Goal: Information Seeking & Learning: Check status

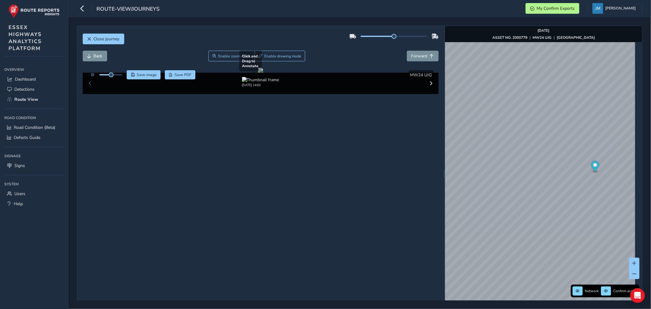
click at [263, 73] on div at bounding box center [260, 70] width 5 height 5
click at [421, 54] on span "Forward" at bounding box center [420, 56] width 16 height 6
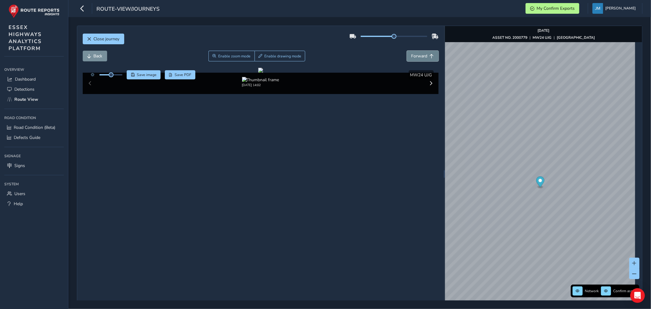
click at [421, 54] on span "Forward" at bounding box center [420, 56] width 16 height 6
click at [425, 53] on button "Forward" at bounding box center [423, 56] width 32 height 11
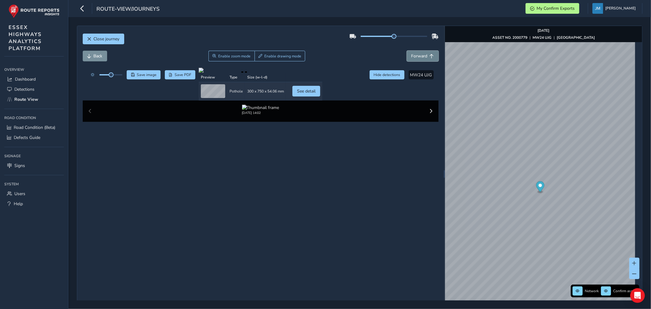
click at [425, 53] on button "Forward" at bounding box center [423, 56] width 32 height 11
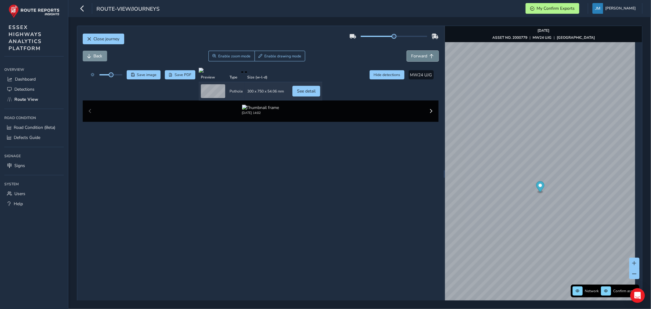
click at [425, 53] on button "Forward" at bounding box center [423, 56] width 32 height 11
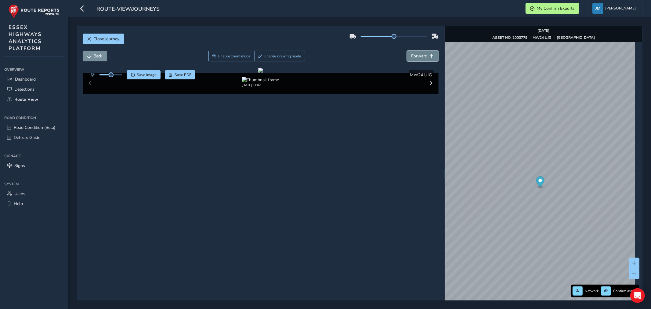
click at [425, 53] on button "Forward" at bounding box center [423, 56] width 32 height 11
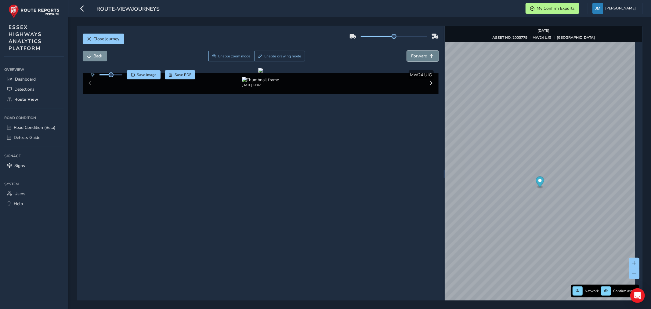
click at [425, 53] on button "Forward" at bounding box center [423, 56] width 32 height 11
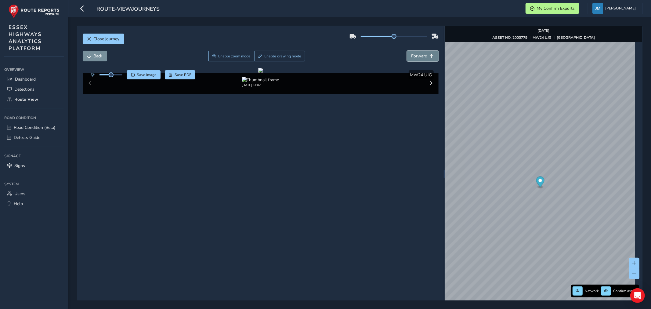
click at [425, 53] on button "Forward" at bounding box center [423, 56] width 32 height 11
click at [100, 55] on span "Back" at bounding box center [98, 56] width 9 height 6
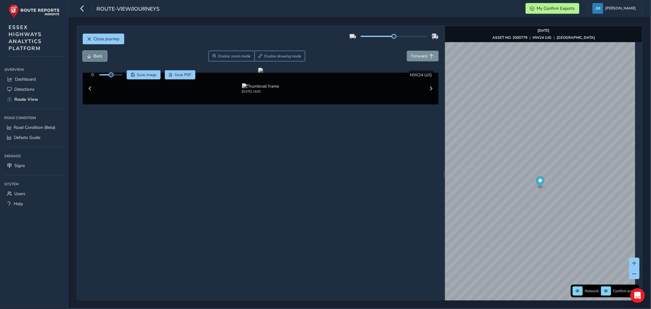
click at [100, 55] on span "Back" at bounding box center [98, 56] width 9 height 6
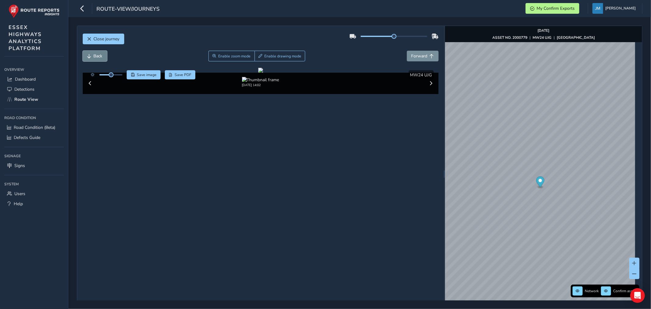
click at [100, 55] on span "Back" at bounding box center [98, 56] width 9 height 6
click at [423, 56] on span "Forward" at bounding box center [420, 56] width 16 height 6
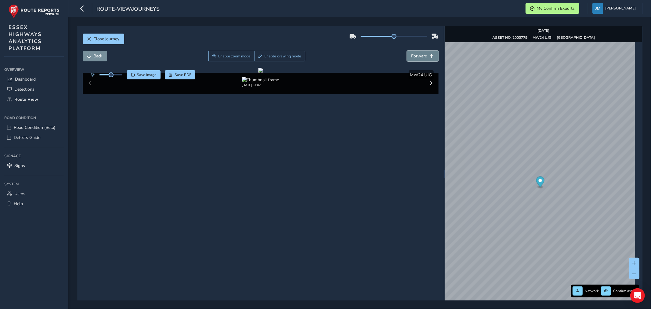
click at [423, 56] on span "Forward" at bounding box center [420, 56] width 16 height 6
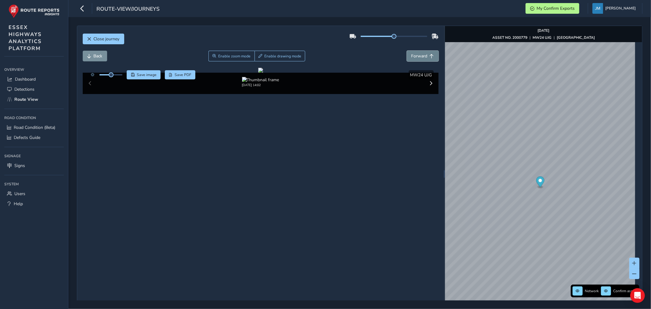
click at [423, 56] on span "Forward" at bounding box center [420, 56] width 16 height 6
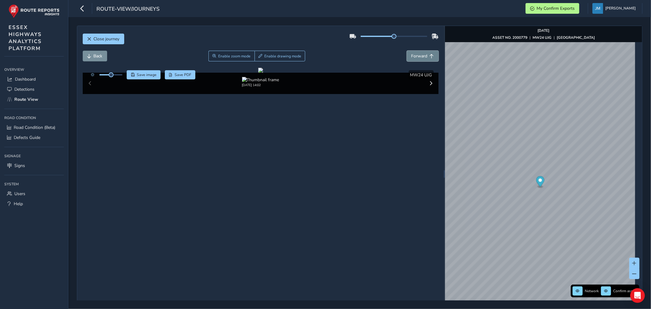
click at [423, 56] on span "Forward" at bounding box center [420, 56] width 16 height 6
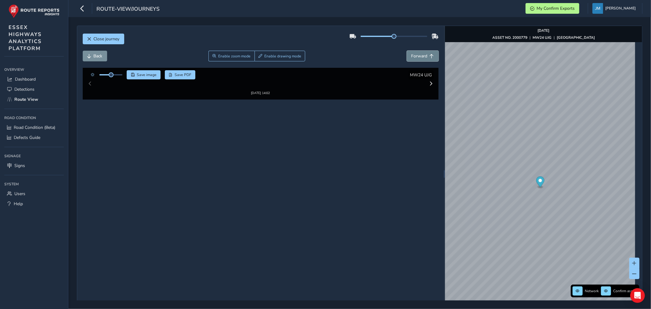
click at [423, 56] on span "Forward" at bounding box center [420, 56] width 16 height 6
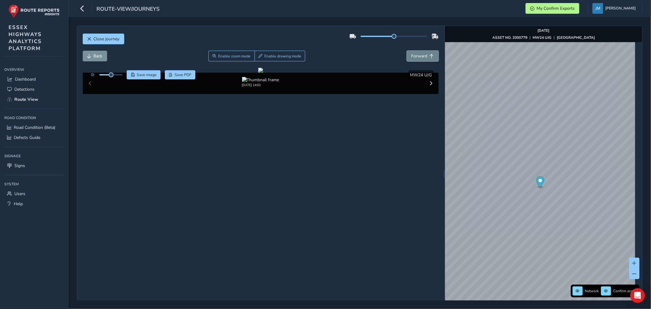
click at [423, 56] on span "Forward" at bounding box center [420, 56] width 16 height 6
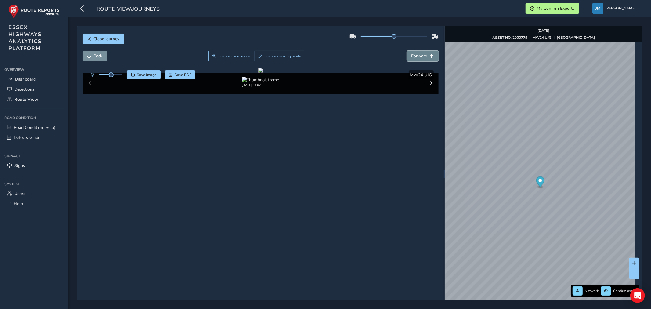
click at [423, 56] on span "Forward" at bounding box center [420, 56] width 16 height 6
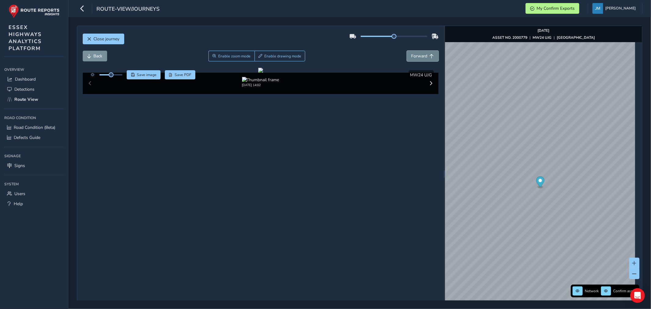
click at [423, 56] on span "Forward" at bounding box center [420, 56] width 16 height 6
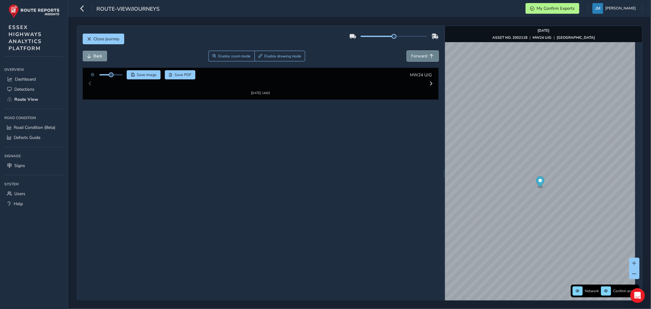
click at [423, 56] on span "Forward" at bounding box center [420, 56] width 16 height 6
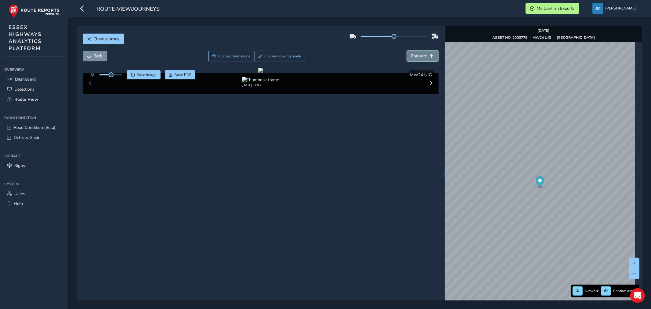
click at [423, 56] on span "Forward" at bounding box center [420, 56] width 16 height 6
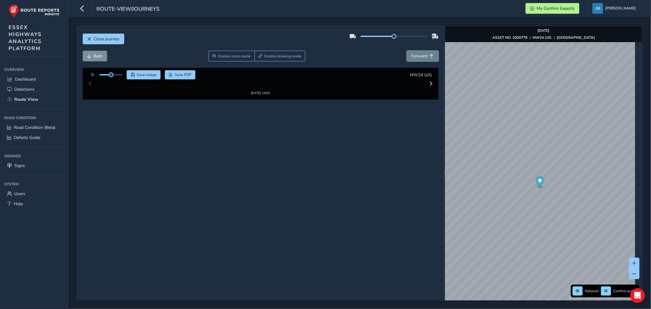
click at [423, 56] on span "Forward" at bounding box center [420, 56] width 16 height 6
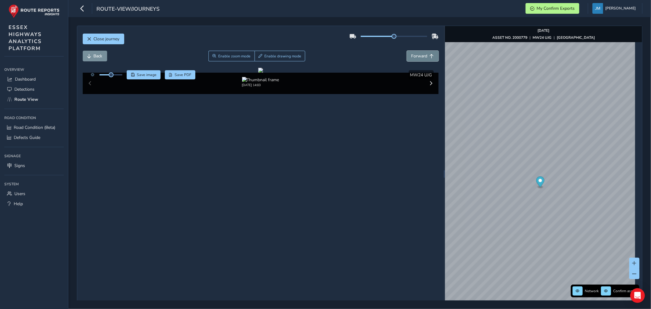
click at [423, 56] on span "Forward" at bounding box center [420, 56] width 16 height 6
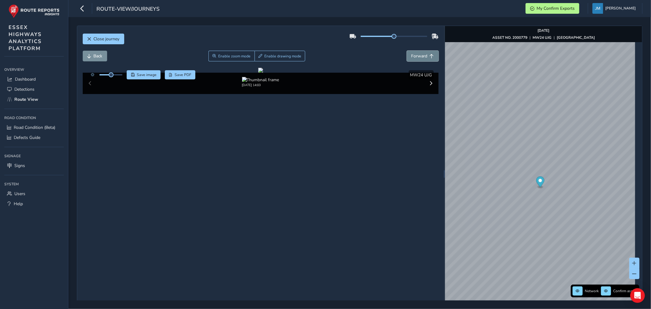
click at [423, 56] on span "Forward" at bounding box center [420, 56] width 16 height 6
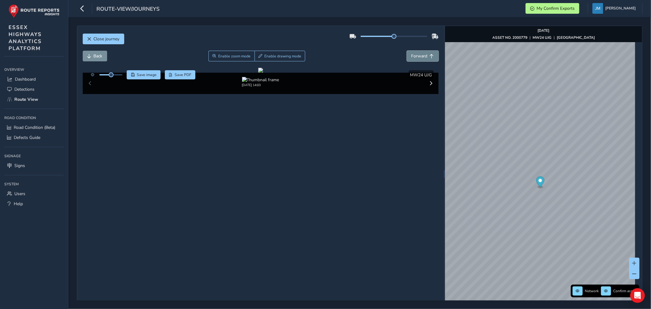
click at [423, 56] on span "Forward" at bounding box center [420, 56] width 16 height 6
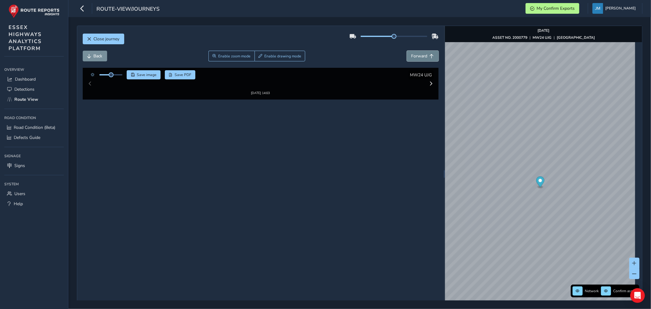
click at [423, 56] on span "Forward" at bounding box center [420, 56] width 16 height 6
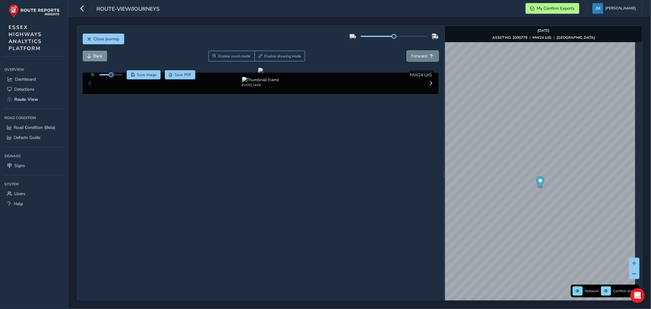
click at [423, 56] on span "Forward" at bounding box center [420, 56] width 16 height 6
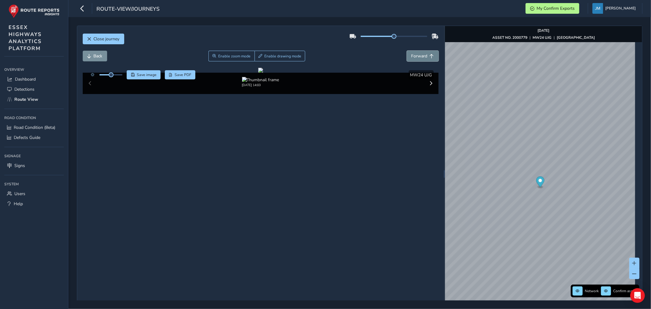
click at [423, 56] on span "Forward" at bounding box center [420, 56] width 16 height 6
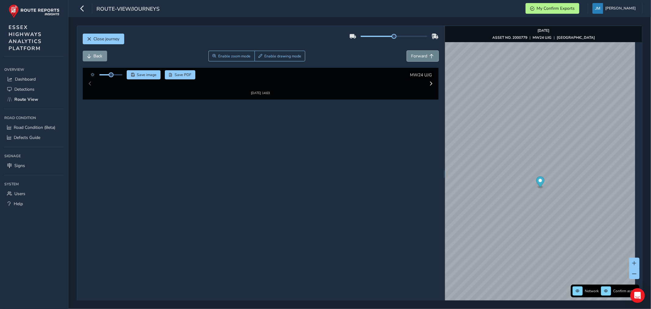
click at [423, 56] on span "Forward" at bounding box center [420, 56] width 16 height 6
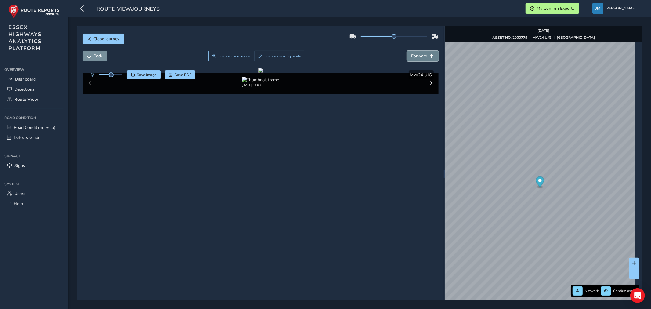
click at [423, 56] on span "Forward" at bounding box center [420, 56] width 16 height 6
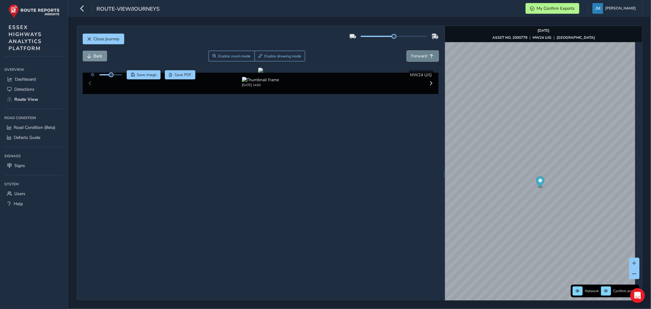
click at [423, 56] on span "Forward" at bounding box center [420, 56] width 16 height 6
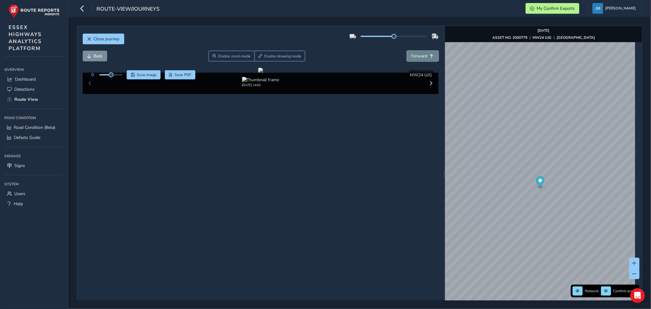
click at [423, 56] on span "Forward" at bounding box center [420, 56] width 16 height 6
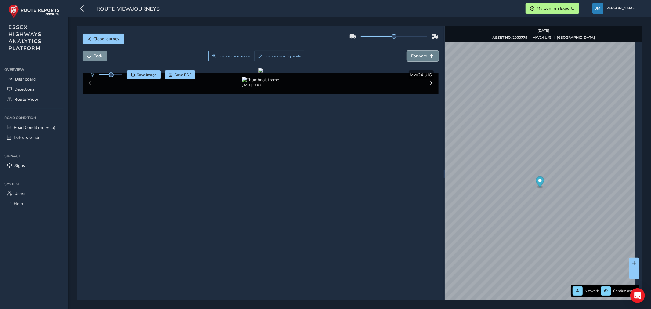
click at [423, 56] on span "Forward" at bounding box center [420, 56] width 16 height 6
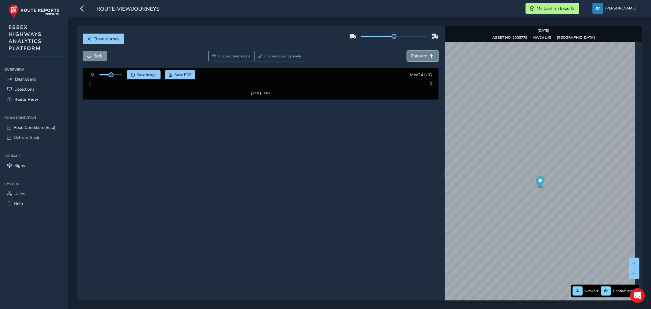
click at [423, 56] on span "Forward" at bounding box center [420, 56] width 16 height 6
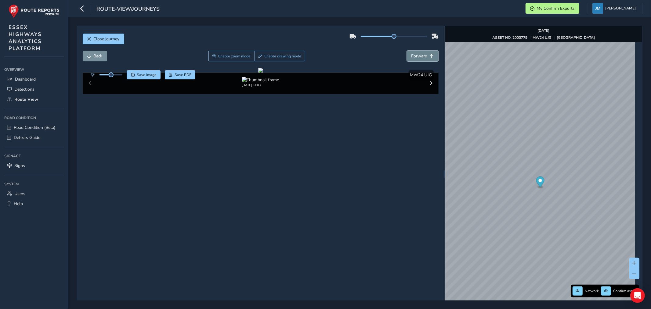
click at [423, 56] on span "Forward" at bounding box center [420, 56] width 16 height 6
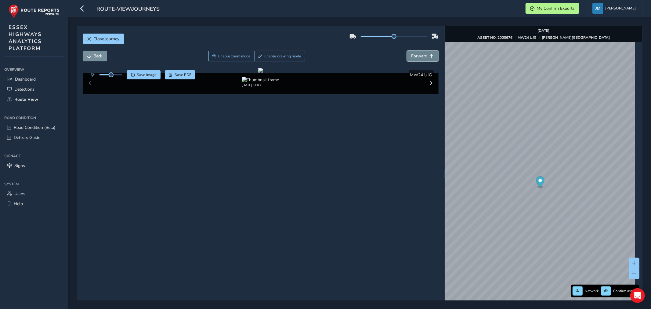
click at [423, 56] on span "Forward" at bounding box center [420, 56] width 16 height 6
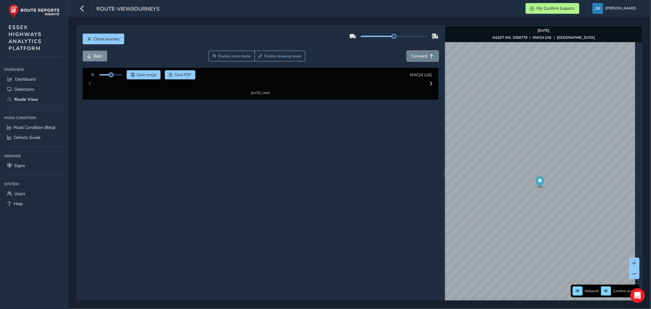
click at [423, 56] on span "Forward" at bounding box center [420, 56] width 16 height 6
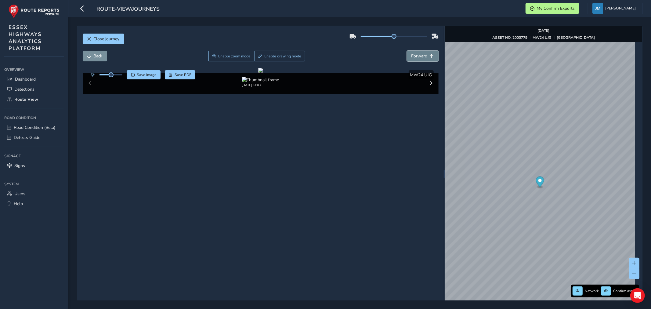
click at [423, 56] on span "Forward" at bounding box center [420, 56] width 16 height 6
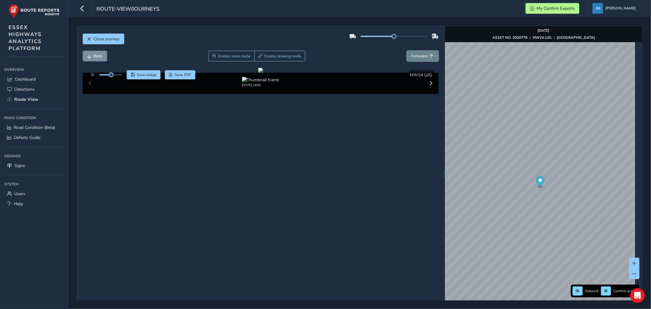
click at [423, 56] on span "Forward" at bounding box center [420, 56] width 16 height 6
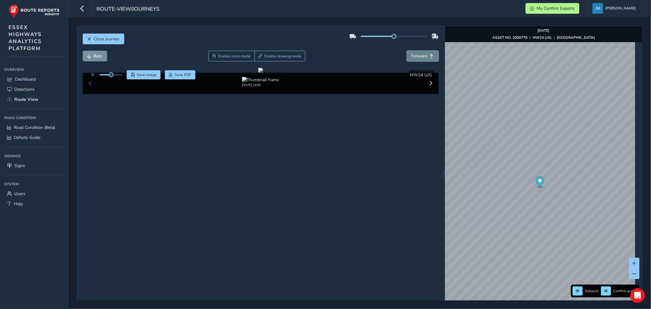
click at [423, 56] on span "Forward" at bounding box center [420, 56] width 16 height 6
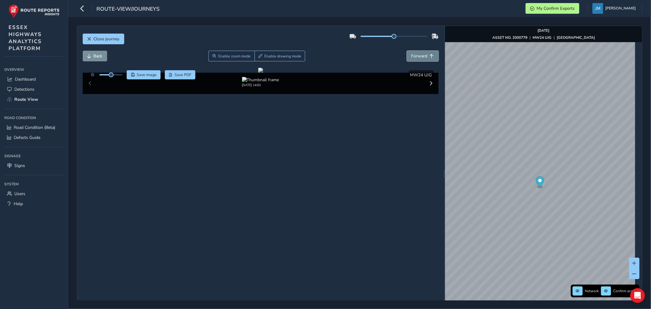
click at [423, 56] on span "Forward" at bounding box center [420, 56] width 16 height 6
click at [102, 50] on div "Close journey" at bounding box center [261, 41] width 356 height 20
click at [98, 54] on span "Back" at bounding box center [98, 56] width 9 height 6
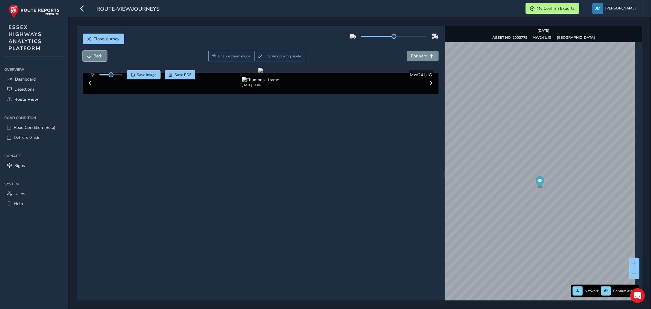
click at [98, 54] on span "Back" at bounding box center [98, 56] width 9 height 6
click at [99, 54] on span "Back" at bounding box center [98, 56] width 9 height 6
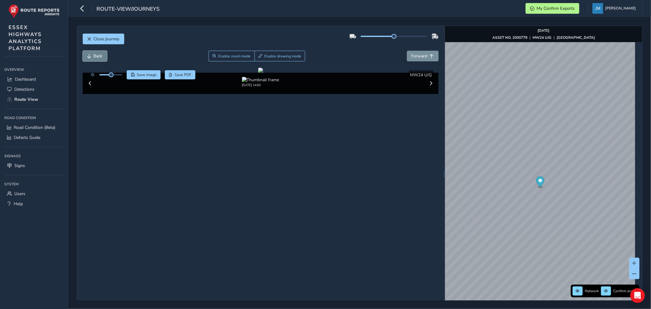
click at [99, 54] on span "Back" at bounding box center [98, 56] width 9 height 6
click at [97, 56] on span "Back" at bounding box center [98, 56] width 9 height 6
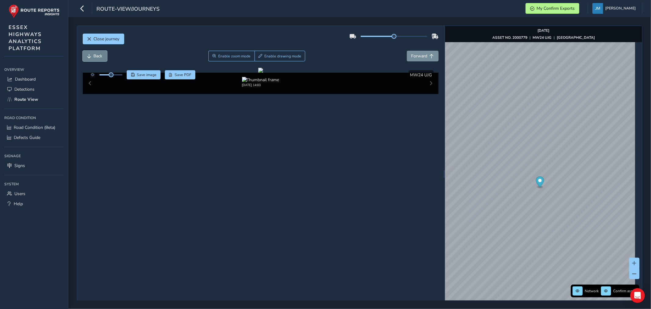
click at [97, 56] on span "Back" at bounding box center [98, 56] width 9 height 6
drag, startPoint x: 97, startPoint y: 56, endPoint x: 195, endPoint y: 132, distance: 123.6
click at [97, 58] on span "Back" at bounding box center [98, 56] width 9 height 6
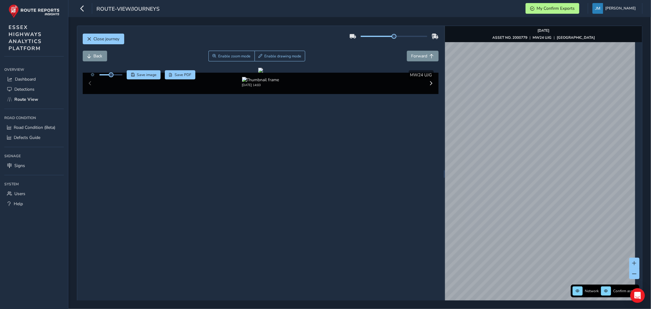
click at [651, 122] on div "Close journey Back Enable zoom mode Enable drawing mode Forward Click and Drag …" at bounding box center [359, 163] width 583 height 292
click at [640, 129] on div "Close journey Back Enable zoom mode Enable drawing mode Forward Click and Drag …" at bounding box center [360, 163] width 566 height 275
click at [651, 135] on div "Close journey Back Enable zoom mode Enable drawing mode Forward Click and Drag …" at bounding box center [359, 163] width 583 height 292
click at [640, 127] on div "Close journey Back Enable zoom mode Enable drawing mode Forward Click and Drag …" at bounding box center [360, 163] width 566 height 275
click at [355, 181] on div "Close journey Back Enable zoom mode Enable drawing mode Forward Click and Drag …" at bounding box center [360, 174] width 566 height 296
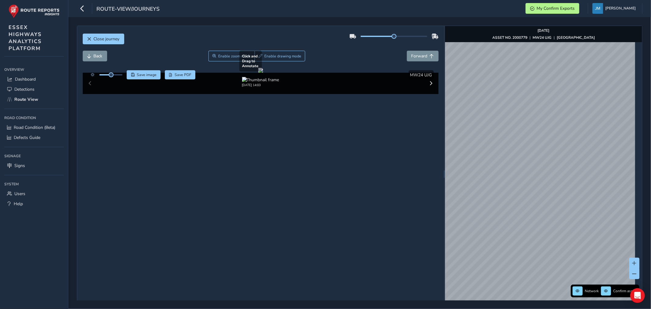
click at [310, 152] on div "Close journey Back Enable zoom mode Enable drawing mode Forward Click and Drag …" at bounding box center [360, 174] width 566 height 296
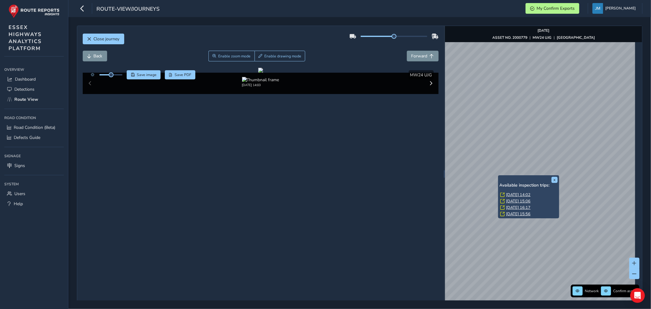
click at [499, 176] on div "x Available inspection trips: [GEOGRAPHIC_DATA][DATE] 14:02 [DATE] 15:06 [DATE]…" at bounding box center [528, 196] width 61 height 43
click at [519, 196] on link "[DATE] 14:02" at bounding box center [519, 194] width 24 height 5
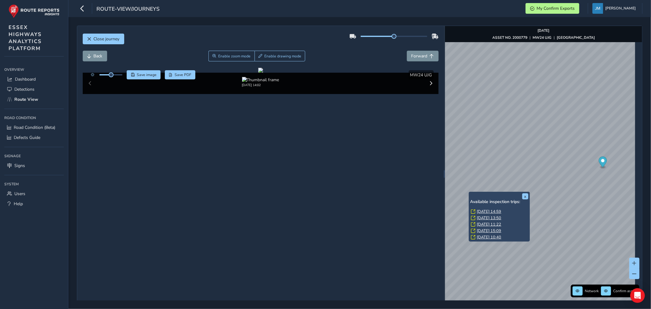
click at [470, 194] on div "x Available inspection trips: [GEOGRAPHIC_DATA][DATE] 14:59 [DATE] 13:50 [DATE]…" at bounding box center [499, 217] width 61 height 50
drag, startPoint x: 495, startPoint y: 211, endPoint x: 492, endPoint y: 212, distance: 3.7
click at [495, 211] on link "[DATE] 14:59" at bounding box center [489, 211] width 24 height 5
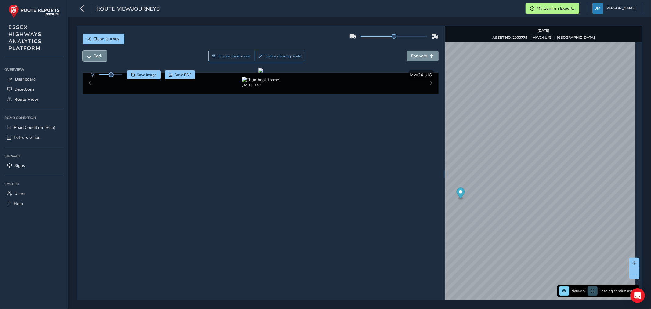
click at [96, 53] on span "Back" at bounding box center [98, 56] width 9 height 6
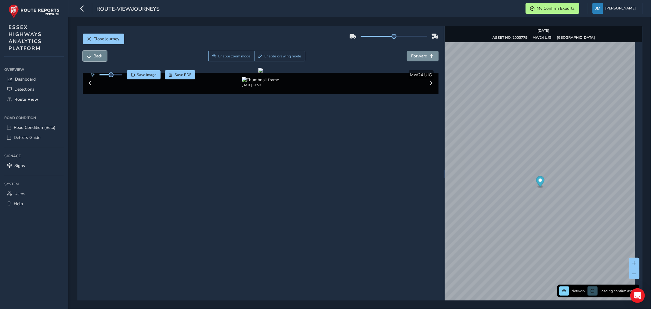
click at [96, 53] on span "Back" at bounding box center [98, 56] width 9 height 6
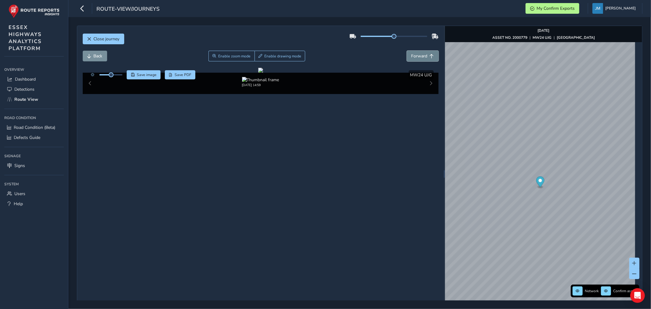
click at [424, 54] on span "Forward" at bounding box center [420, 56] width 16 height 6
click at [424, 54] on button "Forward" at bounding box center [423, 56] width 32 height 11
click at [427, 53] on button "Forward" at bounding box center [423, 56] width 32 height 11
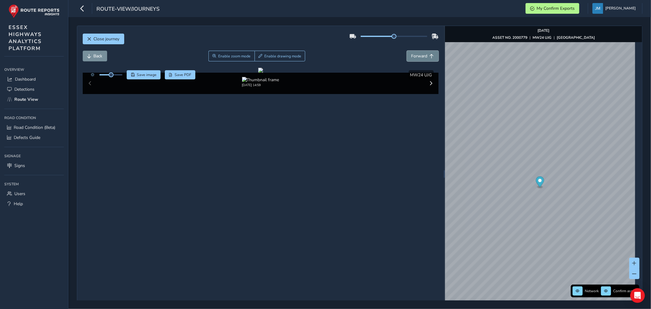
click at [427, 53] on button "Forward" at bounding box center [423, 56] width 32 height 11
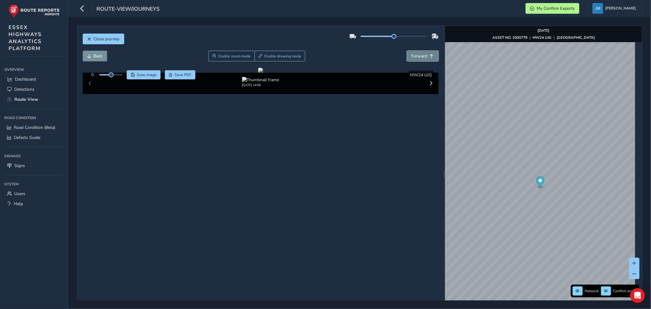
click at [427, 53] on button "Forward" at bounding box center [423, 56] width 32 height 11
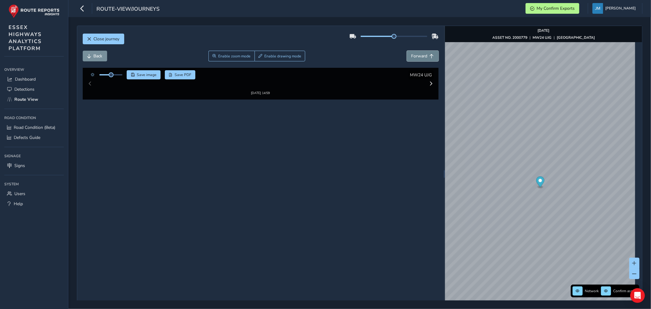
click at [427, 53] on button "Forward" at bounding box center [423, 56] width 32 height 11
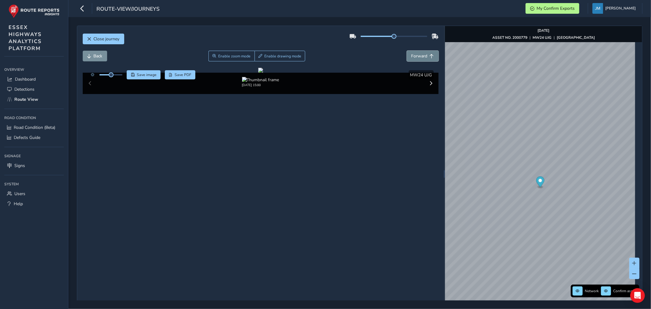
click at [427, 53] on button "Forward" at bounding box center [423, 56] width 32 height 11
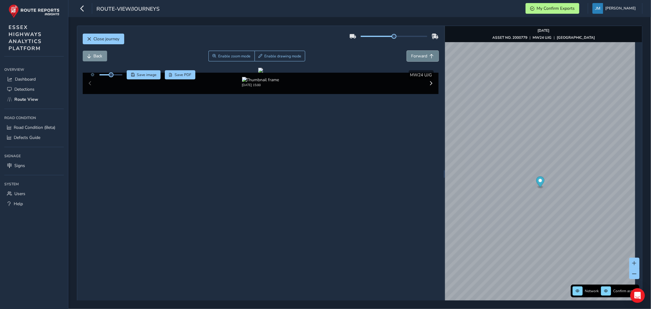
click at [427, 53] on button "Forward" at bounding box center [423, 56] width 32 height 11
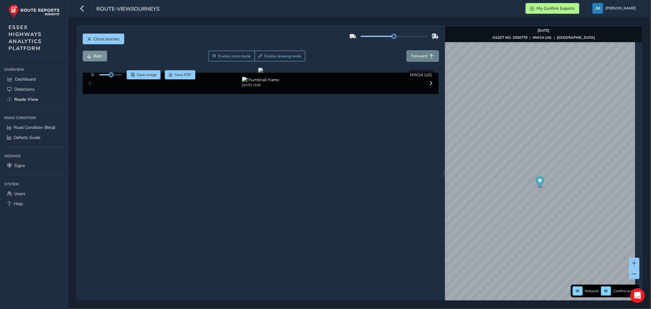
click at [427, 53] on button "Forward" at bounding box center [423, 56] width 32 height 11
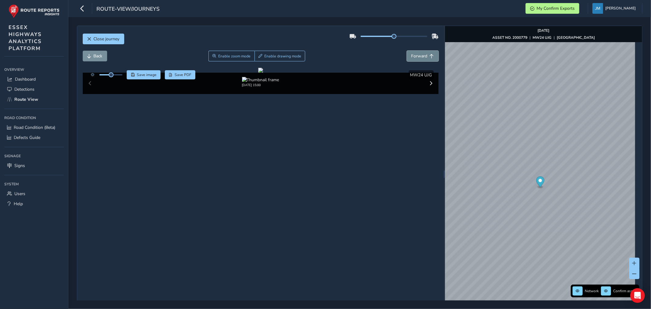
click at [427, 53] on button "Forward" at bounding box center [423, 56] width 32 height 11
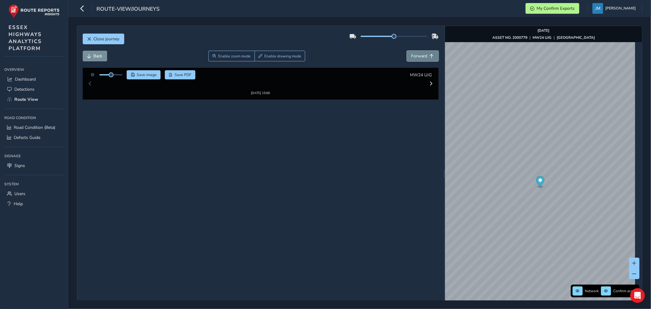
click at [427, 53] on button "Forward" at bounding box center [423, 56] width 32 height 11
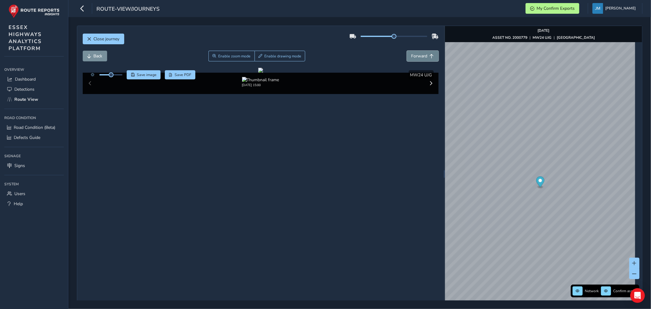
click at [427, 53] on button "Forward" at bounding box center [423, 56] width 32 height 11
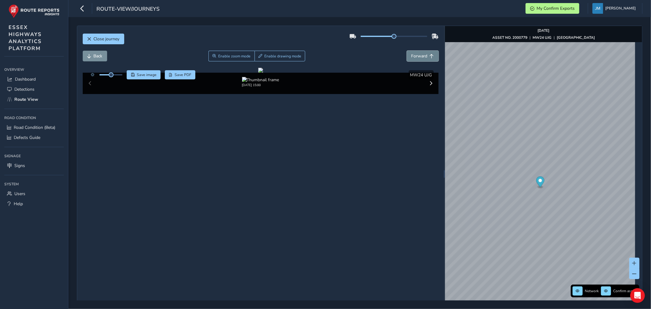
click at [427, 53] on button "Forward" at bounding box center [423, 56] width 32 height 11
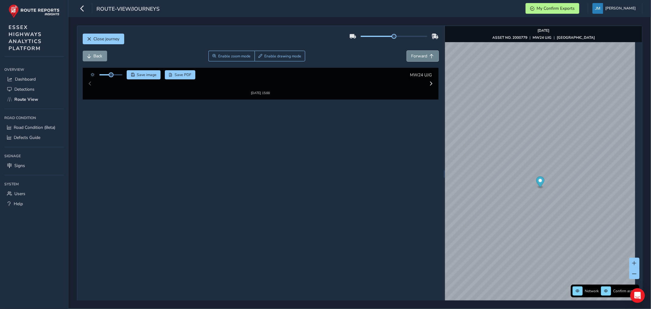
click at [427, 53] on button "Forward" at bounding box center [423, 56] width 32 height 11
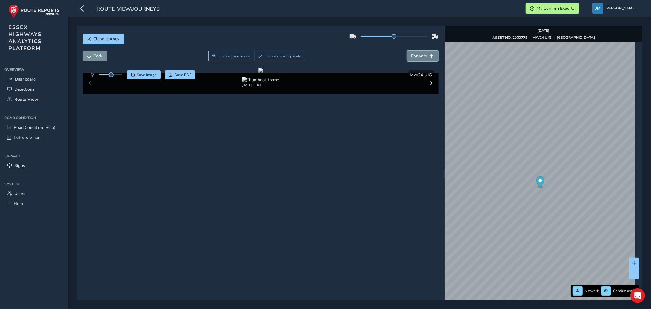
click at [427, 53] on button "Forward" at bounding box center [423, 56] width 32 height 11
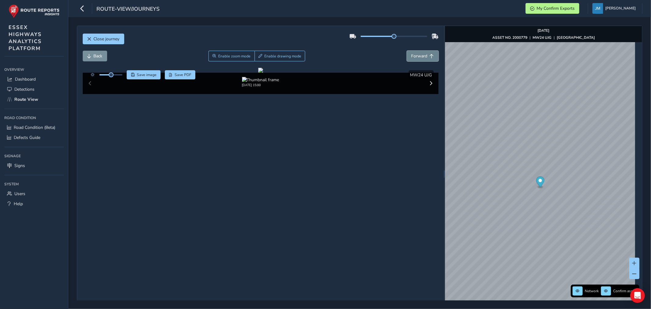
click at [427, 53] on button "Forward" at bounding box center [423, 56] width 32 height 11
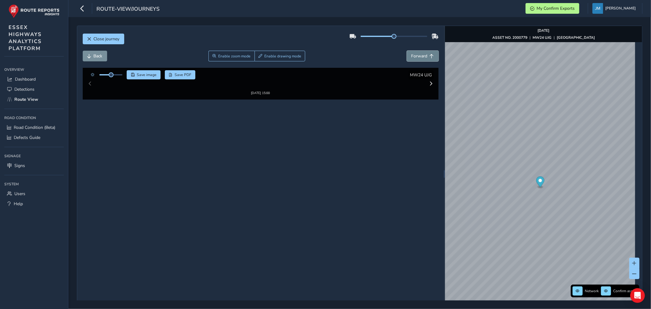
click at [427, 53] on button "Forward" at bounding box center [423, 56] width 32 height 11
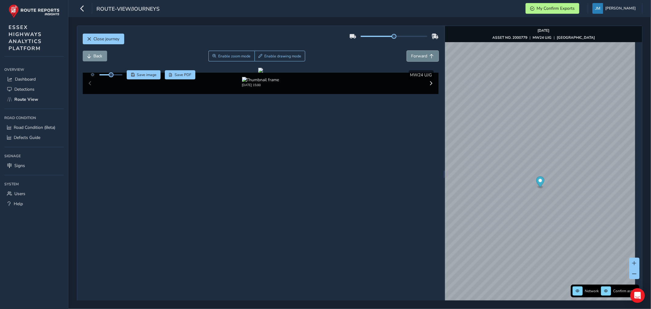
click at [427, 53] on button "Forward" at bounding box center [423, 56] width 32 height 11
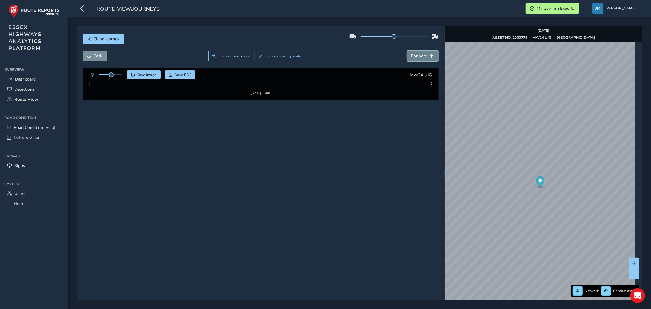
click at [427, 53] on button "Forward" at bounding box center [423, 56] width 32 height 11
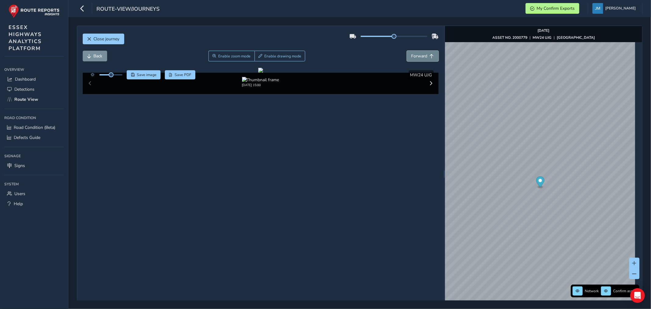
click at [427, 53] on button "Forward" at bounding box center [423, 56] width 32 height 11
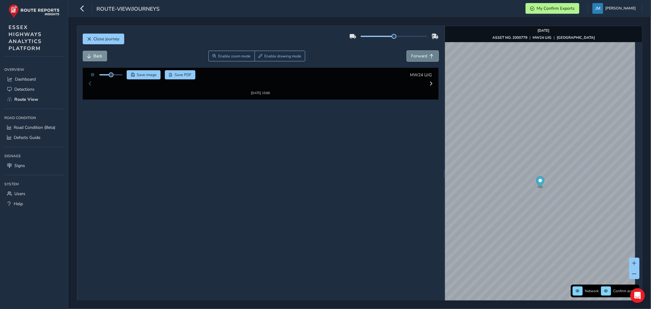
click at [427, 53] on button "Forward" at bounding box center [423, 56] width 32 height 11
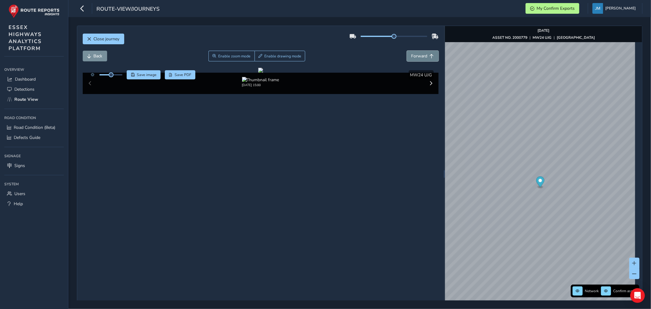
click at [427, 53] on button "Forward" at bounding box center [423, 56] width 32 height 11
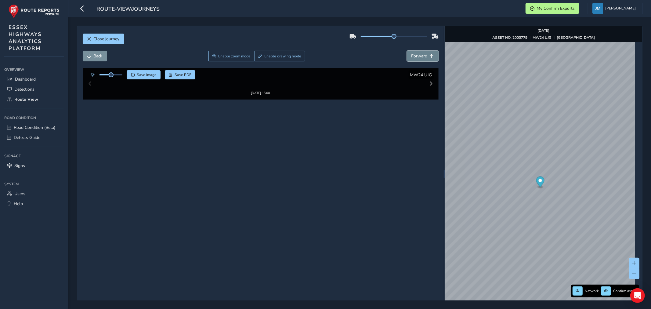
click at [427, 53] on button "Forward" at bounding box center [423, 56] width 32 height 11
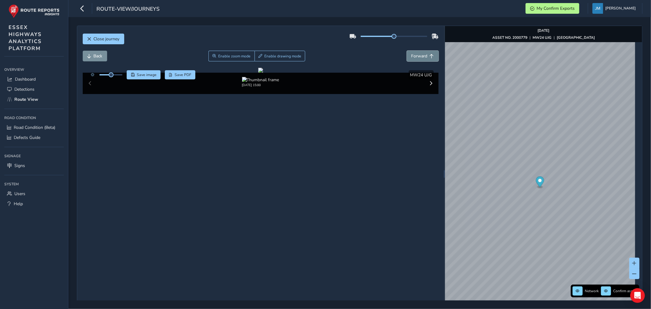
click at [427, 53] on button "Forward" at bounding box center [423, 56] width 32 height 11
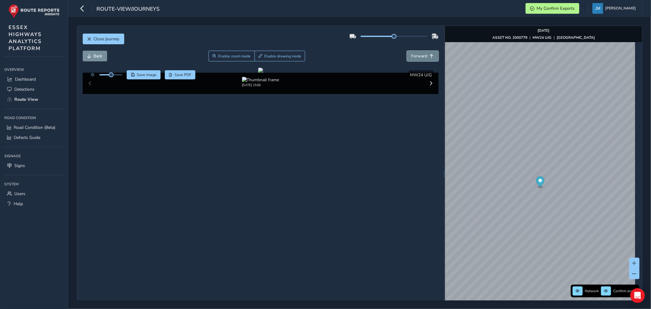
click at [427, 53] on button "Forward" at bounding box center [423, 56] width 32 height 11
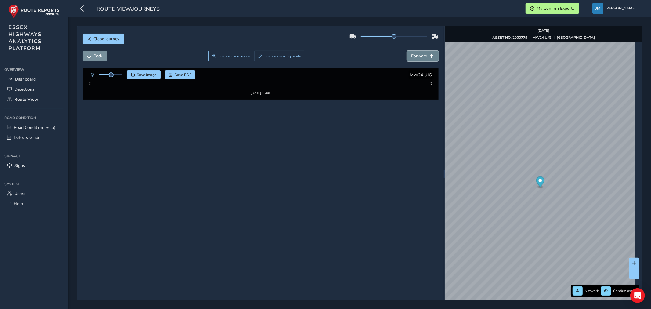
click at [427, 53] on button "Forward" at bounding box center [423, 56] width 32 height 11
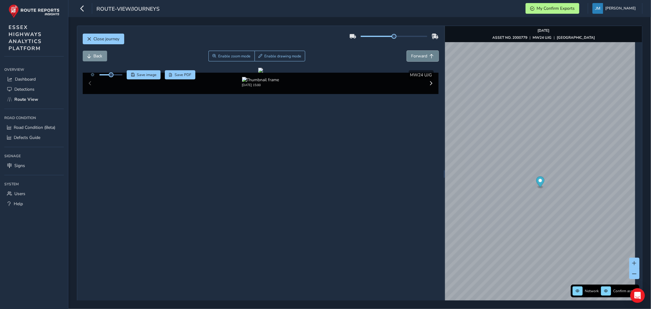
click at [427, 53] on button "Forward" at bounding box center [423, 56] width 32 height 11
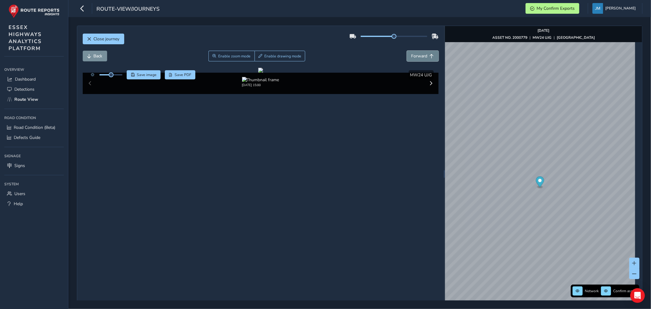
click at [427, 53] on button "Forward" at bounding box center [423, 56] width 32 height 11
click at [104, 53] on button "Back" at bounding box center [95, 56] width 24 height 11
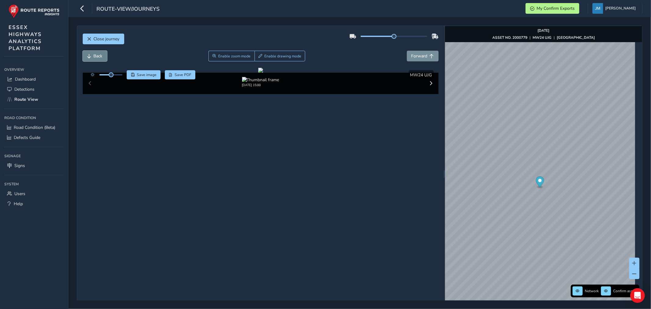
click at [104, 53] on button "Back" at bounding box center [95, 56] width 24 height 11
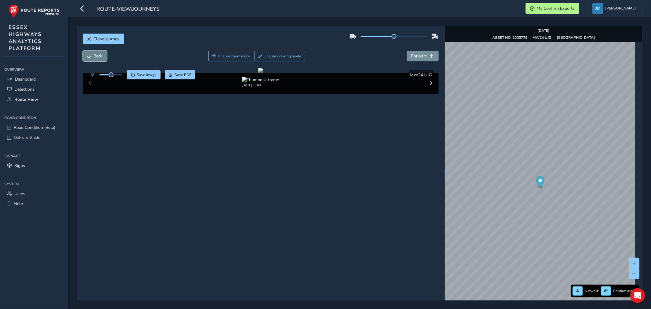
click at [104, 53] on button "Back" at bounding box center [95, 56] width 24 height 11
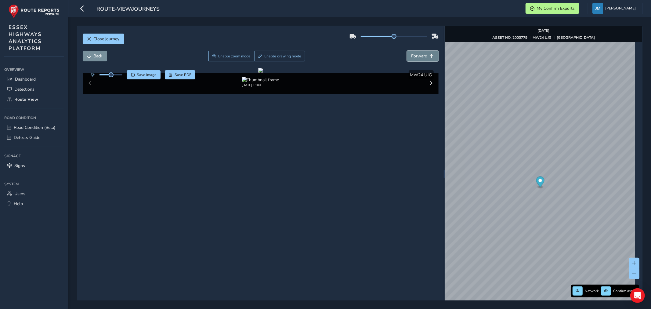
click at [425, 54] on button "Forward" at bounding box center [423, 56] width 32 height 11
drag, startPoint x: 244, startPoint y: 54, endPoint x: 244, endPoint y: 71, distance: 16.2
click at [244, 56] on span "Enable zoom mode" at bounding box center [234, 56] width 32 height 5
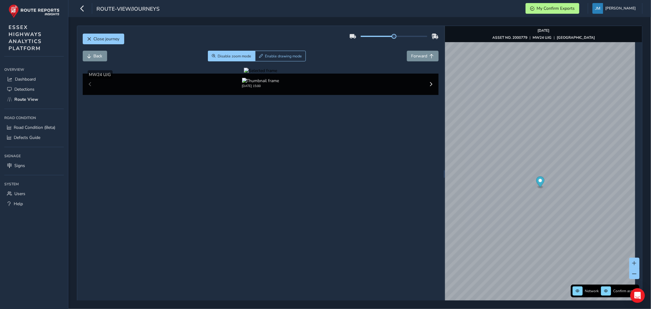
click at [260, 74] on div at bounding box center [260, 71] width 33 height 6
click at [260, 194] on img at bounding box center [419, 127] width 879 height 495
click at [431, 55] on button "Forward" at bounding box center [423, 56] width 32 height 11
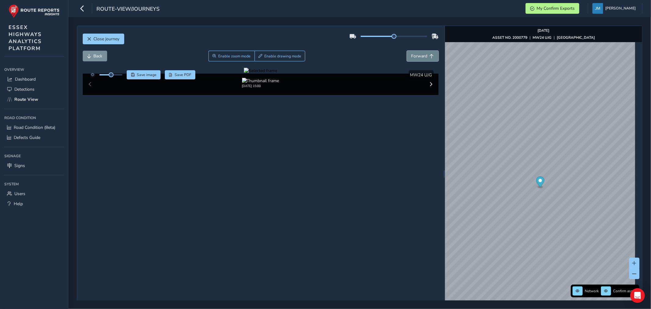
click at [431, 55] on button "Forward" at bounding box center [423, 56] width 32 height 11
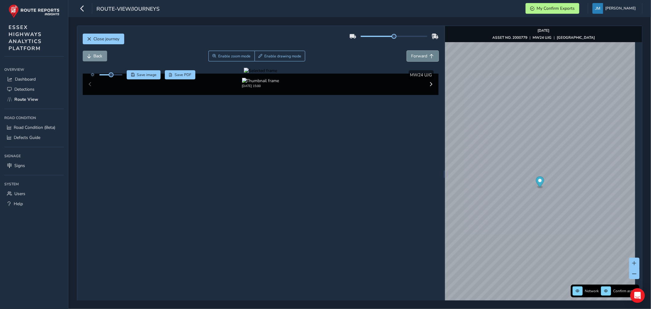
click at [431, 55] on button "Forward" at bounding box center [423, 56] width 32 height 11
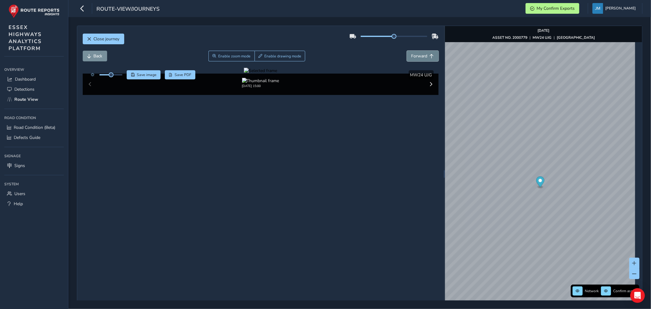
click at [431, 55] on button "Forward" at bounding box center [423, 56] width 32 height 11
click at [94, 56] on span "Back" at bounding box center [98, 56] width 9 height 6
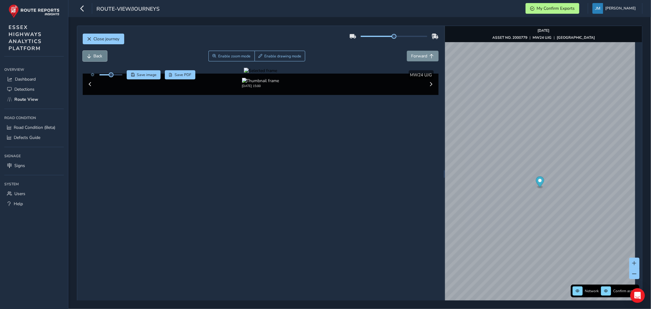
click at [94, 56] on span "Back" at bounding box center [98, 56] width 9 height 6
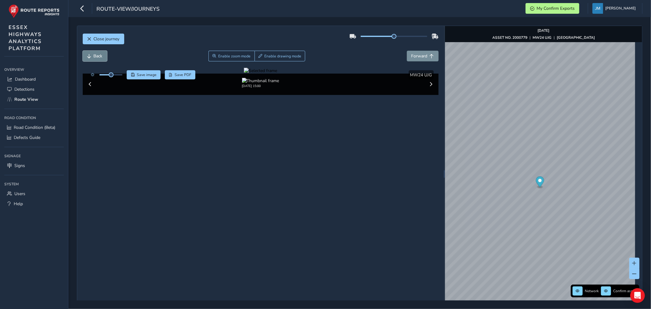
click at [94, 56] on span "Back" at bounding box center [98, 56] width 9 height 6
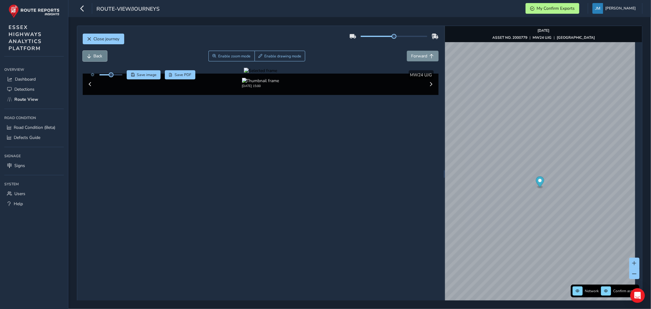
click at [94, 56] on span "Back" at bounding box center [98, 56] width 9 height 6
click at [419, 57] on span "Forward" at bounding box center [420, 56] width 16 height 6
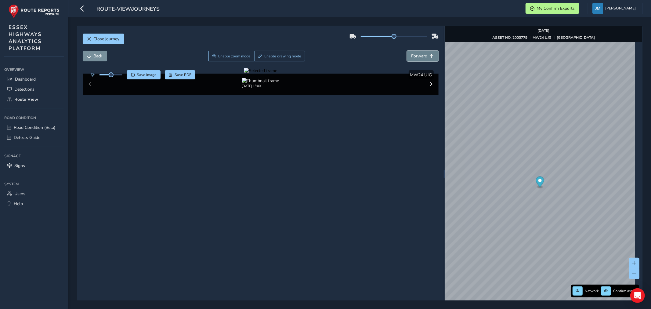
click at [419, 57] on span "Forward" at bounding box center [420, 56] width 16 height 6
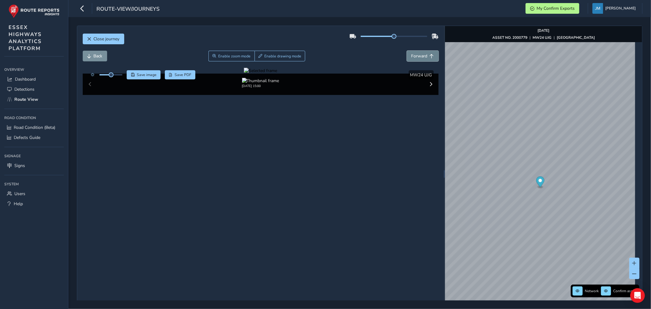
click at [419, 57] on span "Forward" at bounding box center [420, 56] width 16 height 6
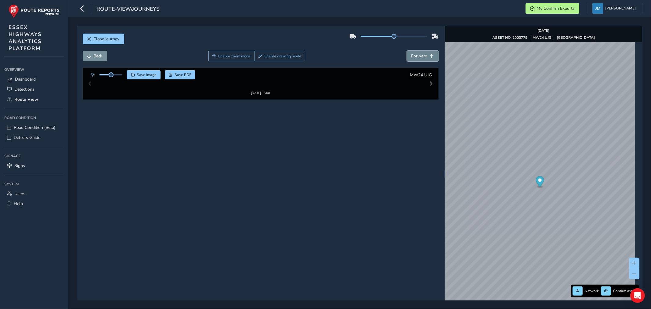
click at [419, 57] on span "Forward" at bounding box center [420, 56] width 16 height 6
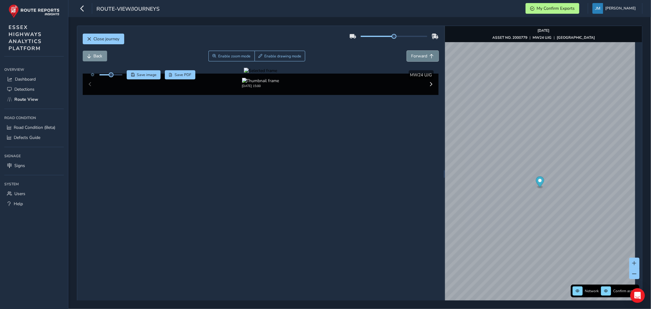
click at [419, 57] on span "Forward" at bounding box center [420, 56] width 16 height 6
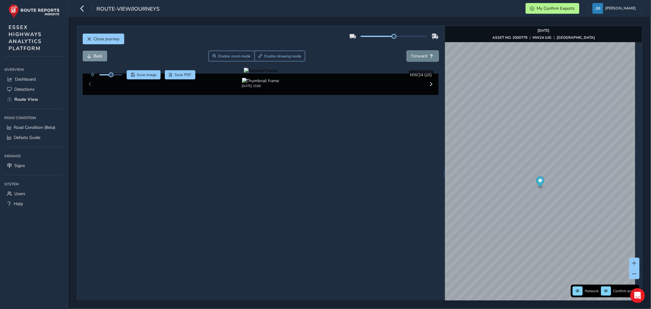
click at [419, 57] on span "Forward" at bounding box center [420, 56] width 16 height 6
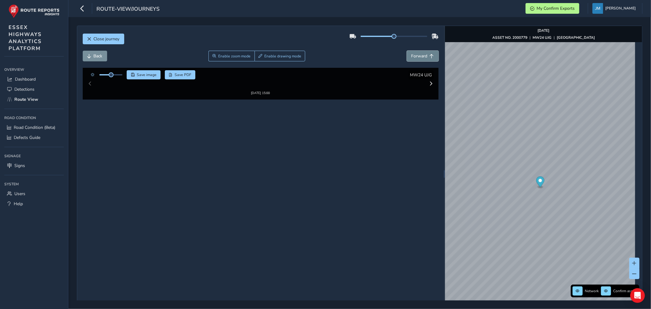
click at [419, 57] on span "Forward" at bounding box center [420, 56] width 16 height 6
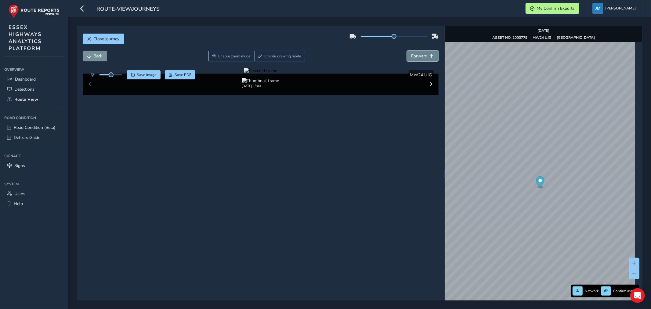
click at [419, 57] on span "Forward" at bounding box center [420, 56] width 16 height 6
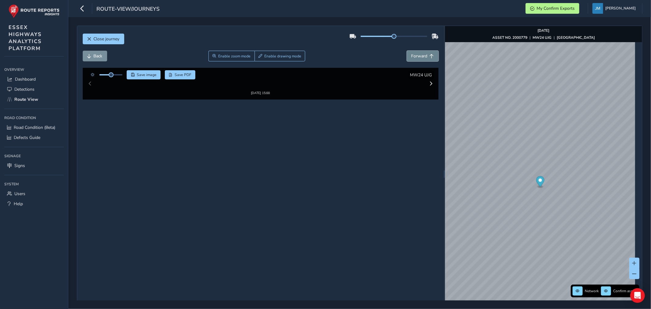
click at [419, 57] on span "Forward" at bounding box center [420, 56] width 16 height 6
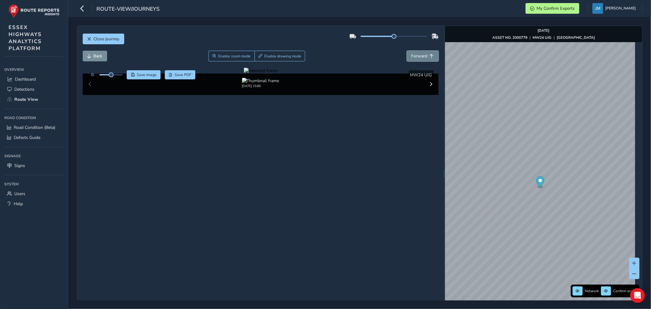
click at [419, 57] on span "Forward" at bounding box center [420, 56] width 16 height 6
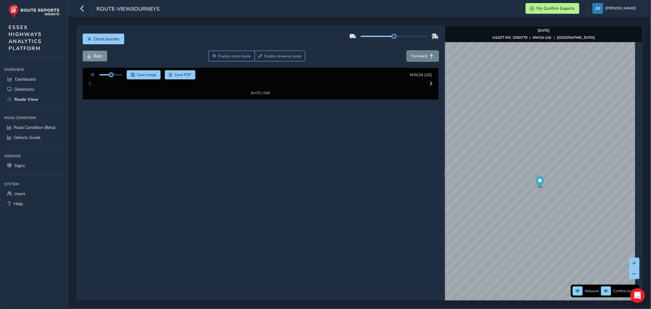
click at [419, 57] on span "Forward" at bounding box center [420, 56] width 16 height 6
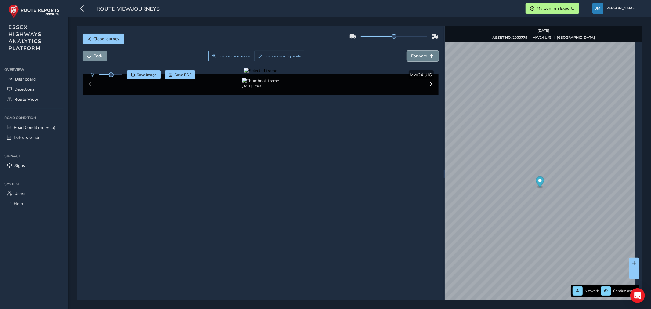
click at [419, 57] on span "Forward" at bounding box center [420, 56] width 16 height 6
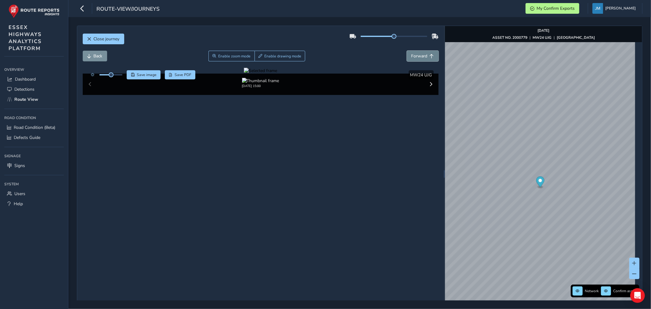
click at [419, 57] on span "Forward" at bounding box center [420, 56] width 16 height 6
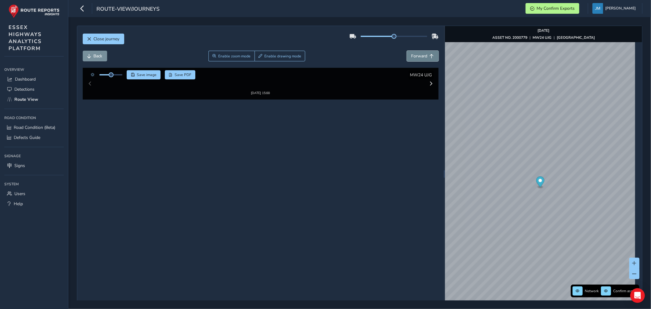
click at [419, 57] on span "Forward" at bounding box center [420, 56] width 16 height 6
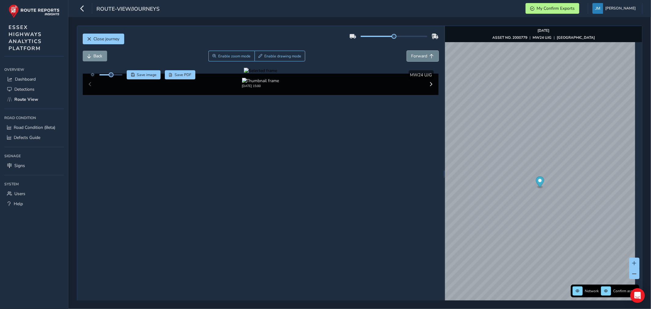
click at [419, 57] on span "Forward" at bounding box center [420, 56] width 16 height 6
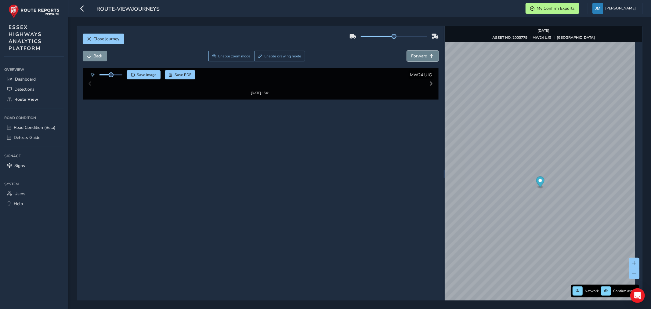
click at [419, 57] on span "Forward" at bounding box center [420, 56] width 16 height 6
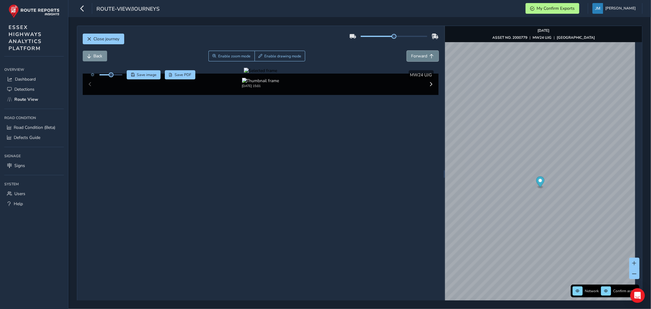
click at [419, 57] on span "Forward" at bounding box center [420, 56] width 16 height 6
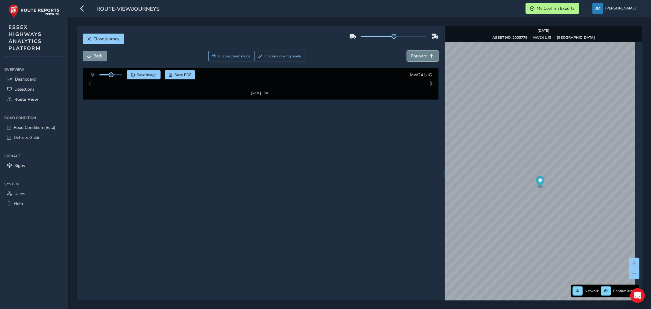
click at [419, 57] on span "Forward" at bounding box center [420, 56] width 16 height 6
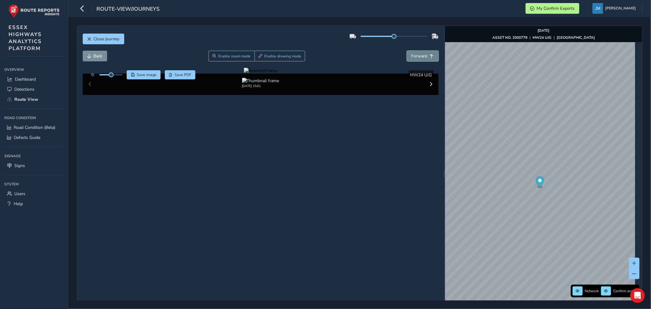
click at [419, 57] on span "Forward" at bounding box center [420, 56] width 16 height 6
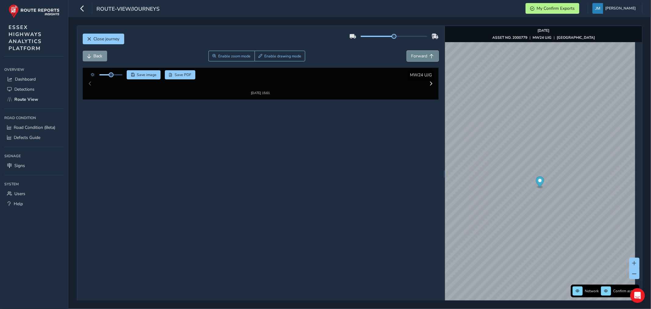
click at [419, 57] on span "Forward" at bounding box center [420, 56] width 16 height 6
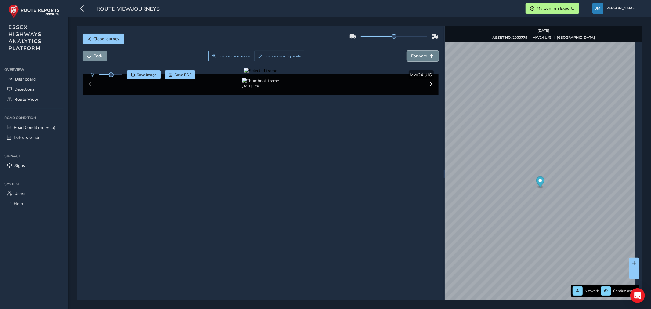
click at [419, 57] on span "Forward" at bounding box center [420, 56] width 16 height 6
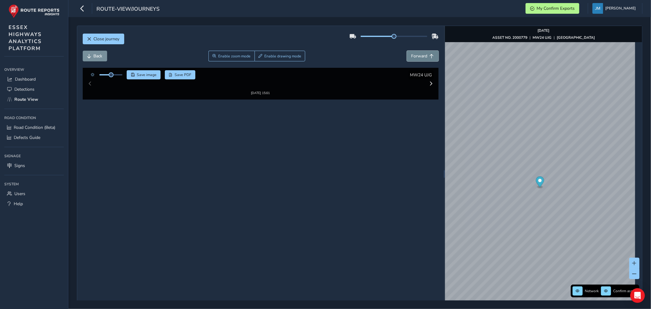
click at [419, 57] on span "Forward" at bounding box center [420, 56] width 16 height 6
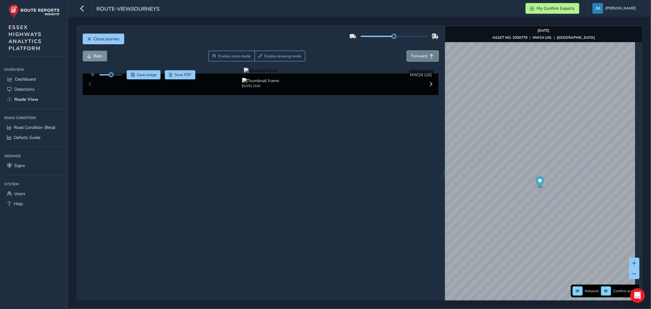
click at [419, 57] on span "Forward" at bounding box center [420, 56] width 16 height 6
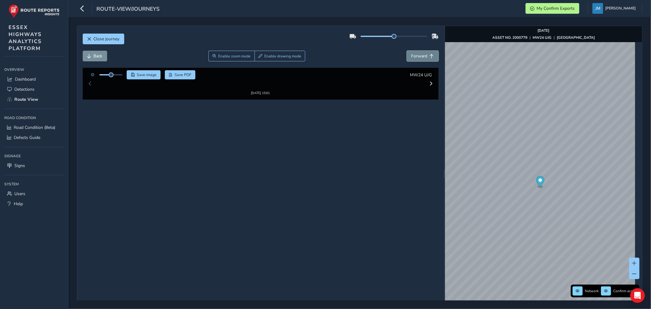
click at [419, 57] on span "Forward" at bounding box center [420, 56] width 16 height 6
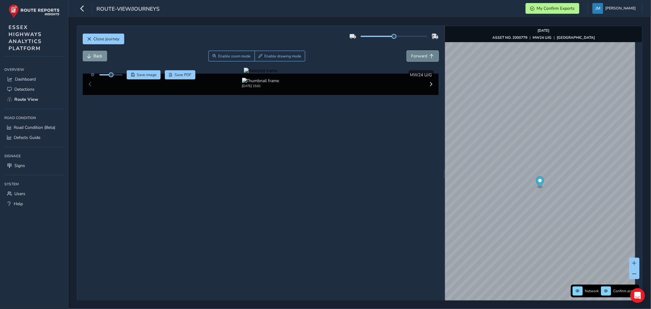
click at [419, 57] on span "Forward" at bounding box center [420, 56] width 16 height 6
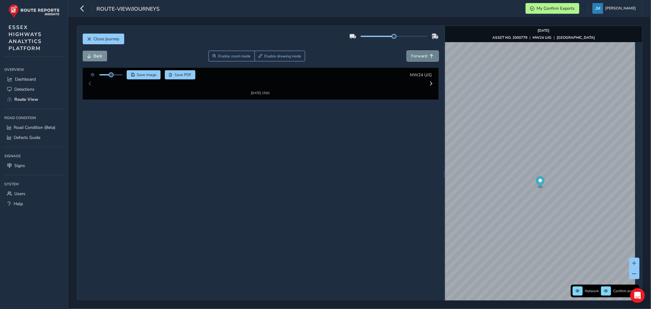
click at [419, 57] on span "Forward" at bounding box center [420, 56] width 16 height 6
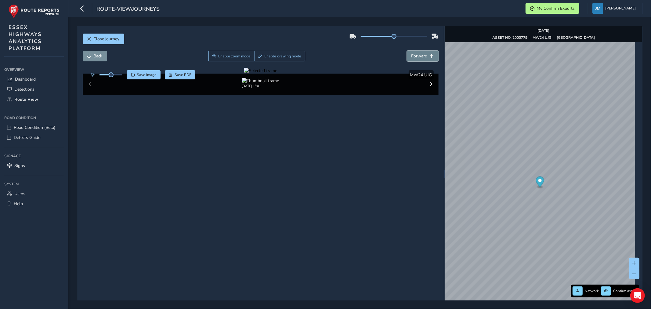
click at [419, 57] on span "Forward" at bounding box center [420, 56] width 16 height 6
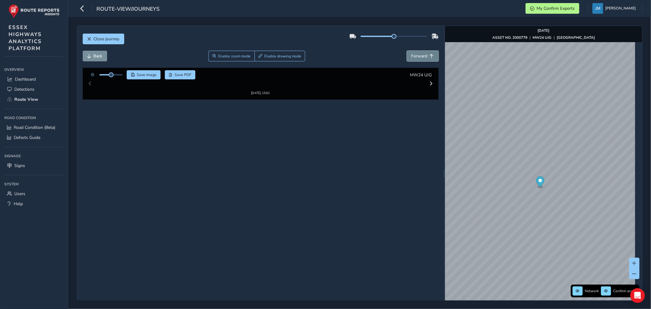
click at [419, 57] on span "Forward" at bounding box center [420, 56] width 16 height 6
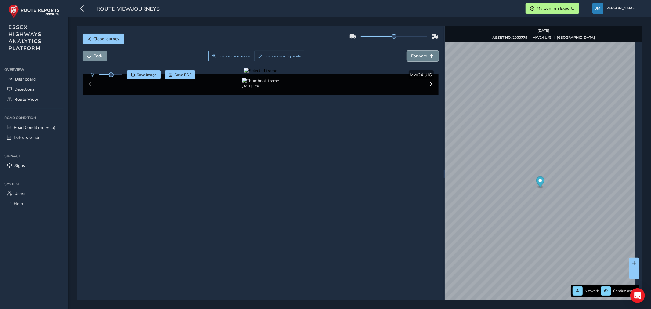
click at [419, 57] on span "Forward" at bounding box center [420, 56] width 16 height 6
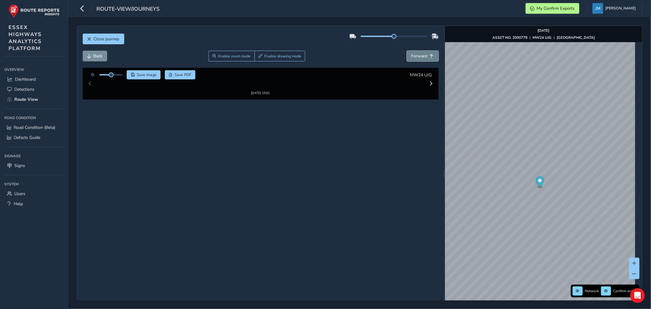
click at [419, 57] on span "Forward" at bounding box center [420, 56] width 16 height 6
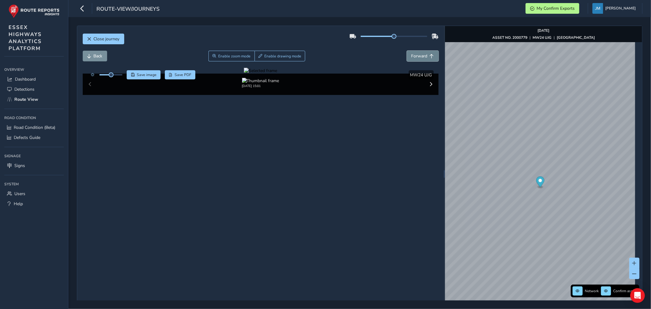
click at [419, 57] on span "Forward" at bounding box center [420, 56] width 16 height 6
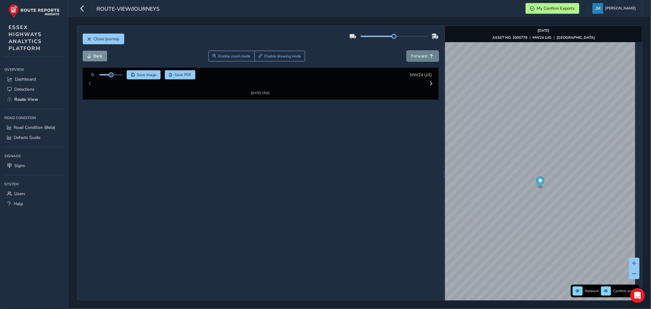
click at [419, 57] on span "Forward" at bounding box center [420, 56] width 16 height 6
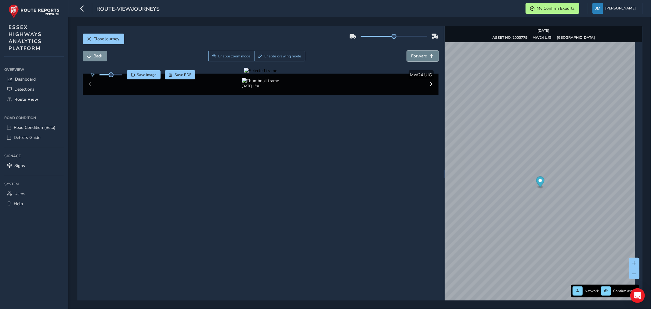
click at [419, 57] on span "Forward" at bounding box center [420, 56] width 16 height 6
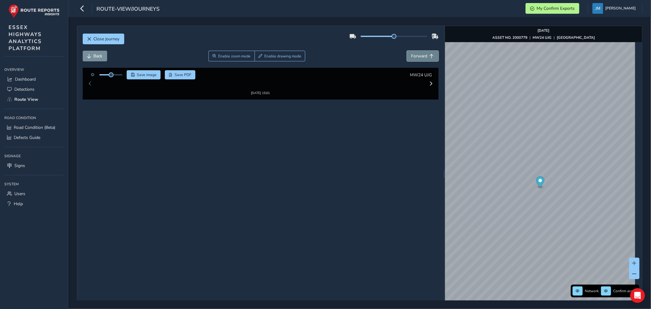
click at [419, 57] on span "Forward" at bounding box center [420, 56] width 16 height 6
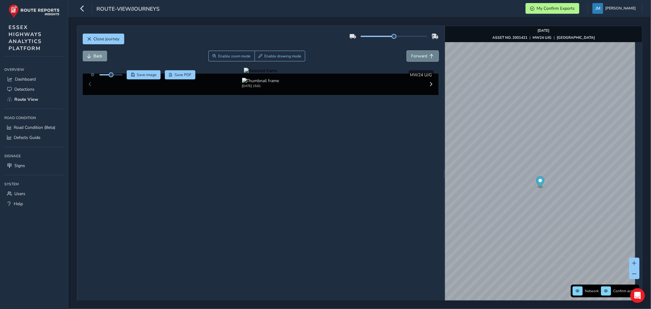
click at [419, 57] on span "Forward" at bounding box center [420, 56] width 16 height 6
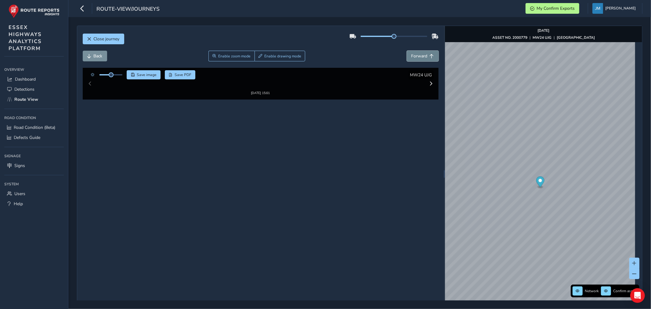
click at [419, 57] on span "Forward" at bounding box center [420, 56] width 16 height 6
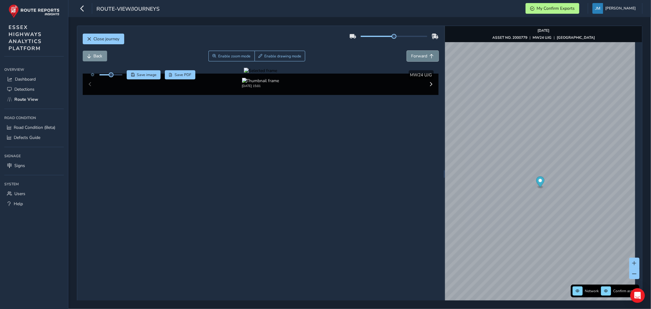
click at [419, 57] on span "Forward" at bounding box center [420, 56] width 16 height 6
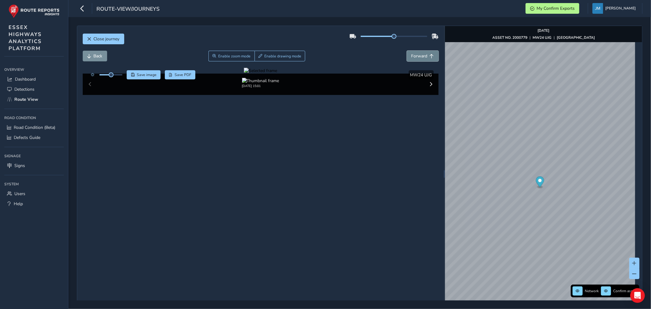
click at [419, 57] on span "Forward" at bounding box center [420, 56] width 16 height 6
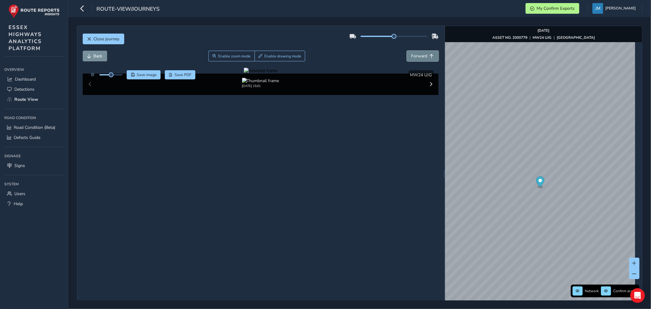
click at [419, 57] on span "Forward" at bounding box center [420, 56] width 16 height 6
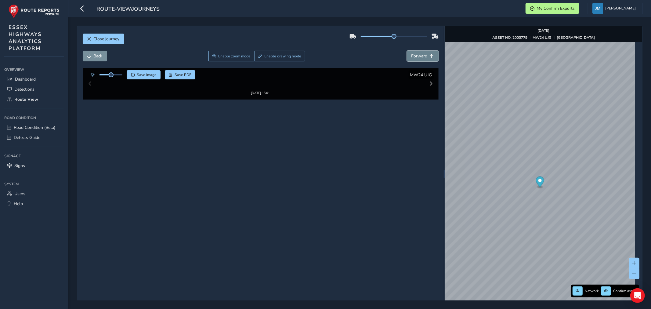
click at [419, 57] on span "Forward" at bounding box center [420, 56] width 16 height 6
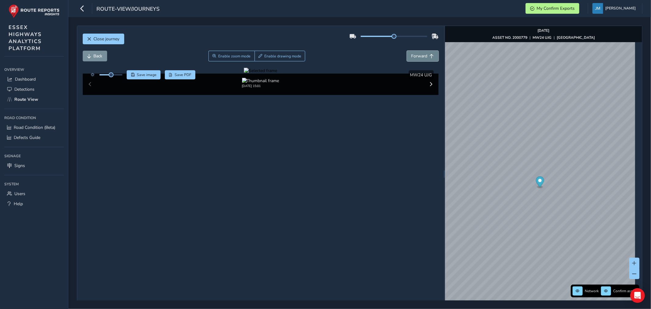
click at [419, 57] on span "Forward" at bounding box center [420, 56] width 16 height 6
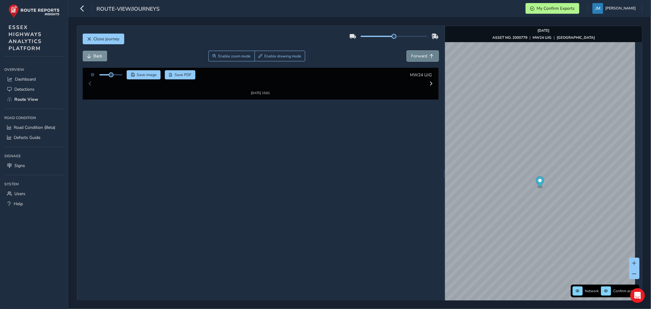
click at [419, 57] on span "Forward" at bounding box center [420, 56] width 16 height 6
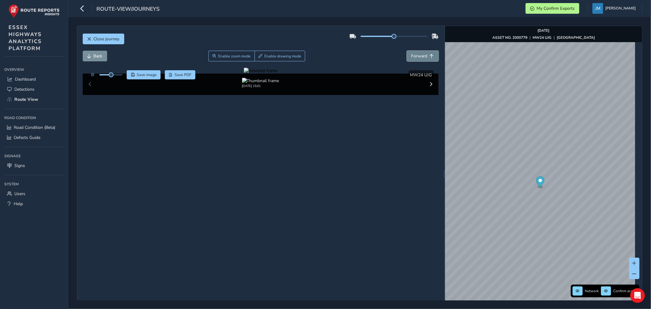
click at [419, 57] on span "Forward" at bounding box center [420, 56] width 16 height 6
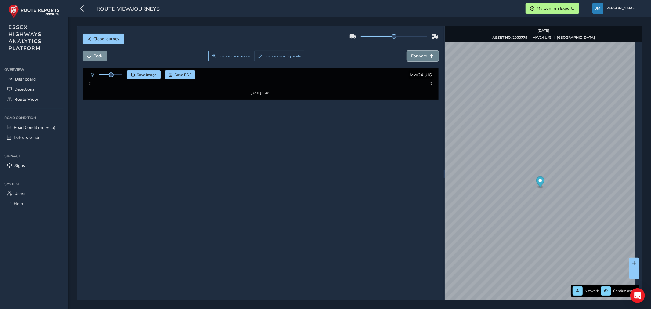
click at [419, 57] on span "Forward" at bounding box center [420, 56] width 16 height 6
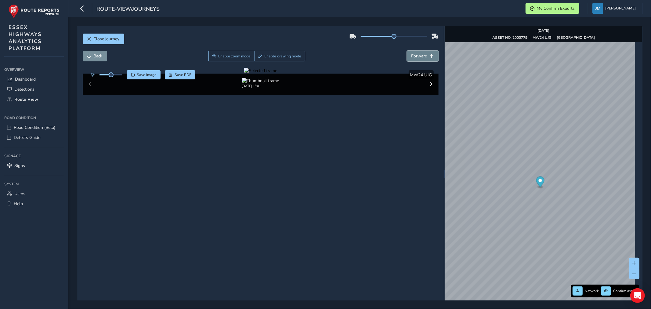
click at [419, 57] on span "Forward" at bounding box center [420, 56] width 16 height 6
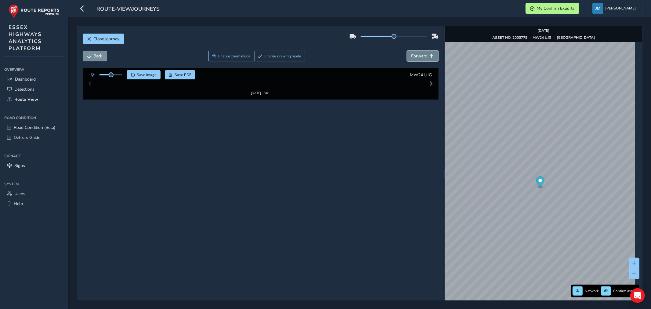
click at [419, 57] on span "Forward" at bounding box center [420, 56] width 16 height 6
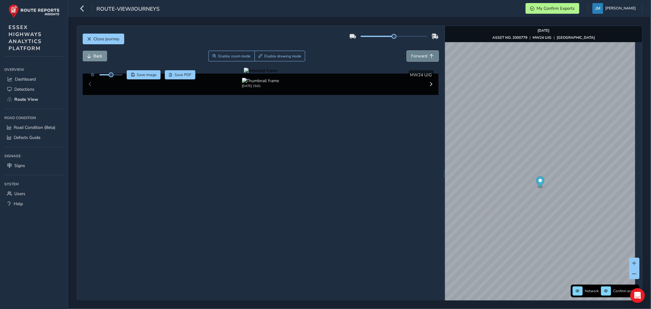
click at [419, 57] on span "Forward" at bounding box center [420, 56] width 16 height 6
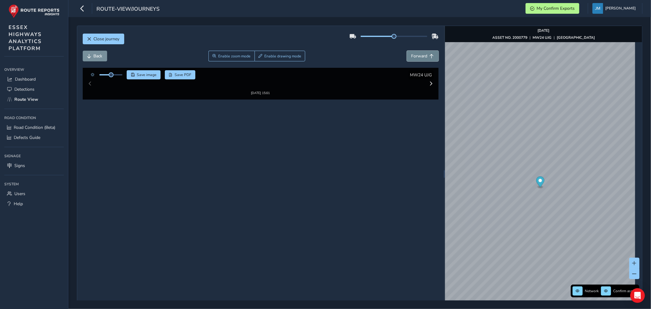
click at [419, 57] on span "Forward" at bounding box center [420, 56] width 16 height 6
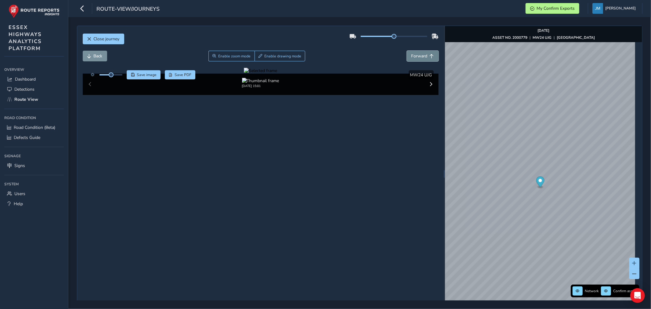
click at [419, 57] on span "Forward" at bounding box center [420, 56] width 16 height 6
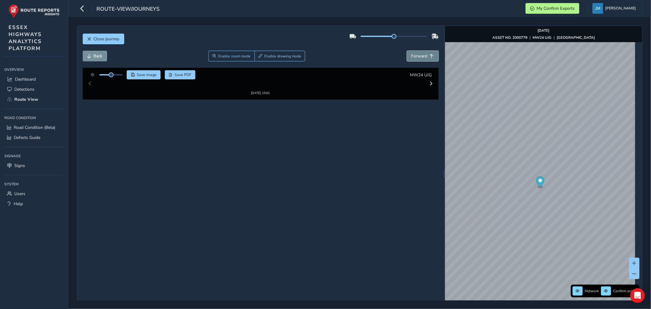
click at [419, 57] on span "Forward" at bounding box center [420, 56] width 16 height 6
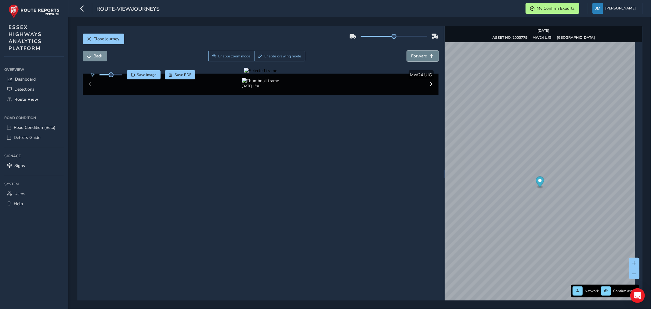
click at [419, 57] on span "Forward" at bounding box center [420, 56] width 16 height 6
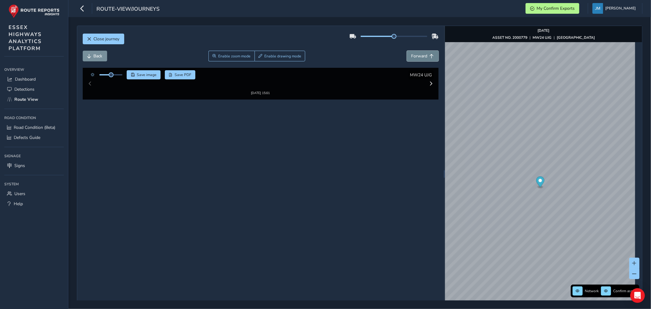
click at [419, 57] on span "Forward" at bounding box center [420, 56] width 16 height 6
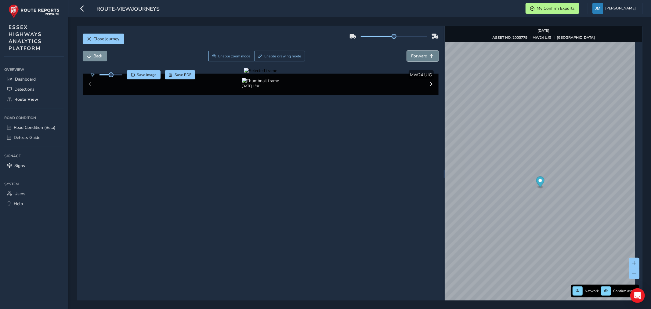
click at [419, 57] on span "Forward" at bounding box center [420, 56] width 16 height 6
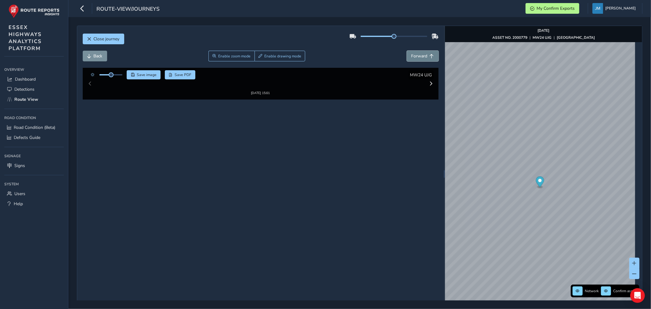
click at [419, 57] on span "Forward" at bounding box center [420, 56] width 16 height 6
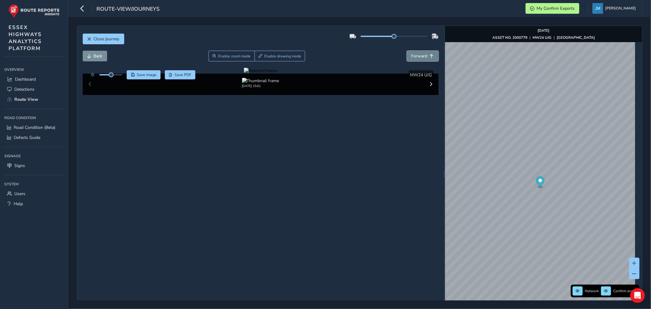
click at [419, 57] on span "Forward" at bounding box center [420, 56] width 16 height 6
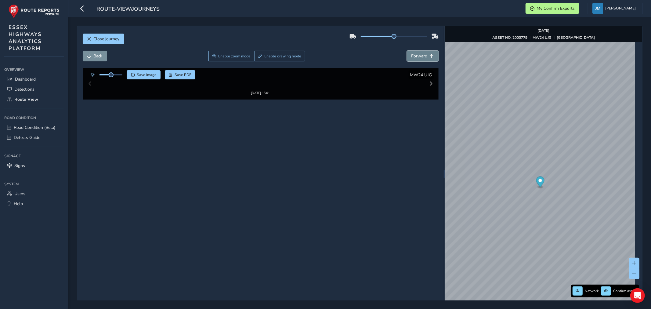
click at [419, 57] on span "Forward" at bounding box center [420, 56] width 16 height 6
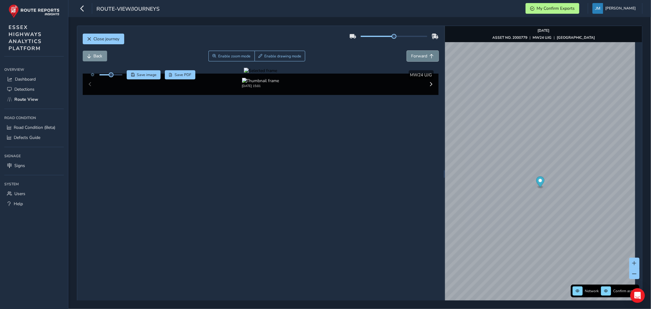
click at [419, 57] on span "Forward" at bounding box center [420, 56] width 16 height 6
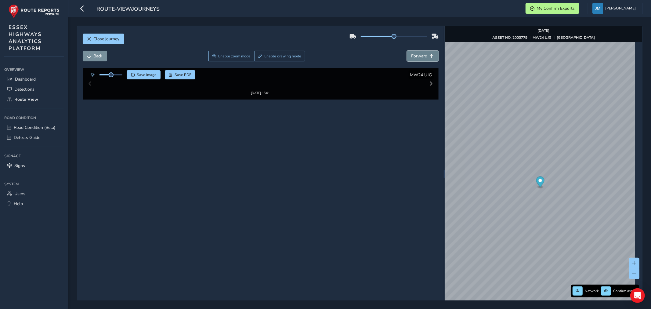
click at [419, 57] on span "Forward" at bounding box center [420, 56] width 16 height 6
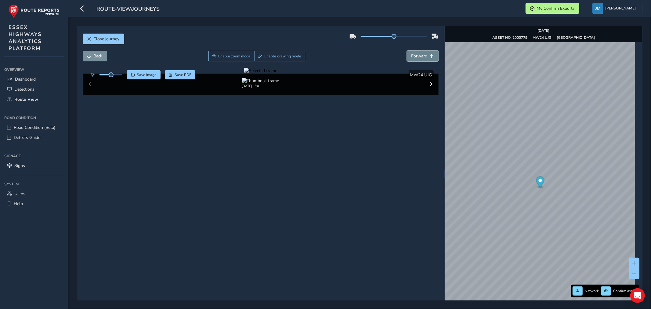
click at [419, 57] on span "Forward" at bounding box center [420, 56] width 16 height 6
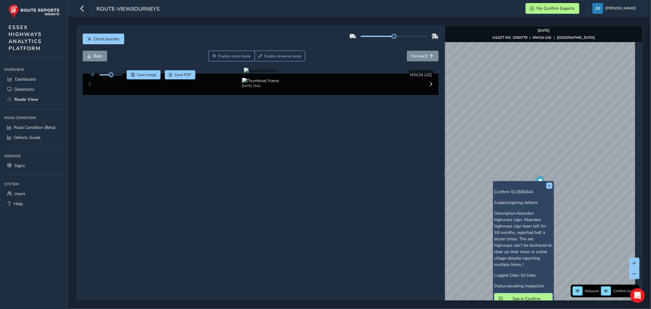
click at [521, 295] on button "See in Confirm" at bounding box center [524, 298] width 58 height 11
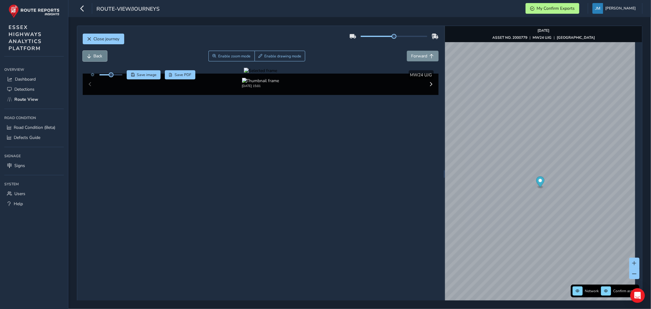
click at [104, 56] on button "Back" at bounding box center [95, 56] width 24 height 11
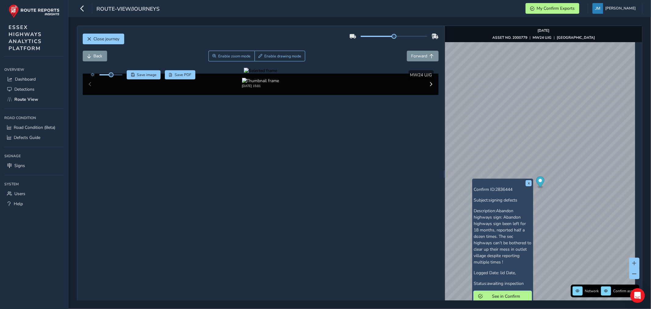
click at [494, 296] on span "See in Confirm" at bounding box center [506, 296] width 42 height 6
click at [90, 38] on span "Close journey" at bounding box center [89, 39] width 4 height 4
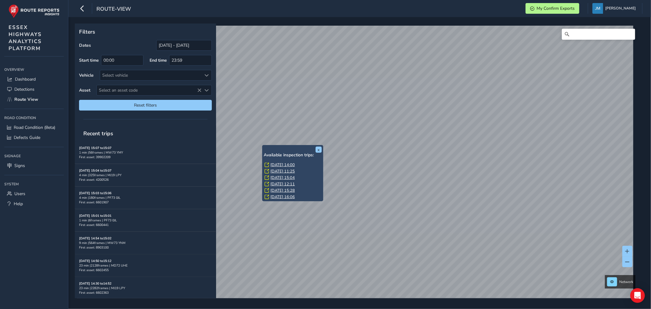
click at [263, 146] on div "x Available inspection trips: [GEOGRAPHIC_DATA][DATE] 14:00 [DATE] 11:25 [DATE]…" at bounding box center [292, 173] width 61 height 56
click at [273, 163] on link "[DATE] 14:00" at bounding box center [283, 164] width 24 height 5
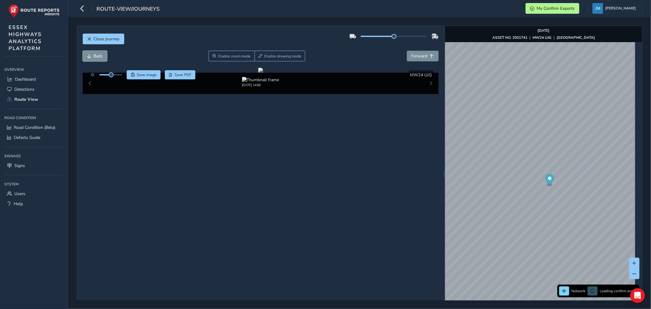
click at [99, 59] on span "Back" at bounding box center [98, 56] width 9 height 6
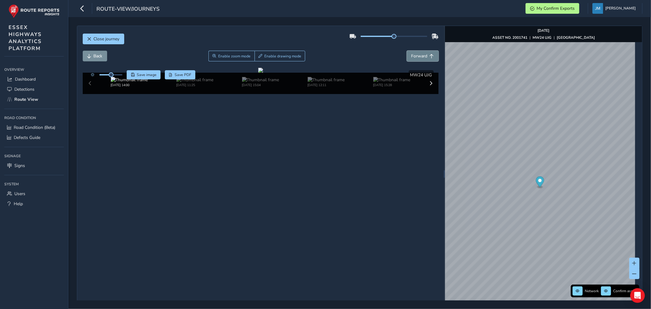
click at [419, 55] on span "Forward" at bounding box center [420, 56] width 16 height 6
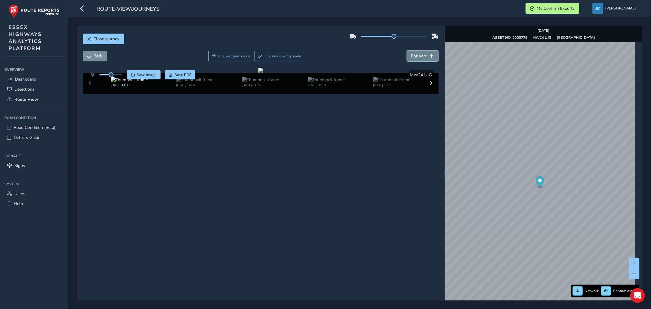
click at [419, 55] on span "Forward" at bounding box center [420, 56] width 16 height 6
click at [421, 56] on span "Forward" at bounding box center [420, 56] width 16 height 6
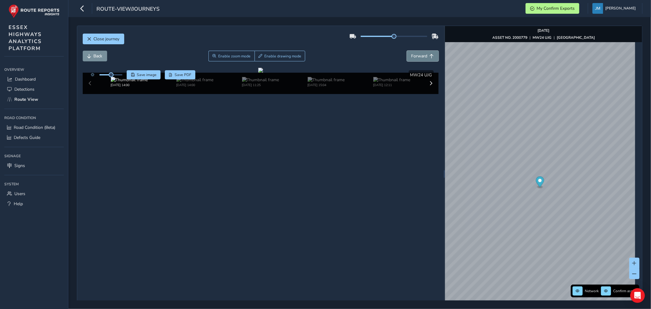
click at [421, 56] on span "Forward" at bounding box center [420, 56] width 16 height 6
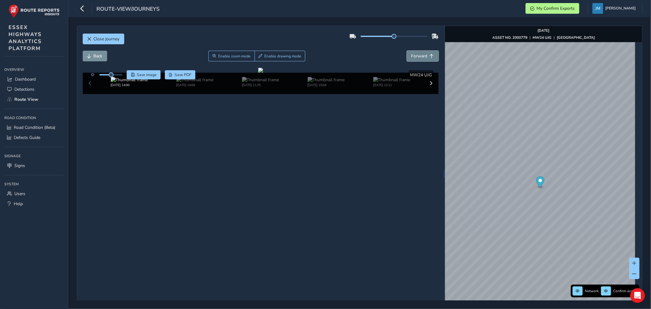
click at [421, 56] on span "Forward" at bounding box center [420, 56] width 16 height 6
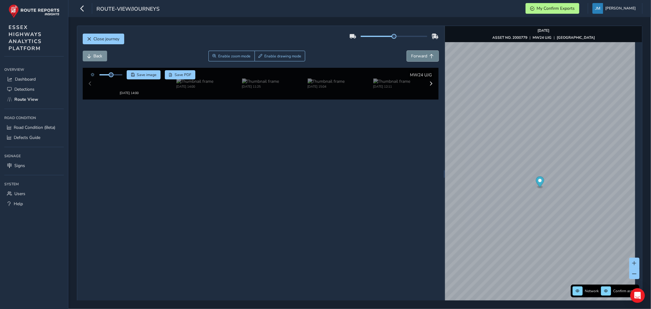
click at [421, 56] on span "Forward" at bounding box center [420, 56] width 16 height 6
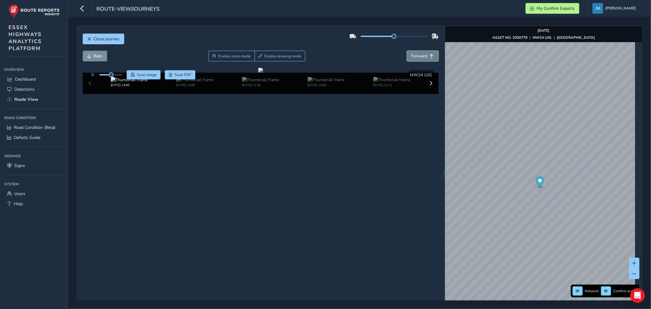
click at [421, 56] on span "Forward" at bounding box center [420, 56] width 16 height 6
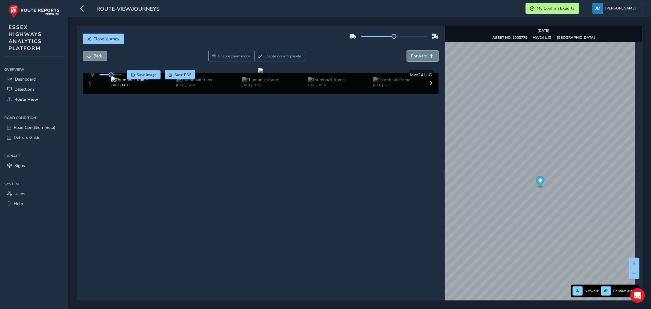
click at [421, 56] on span "Forward" at bounding box center [420, 56] width 16 height 6
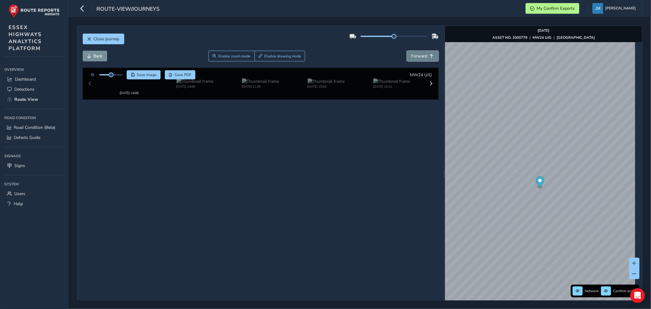
click at [421, 56] on span "Forward" at bounding box center [420, 56] width 16 height 6
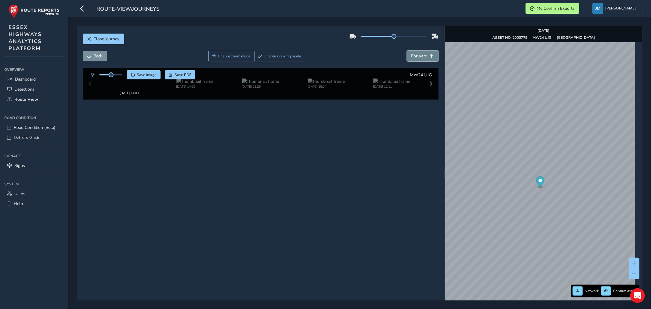
click at [421, 56] on span "Forward" at bounding box center [420, 56] width 16 height 6
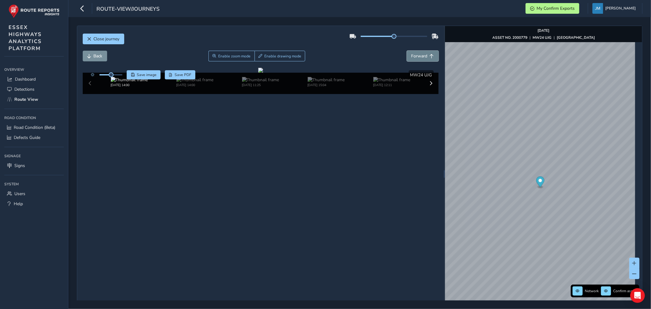
click at [421, 56] on span "Forward" at bounding box center [420, 56] width 16 height 6
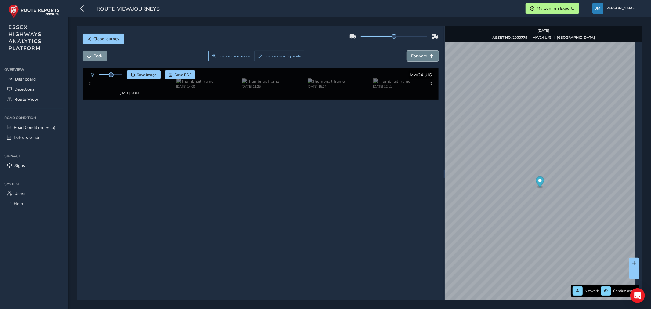
click at [421, 56] on span "Forward" at bounding box center [420, 56] width 16 height 6
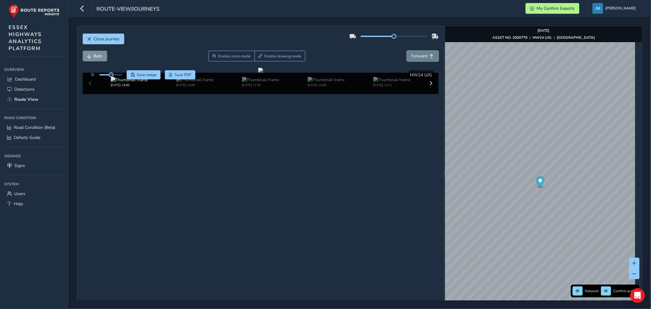
click at [421, 56] on span "Forward" at bounding box center [420, 56] width 16 height 6
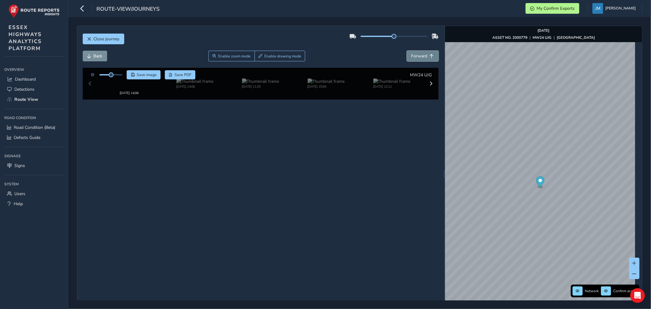
click at [421, 56] on span "Forward" at bounding box center [420, 56] width 16 height 6
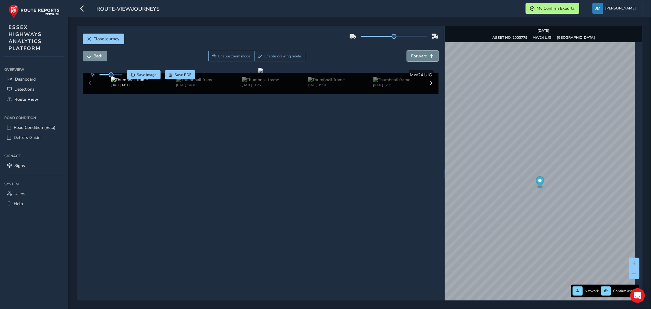
click at [421, 56] on span "Forward" at bounding box center [420, 56] width 16 height 6
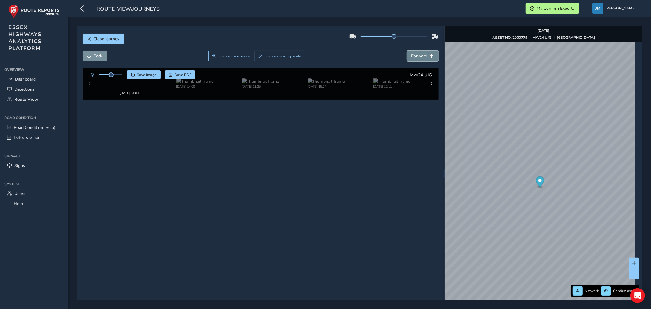
click at [421, 56] on span "Forward" at bounding box center [420, 56] width 16 height 6
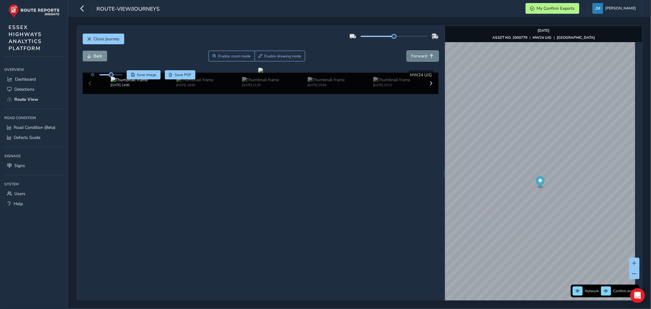
click at [421, 56] on span "Forward" at bounding box center [420, 56] width 16 height 6
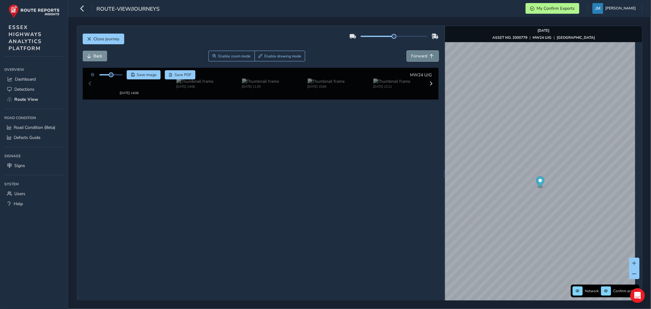
click at [421, 56] on span "Forward" at bounding box center [420, 56] width 16 height 6
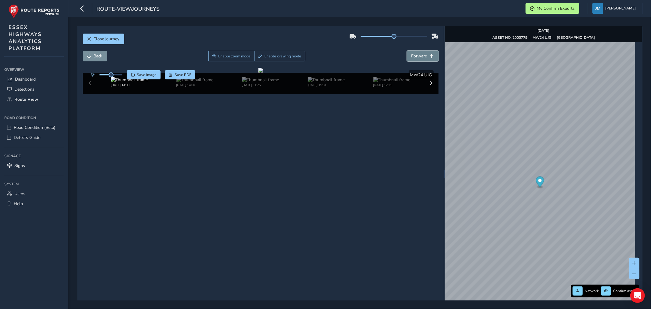
click at [421, 56] on span "Forward" at bounding box center [420, 56] width 16 height 6
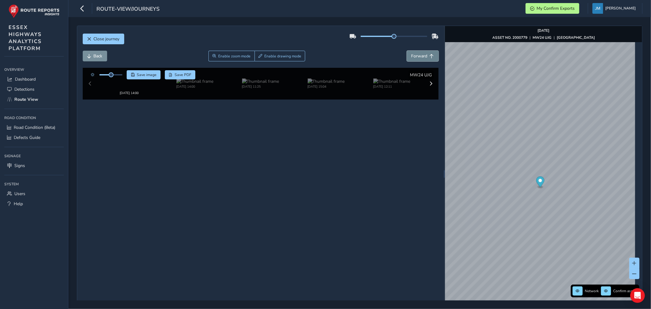
click at [421, 56] on span "Forward" at bounding box center [420, 56] width 16 height 6
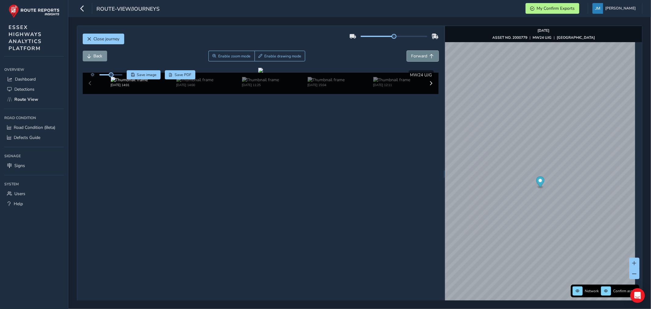
click at [421, 56] on span "Forward" at bounding box center [420, 56] width 16 height 6
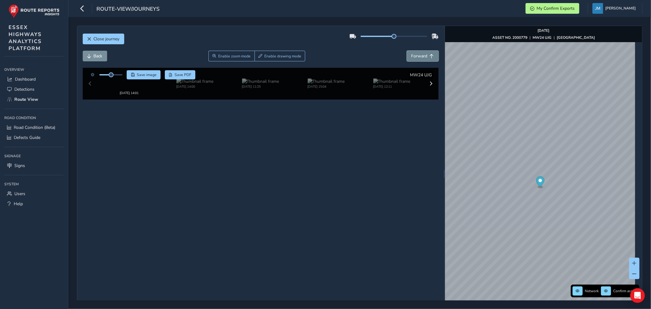
click at [421, 56] on span "Forward" at bounding box center [420, 56] width 16 height 6
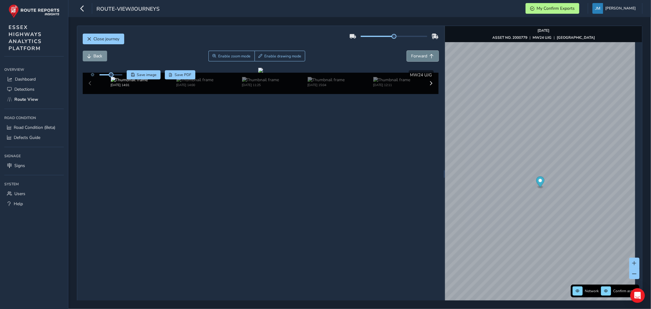
click at [421, 56] on span "Forward" at bounding box center [420, 56] width 16 height 6
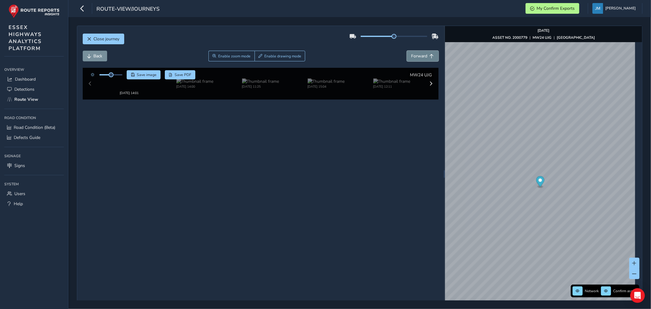
click at [421, 56] on span "Forward" at bounding box center [420, 56] width 16 height 6
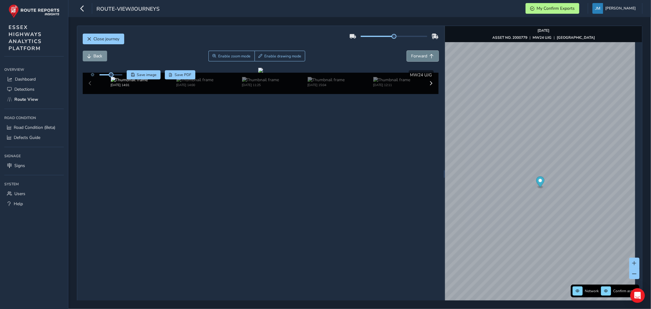
click at [421, 56] on span "Forward" at bounding box center [420, 56] width 16 height 6
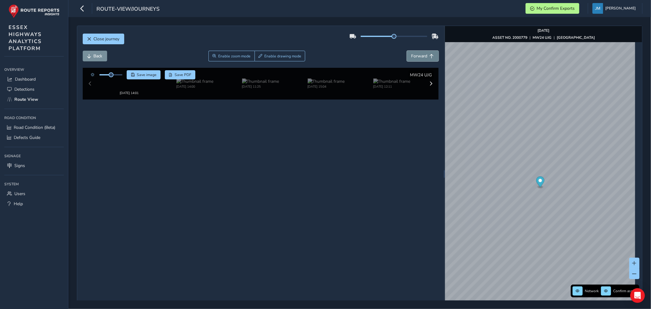
click at [421, 56] on span "Forward" at bounding box center [420, 56] width 16 height 6
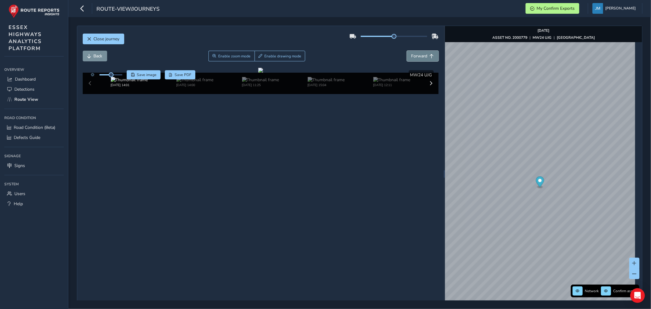
click at [421, 56] on span "Forward" at bounding box center [420, 56] width 16 height 6
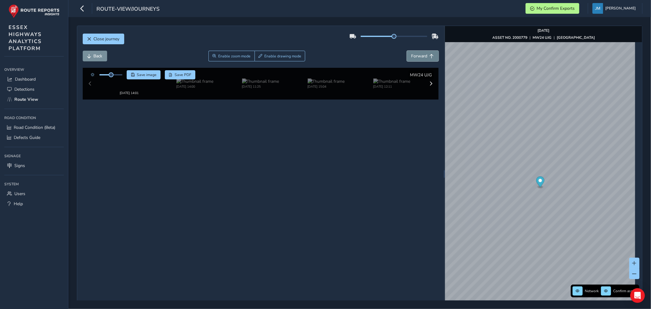
click at [421, 56] on span "Forward" at bounding box center [420, 56] width 16 height 6
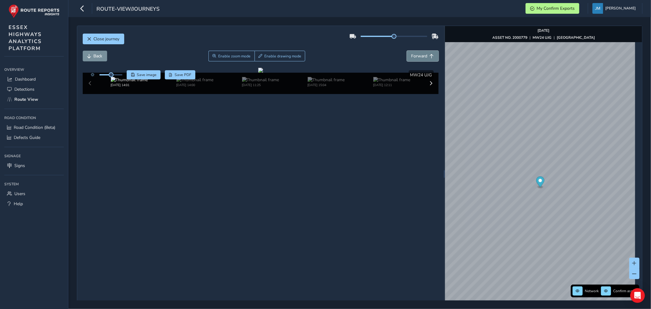
click at [421, 56] on span "Forward" at bounding box center [420, 56] width 16 height 6
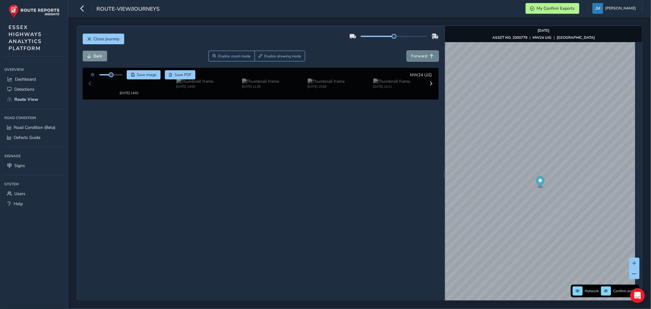
click at [421, 56] on span "Forward" at bounding box center [420, 56] width 16 height 6
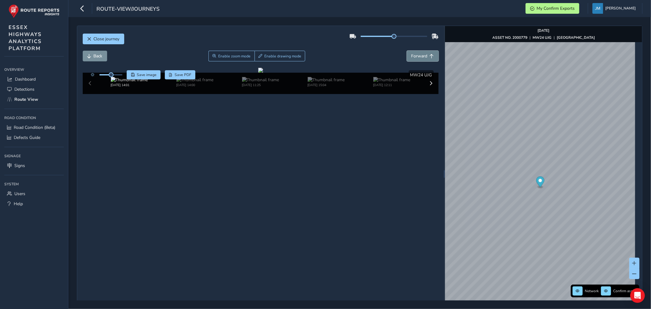
click at [421, 56] on span "Forward" at bounding box center [420, 56] width 16 height 6
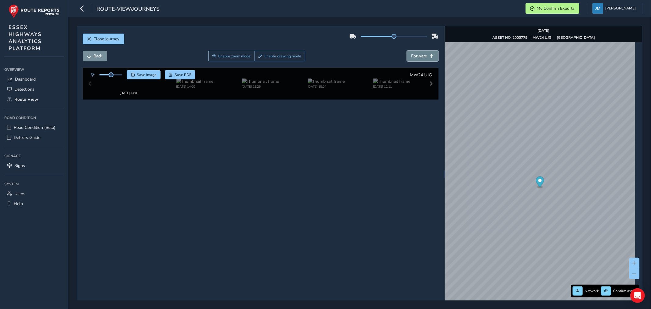
click at [421, 56] on span "Forward" at bounding box center [420, 56] width 16 height 6
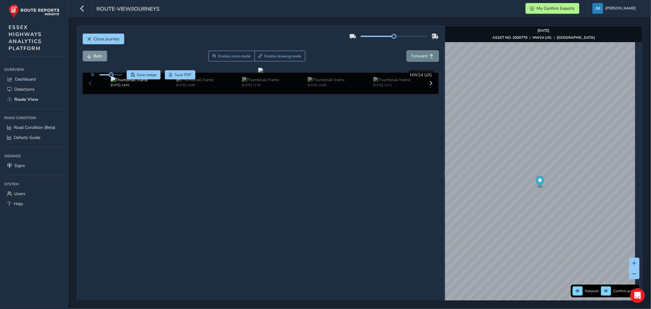
click at [421, 56] on span "Forward" at bounding box center [420, 56] width 16 height 6
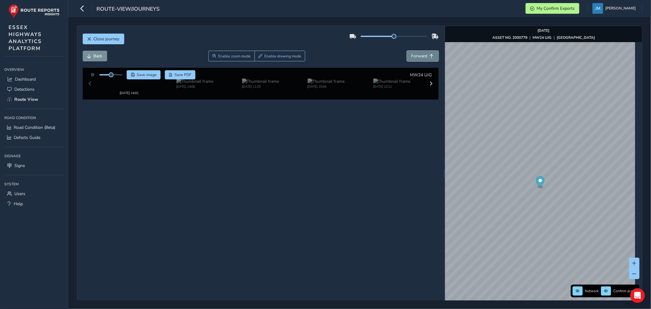
click at [421, 56] on span "Forward" at bounding box center [420, 56] width 16 height 6
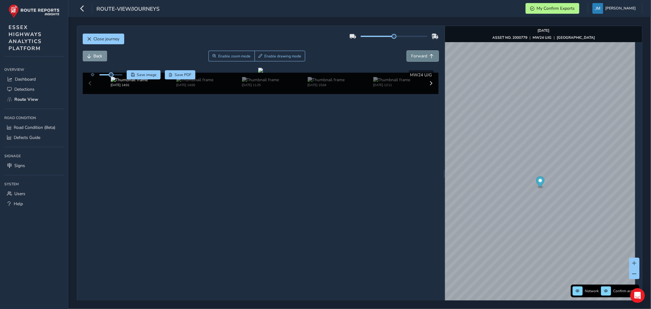
click at [421, 56] on span "Forward" at bounding box center [420, 56] width 16 height 6
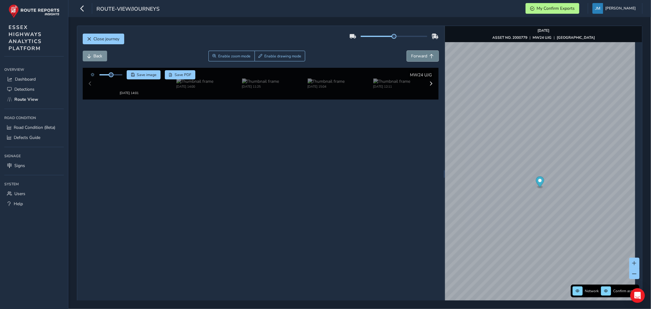
click at [421, 56] on span "Forward" at bounding box center [420, 56] width 16 height 6
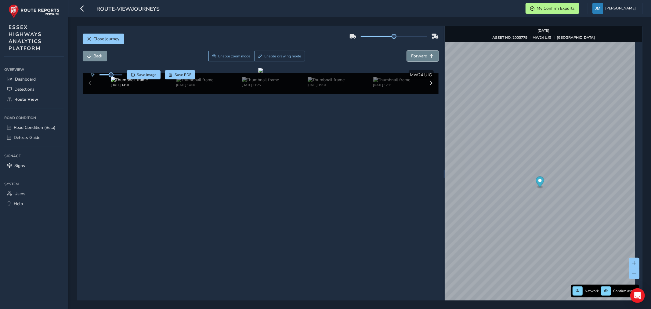
click at [421, 56] on span "Forward" at bounding box center [420, 56] width 16 height 6
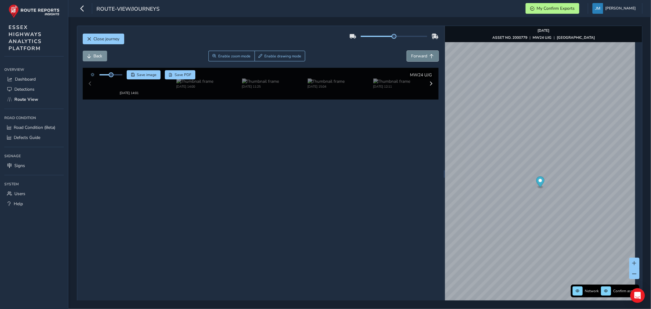
click at [421, 56] on span "Forward" at bounding box center [420, 56] width 16 height 6
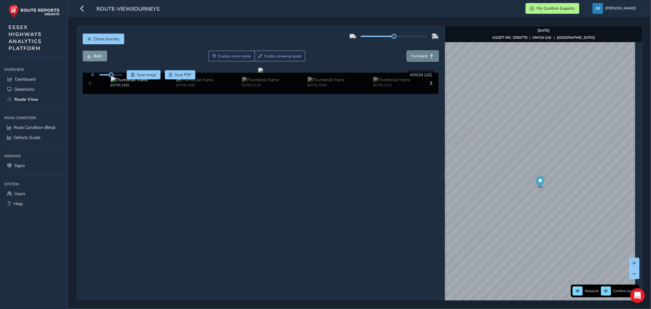
click at [421, 56] on span "Forward" at bounding box center [420, 56] width 16 height 6
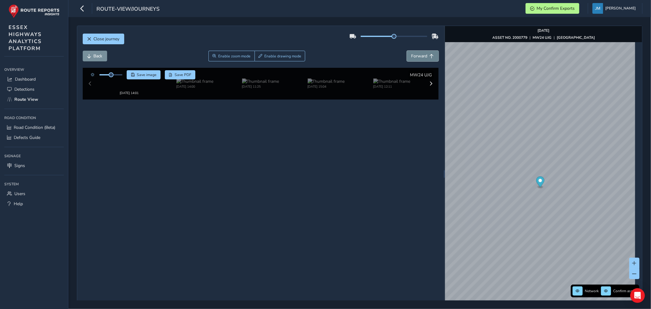
click at [421, 56] on span "Forward" at bounding box center [420, 56] width 16 height 6
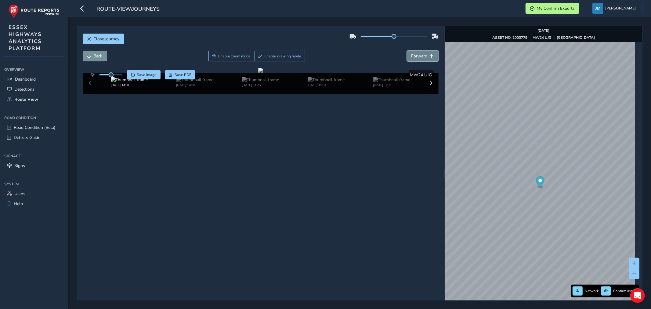
click at [421, 56] on span "Forward" at bounding box center [420, 56] width 16 height 6
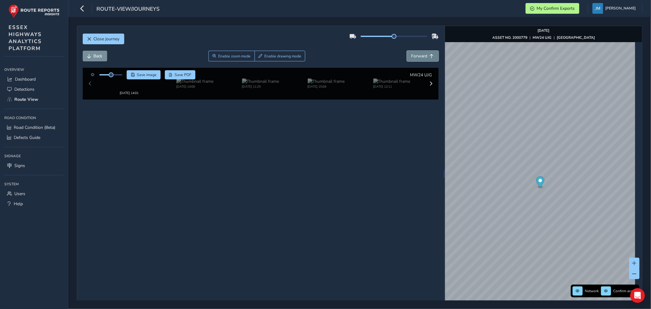
click at [421, 56] on span "Forward" at bounding box center [420, 56] width 16 height 6
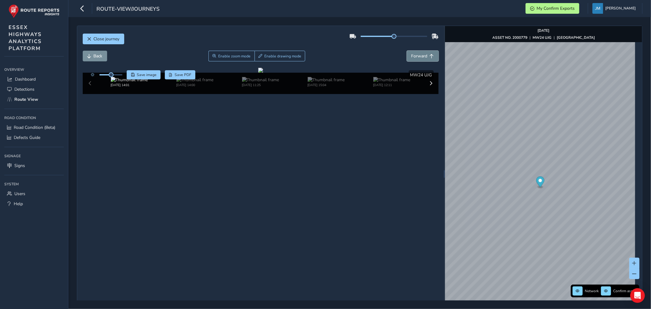
click at [421, 56] on span "Forward" at bounding box center [420, 56] width 16 height 6
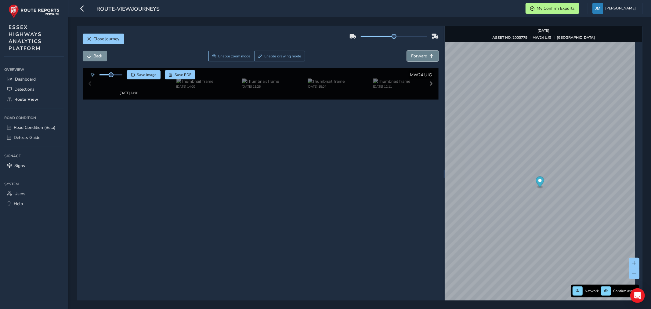
click at [421, 56] on span "Forward" at bounding box center [420, 56] width 16 height 6
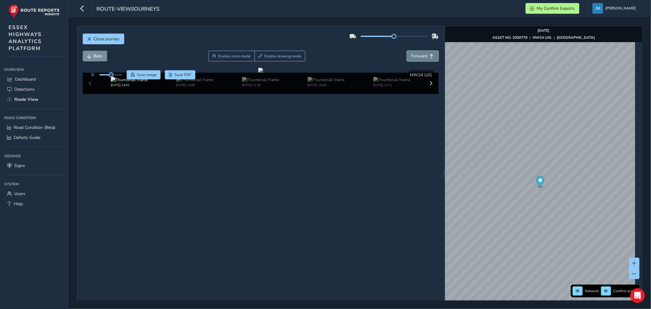
click at [421, 56] on span "Forward" at bounding box center [420, 56] width 16 height 6
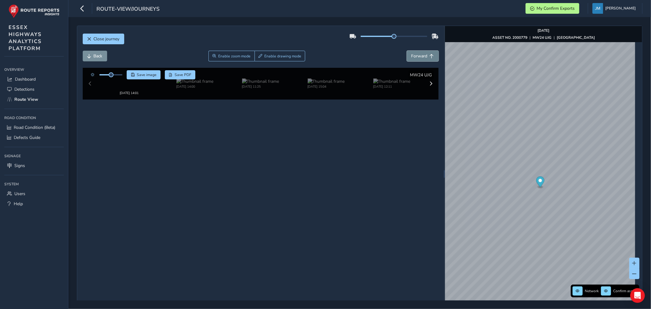
click at [421, 56] on span "Forward" at bounding box center [420, 56] width 16 height 6
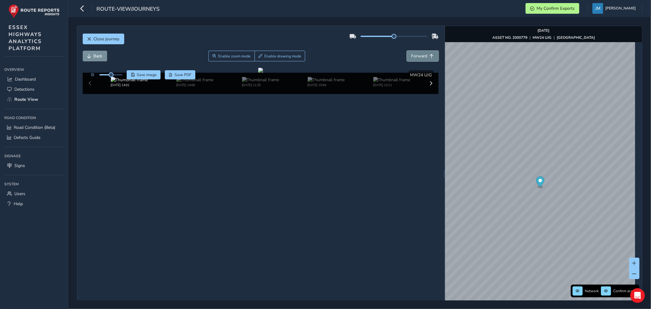
click at [421, 56] on span "Forward" at bounding box center [420, 56] width 16 height 6
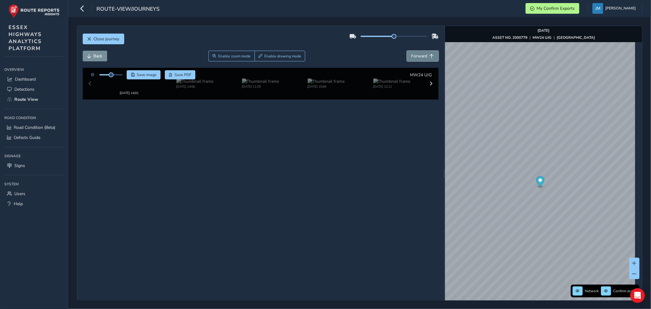
click at [421, 56] on span "Forward" at bounding box center [420, 56] width 16 height 6
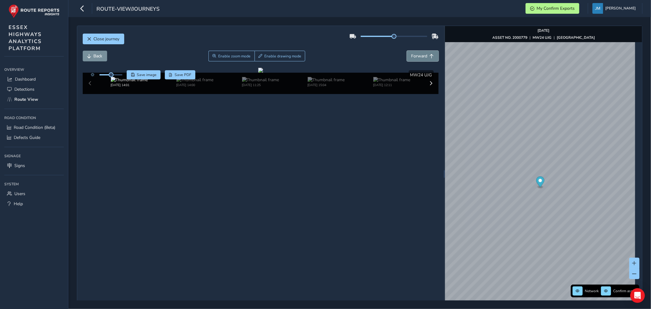
click at [421, 56] on span "Forward" at bounding box center [420, 56] width 16 height 6
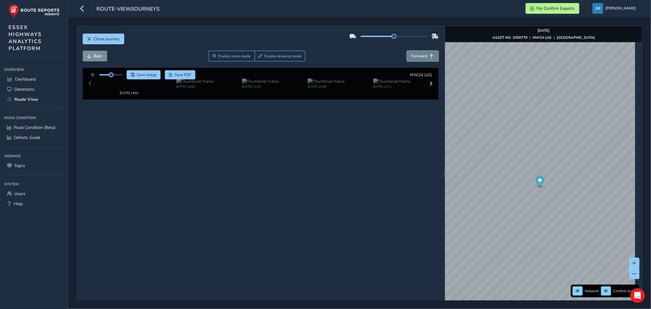
click at [421, 56] on span "Forward" at bounding box center [420, 56] width 16 height 6
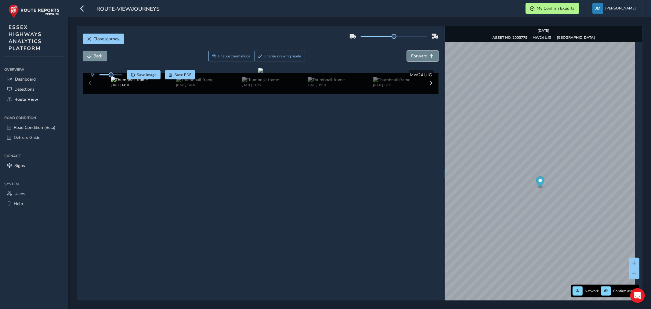
click at [421, 56] on span "Forward" at bounding box center [420, 56] width 16 height 6
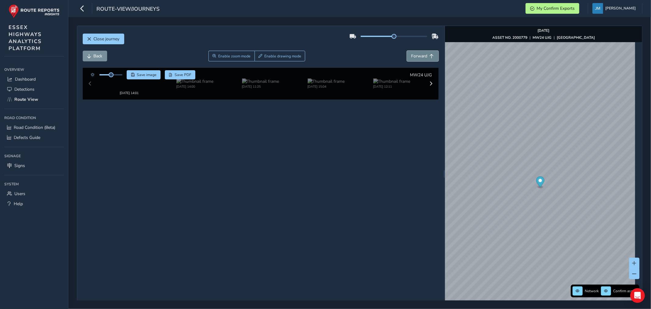
click at [421, 56] on span "Forward" at bounding box center [420, 56] width 16 height 6
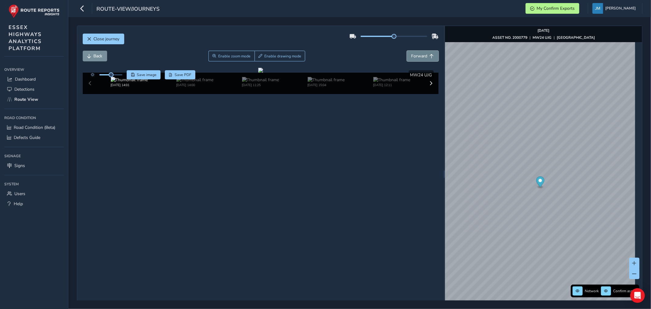
click at [421, 56] on span "Forward" at bounding box center [420, 56] width 16 height 6
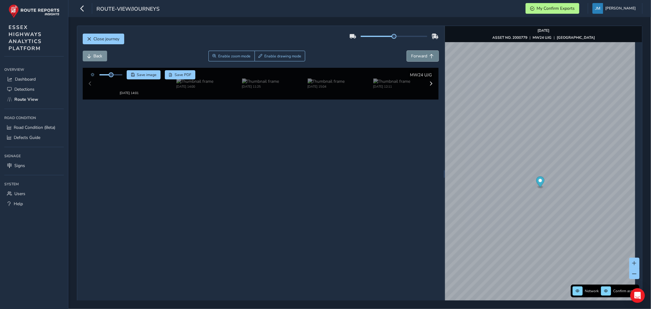
click at [421, 56] on span "Forward" at bounding box center [420, 56] width 16 height 6
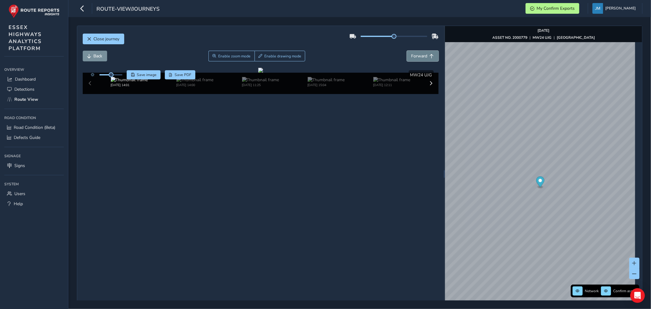
click at [421, 56] on span "Forward" at bounding box center [420, 56] width 16 height 6
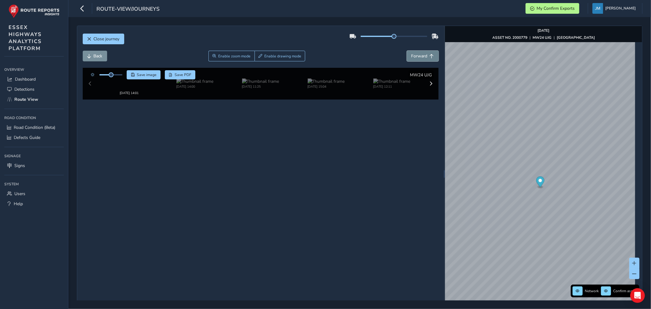
click at [421, 56] on span "Forward" at bounding box center [420, 56] width 16 height 6
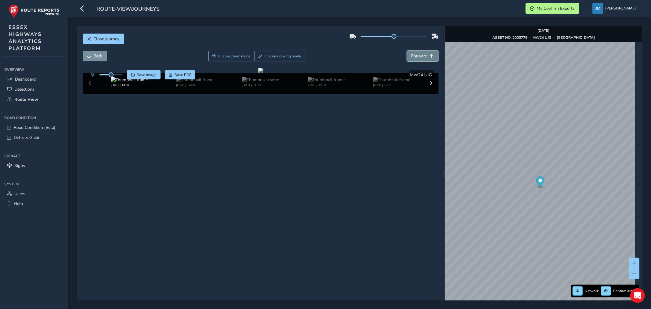
click at [421, 56] on span "Forward" at bounding box center [420, 56] width 16 height 6
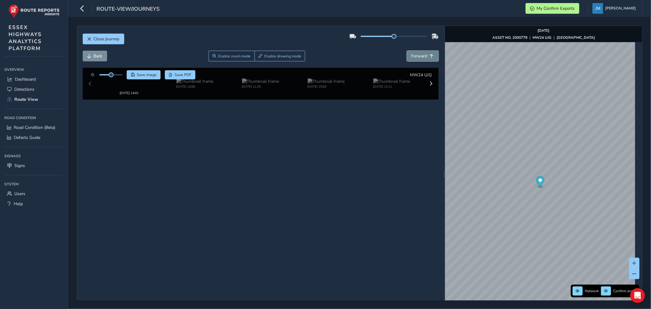
click at [421, 56] on span "Forward" at bounding box center [420, 56] width 16 height 6
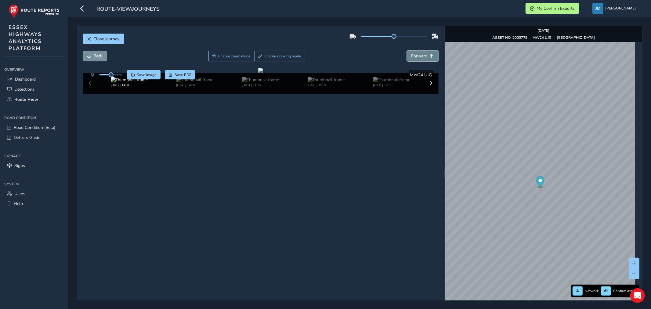
click at [421, 56] on span "Forward" at bounding box center [420, 56] width 16 height 6
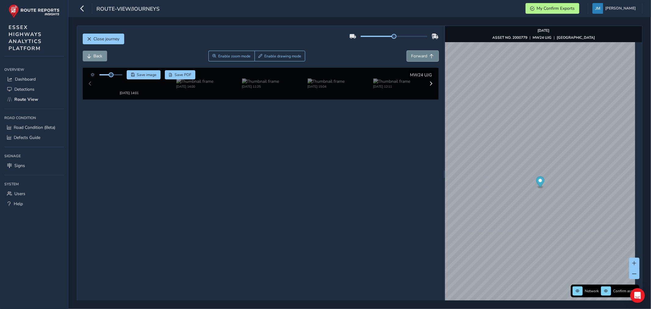
click at [421, 56] on span "Forward" at bounding box center [420, 56] width 16 height 6
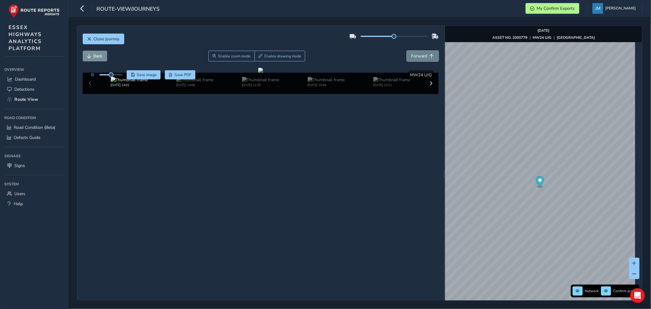
click at [421, 56] on span "Forward" at bounding box center [420, 56] width 16 height 6
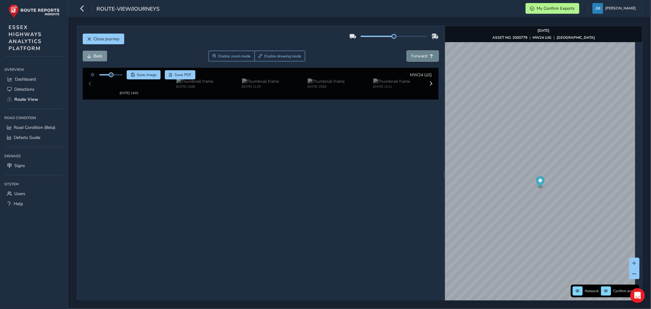
click at [421, 56] on span "Forward" at bounding box center [420, 56] width 16 height 6
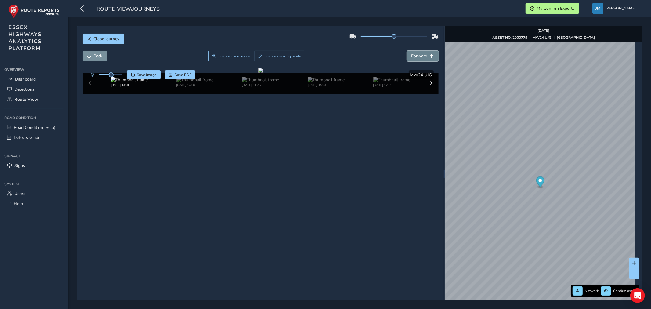
click at [421, 56] on span "Forward" at bounding box center [420, 56] width 16 height 6
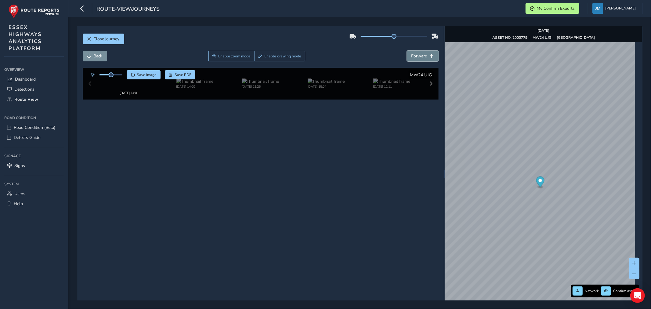
click at [421, 56] on span "Forward" at bounding box center [420, 56] width 16 height 6
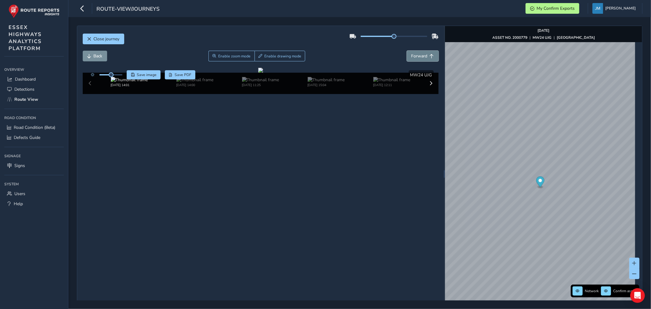
click at [421, 56] on span "Forward" at bounding box center [420, 56] width 16 height 6
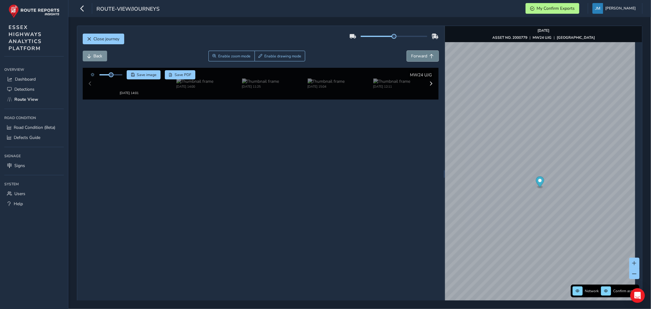
click at [421, 56] on span "Forward" at bounding box center [420, 56] width 16 height 6
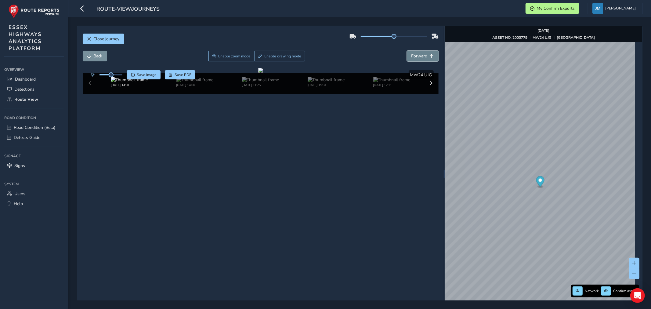
click at [421, 56] on span "Forward" at bounding box center [420, 56] width 16 height 6
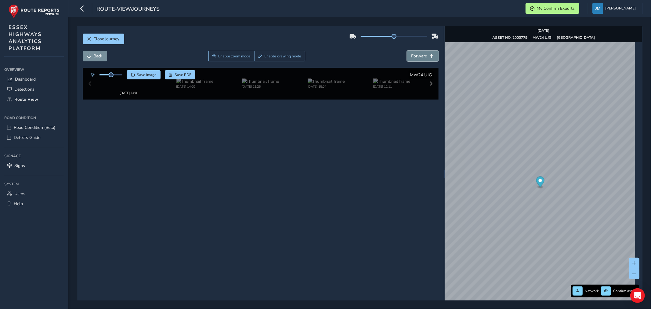
click at [421, 56] on span "Forward" at bounding box center [420, 56] width 16 height 6
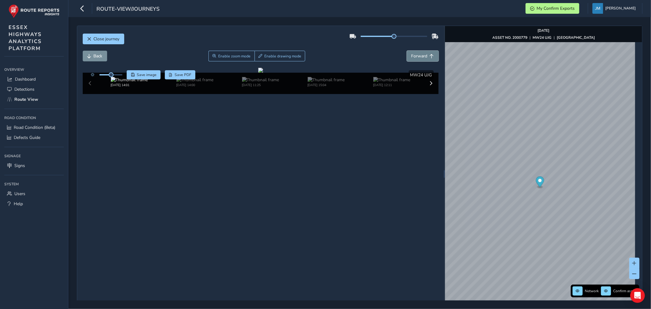
click at [421, 56] on span "Forward" at bounding box center [420, 56] width 16 height 6
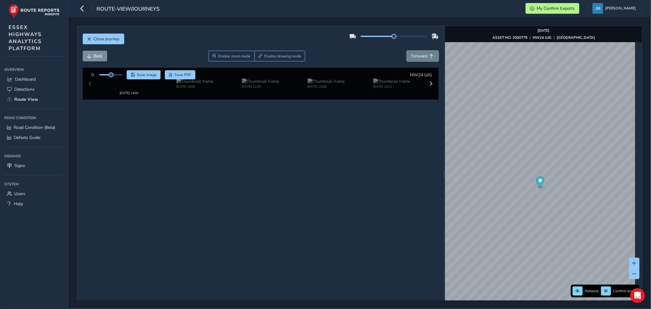
click at [421, 56] on span "Forward" at bounding box center [420, 56] width 16 height 6
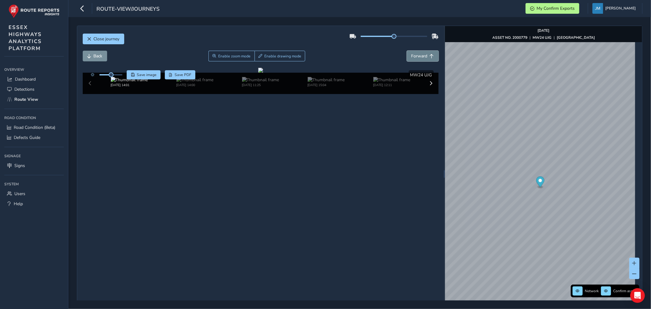
click at [421, 56] on span "Forward" at bounding box center [420, 56] width 16 height 6
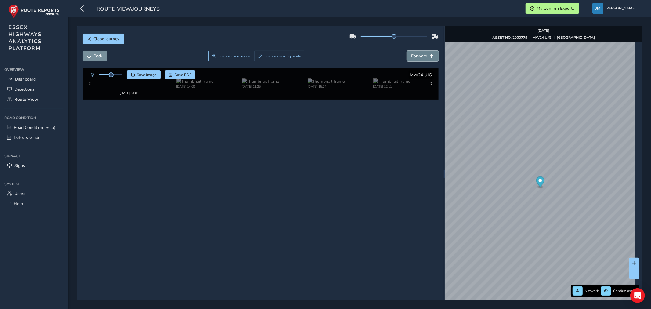
click at [421, 56] on span "Forward" at bounding box center [420, 56] width 16 height 6
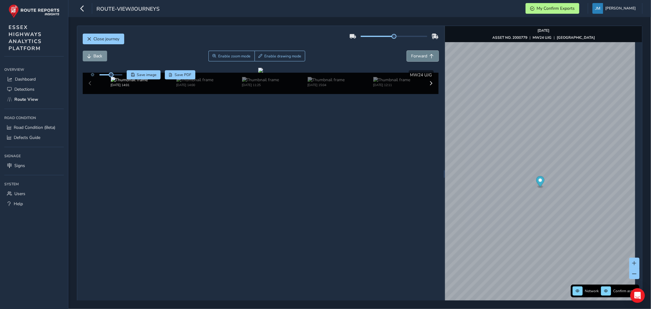
click at [421, 56] on span "Forward" at bounding box center [420, 56] width 16 height 6
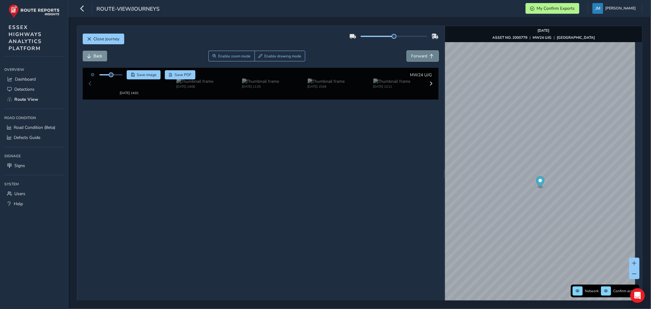
click at [421, 56] on span "Forward" at bounding box center [420, 56] width 16 height 6
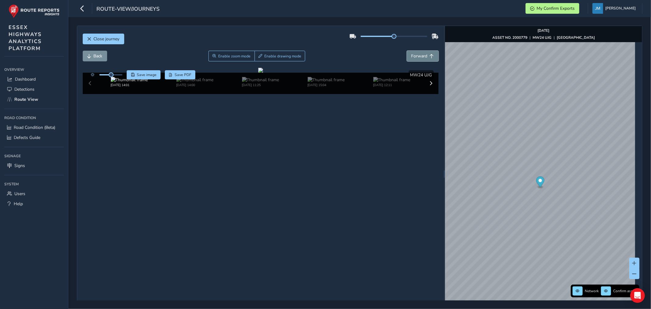
click at [421, 56] on span "Forward" at bounding box center [420, 56] width 16 height 6
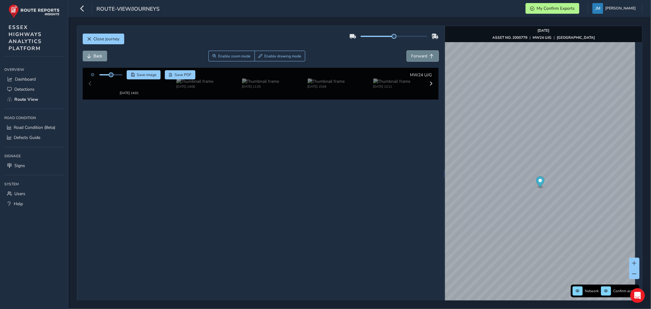
click at [421, 56] on span "Forward" at bounding box center [420, 56] width 16 height 6
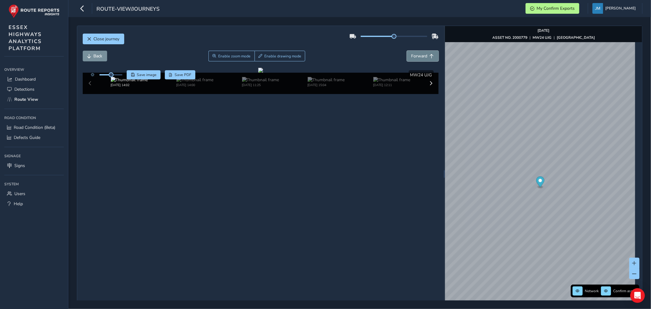
click at [421, 56] on span "Forward" at bounding box center [420, 56] width 16 height 6
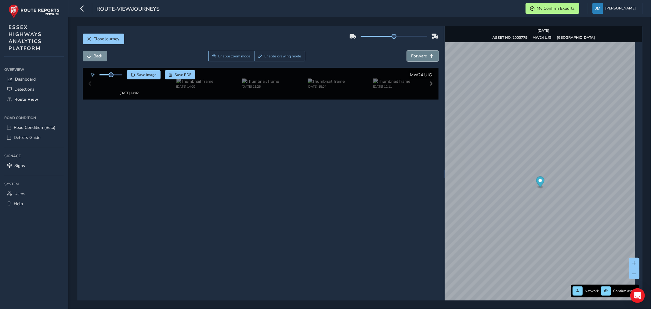
click at [421, 56] on span "Forward" at bounding box center [420, 56] width 16 height 6
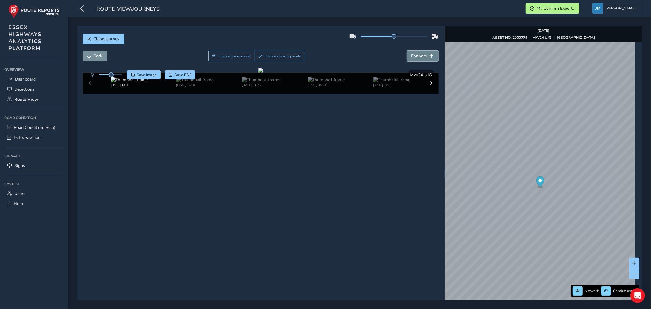
click at [421, 56] on span "Forward" at bounding box center [420, 56] width 16 height 6
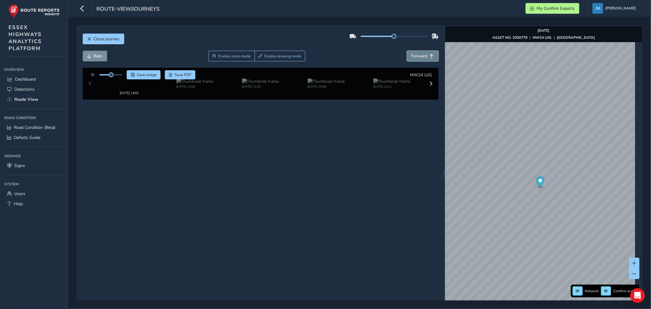
click at [421, 56] on span "Forward" at bounding box center [420, 56] width 16 height 6
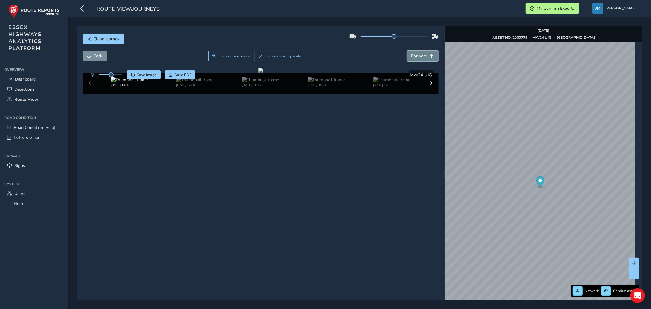
click at [421, 56] on span "Forward" at bounding box center [420, 56] width 16 height 6
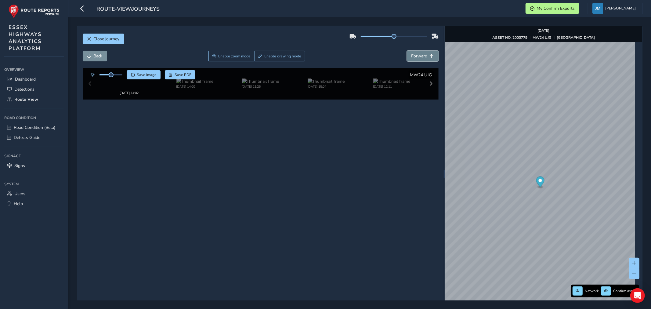
click at [421, 56] on span "Forward" at bounding box center [420, 56] width 16 height 6
click at [422, 56] on span "Forward" at bounding box center [420, 56] width 16 height 6
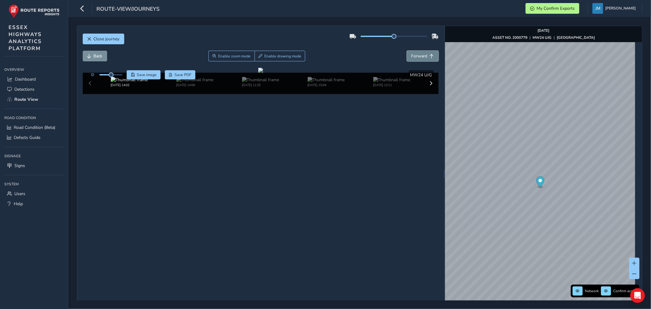
click at [422, 56] on span "Forward" at bounding box center [420, 56] width 16 height 6
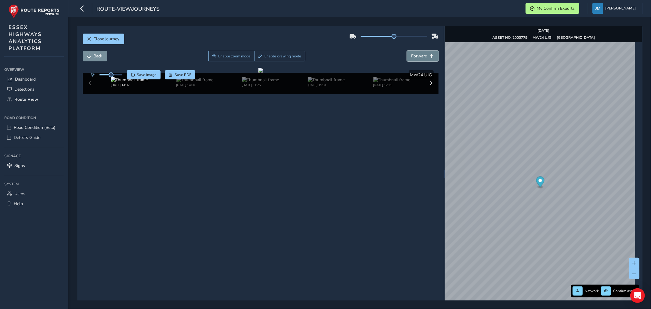
click at [422, 56] on span "Forward" at bounding box center [420, 56] width 16 height 6
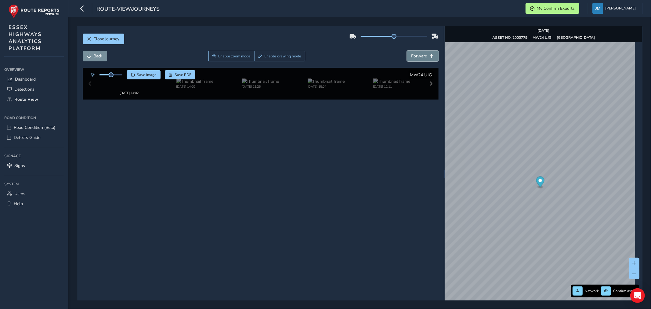
click at [422, 56] on span "Forward" at bounding box center [420, 56] width 16 height 6
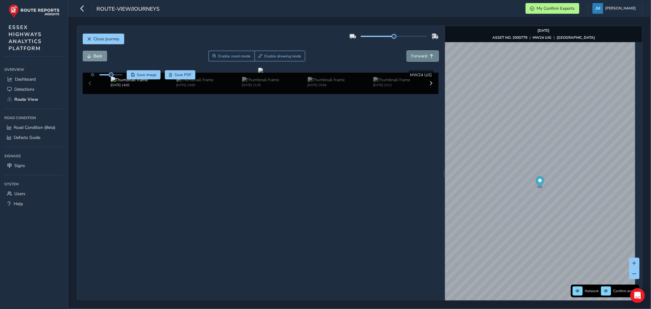
click at [422, 56] on span "Forward" at bounding box center [420, 56] width 16 height 6
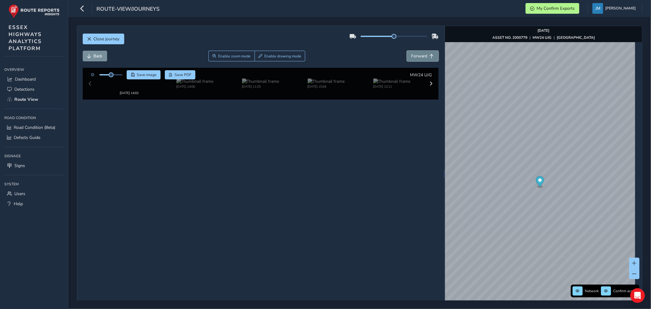
click at [422, 56] on span "Forward" at bounding box center [420, 56] width 16 height 6
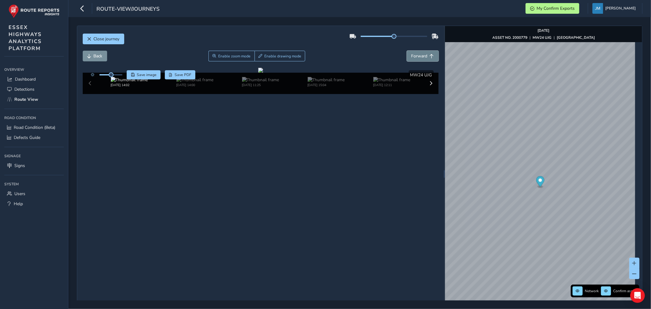
click at [422, 56] on span "Forward" at bounding box center [420, 56] width 16 height 6
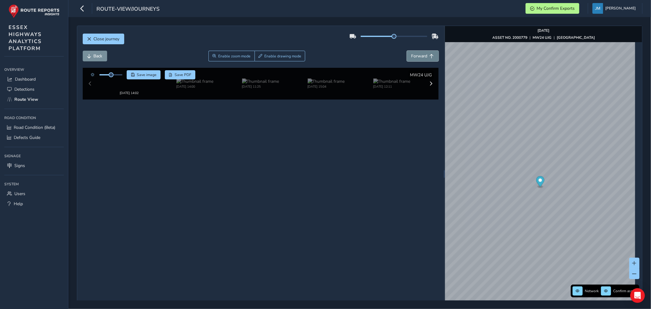
click at [422, 56] on span "Forward" at bounding box center [420, 56] width 16 height 6
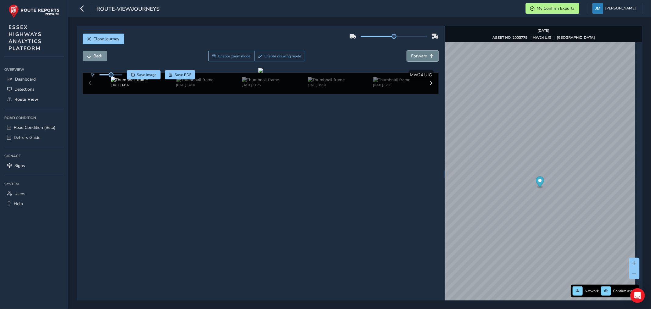
click at [422, 56] on span "Forward" at bounding box center [420, 56] width 16 height 6
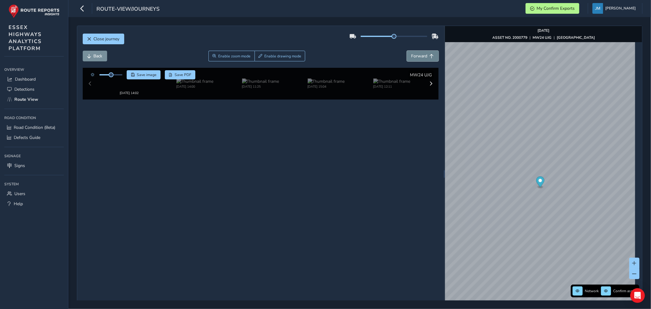
click at [422, 56] on span "Forward" at bounding box center [420, 56] width 16 height 6
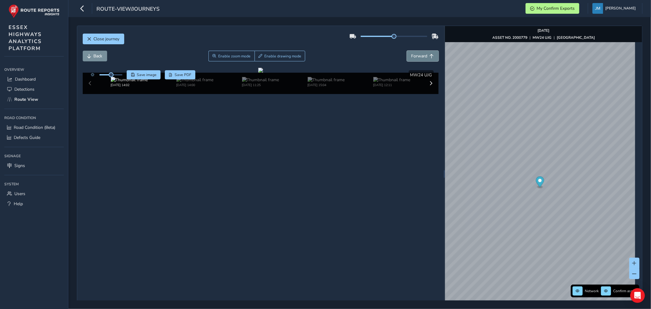
click at [422, 56] on span "Forward" at bounding box center [420, 56] width 16 height 6
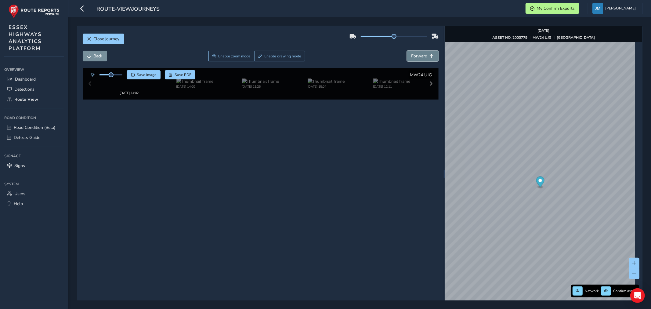
click at [422, 56] on span "Forward" at bounding box center [420, 56] width 16 height 6
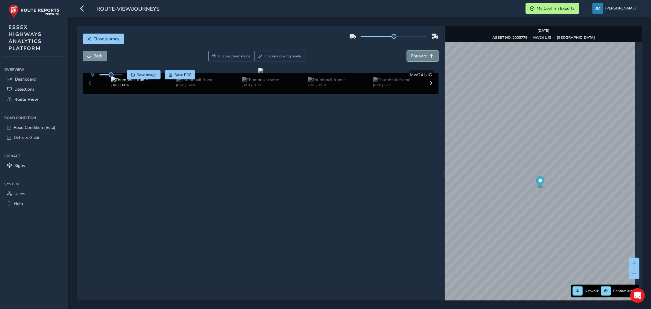
click at [422, 56] on span "Forward" at bounding box center [420, 56] width 16 height 6
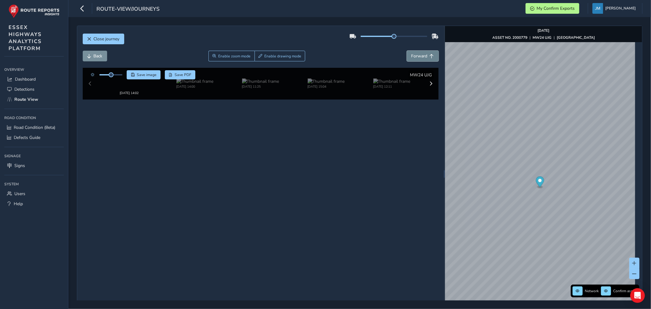
click at [422, 56] on span "Forward" at bounding box center [420, 56] width 16 height 6
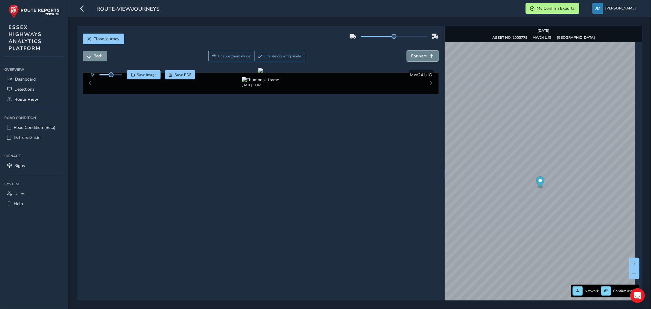
click at [422, 56] on span "Forward" at bounding box center [420, 56] width 16 height 6
click at [637, 150] on div "Network Confirm assets [DATE] ASSET NO. 2000779 | MW24 [GEOGRAPHIC_DATA] | [GEO…" at bounding box center [543, 174] width 197 height 296
click at [651, 125] on div "Close journey Back Enable zoom mode Enable drawing mode Forward Click and Drag …" at bounding box center [359, 163] width 583 height 292
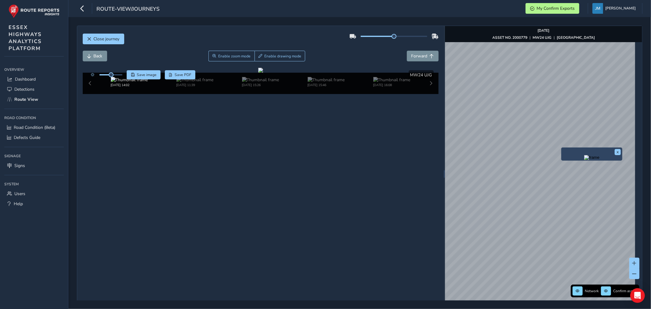
click at [562, 149] on div "x" at bounding box center [592, 153] width 61 height 13
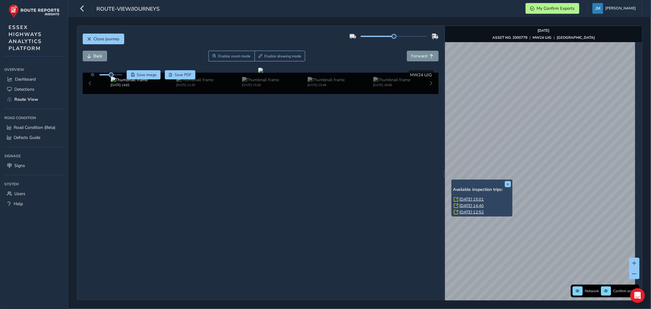
click at [452, 181] on div "x Available inspection trips: [GEOGRAPHIC_DATA][DATE] 15:01 [DATE] 14:40 [DATE]…" at bounding box center [482, 198] width 61 height 37
click at [470, 199] on link "[DATE] 15:01" at bounding box center [472, 199] width 24 height 5
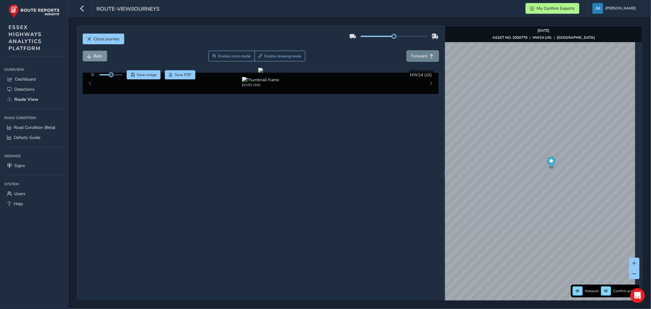
click at [419, 56] on span "Forward" at bounding box center [420, 56] width 16 height 6
click at [425, 53] on button "Forward" at bounding box center [423, 56] width 32 height 11
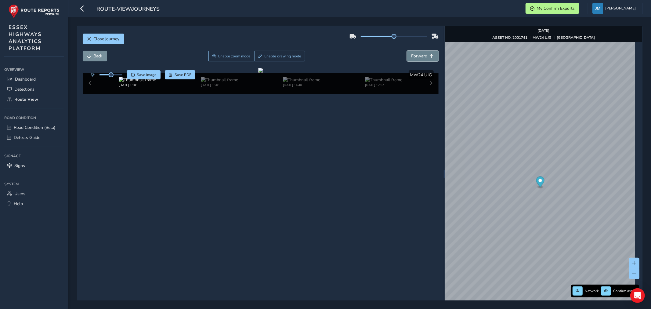
click at [425, 53] on button "Forward" at bounding box center [423, 56] width 32 height 11
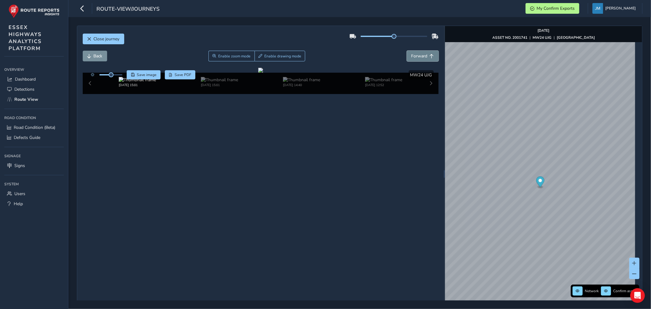
click at [425, 53] on button "Forward" at bounding box center [423, 56] width 32 height 11
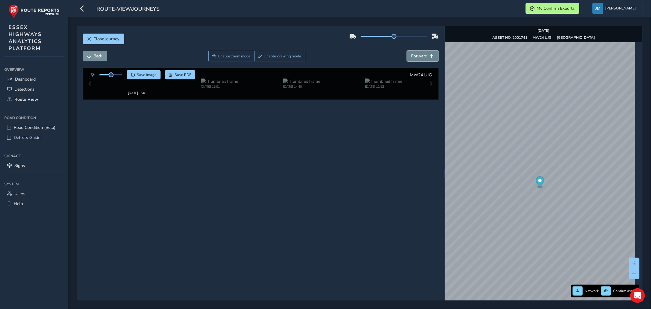
click at [425, 53] on button "Forward" at bounding box center [423, 56] width 32 height 11
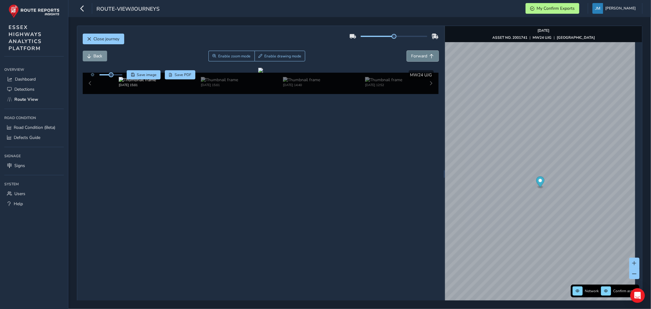
click at [425, 53] on button "Forward" at bounding box center [423, 56] width 32 height 11
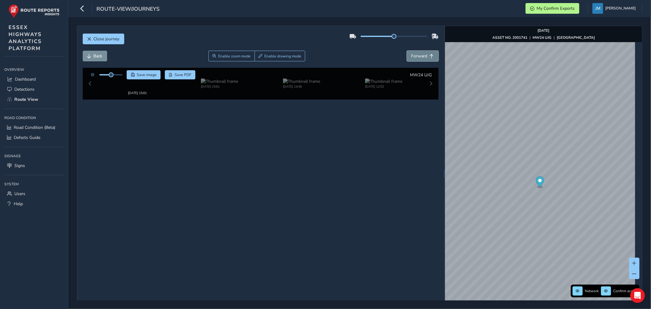
click at [425, 53] on button "Forward" at bounding box center [423, 56] width 32 height 11
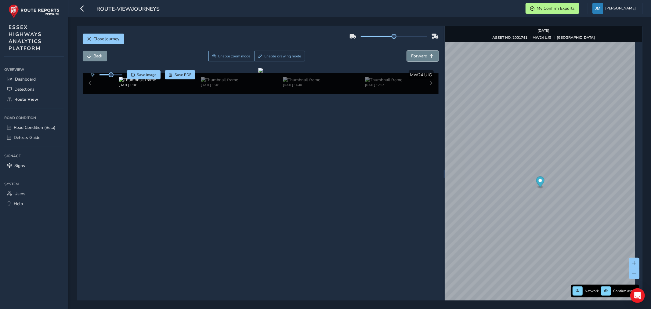
click at [425, 53] on button "Forward" at bounding box center [423, 56] width 32 height 11
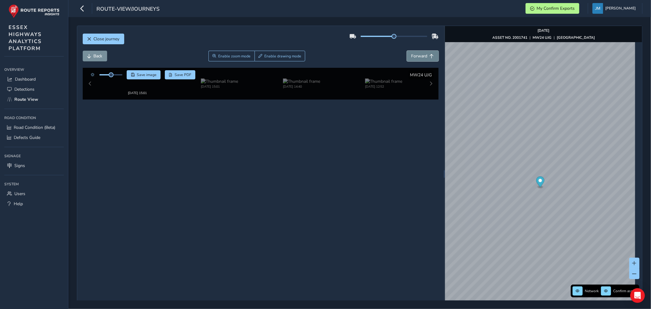
click at [425, 53] on button "Forward" at bounding box center [423, 56] width 32 height 11
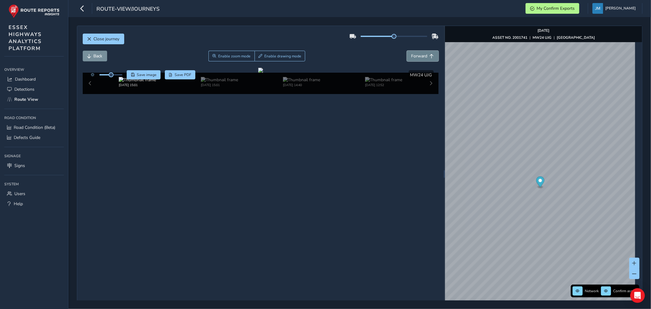
click at [425, 53] on button "Forward" at bounding box center [423, 56] width 32 height 11
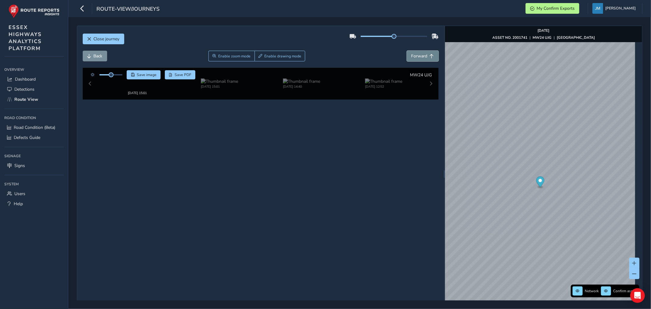
click at [425, 53] on button "Forward" at bounding box center [423, 56] width 32 height 11
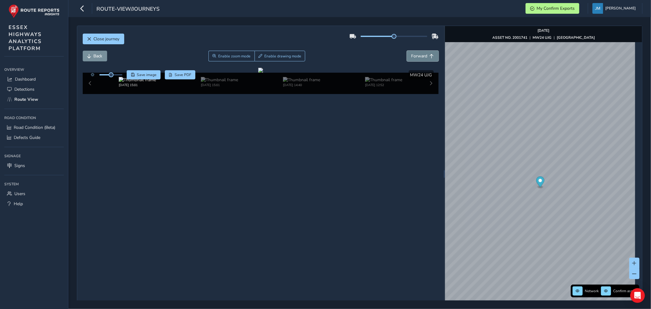
click at [425, 53] on button "Forward" at bounding box center [423, 56] width 32 height 11
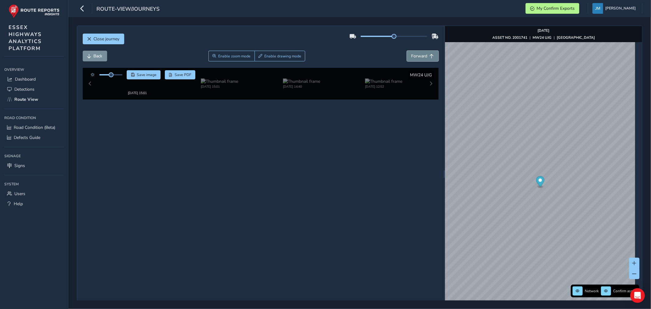
click at [425, 53] on button "Forward" at bounding box center [423, 56] width 32 height 11
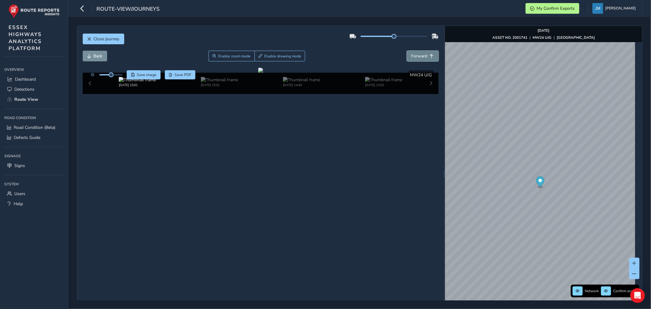
click at [425, 53] on button "Forward" at bounding box center [423, 56] width 32 height 11
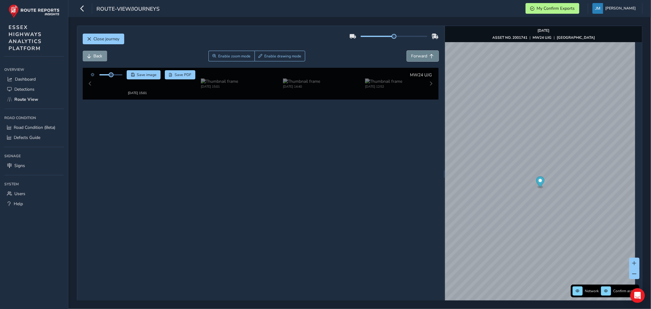
click at [425, 53] on button "Forward" at bounding box center [423, 56] width 32 height 11
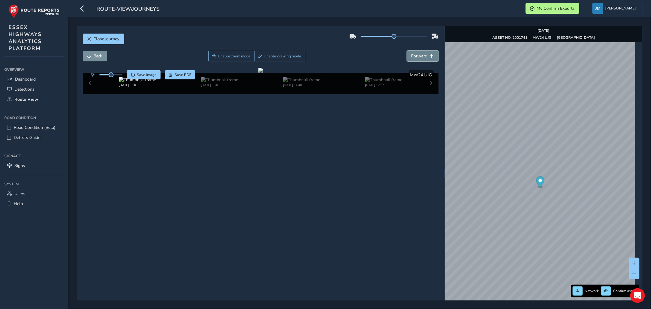
click at [425, 53] on button "Forward" at bounding box center [423, 56] width 32 height 11
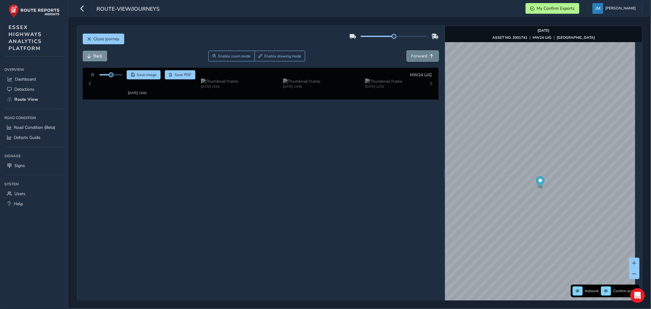
click at [425, 53] on button "Forward" at bounding box center [423, 56] width 32 height 11
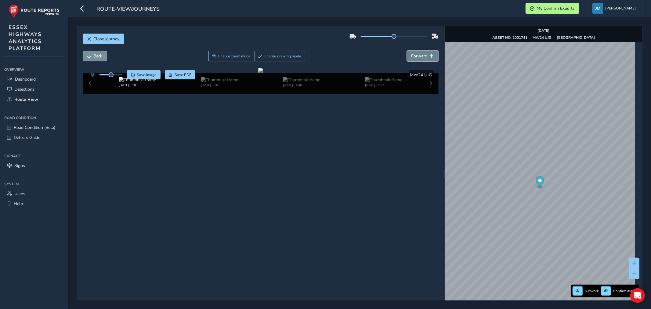
click at [425, 53] on button "Forward" at bounding box center [423, 56] width 32 height 11
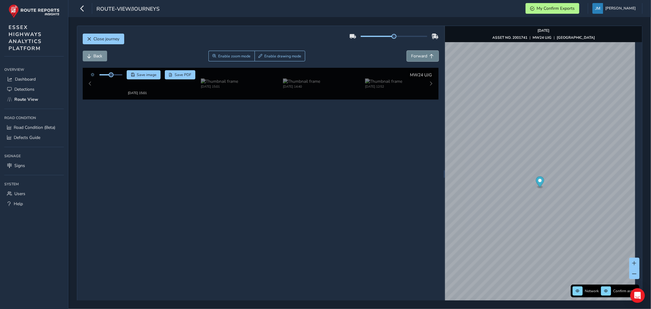
click at [425, 53] on button "Forward" at bounding box center [423, 56] width 32 height 11
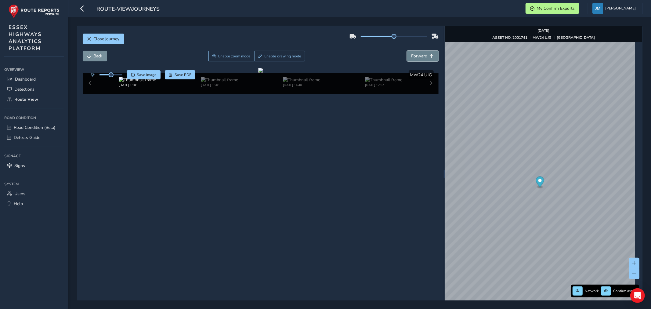
click at [425, 53] on button "Forward" at bounding box center [423, 56] width 32 height 11
click at [424, 53] on button "Forward" at bounding box center [423, 56] width 32 height 11
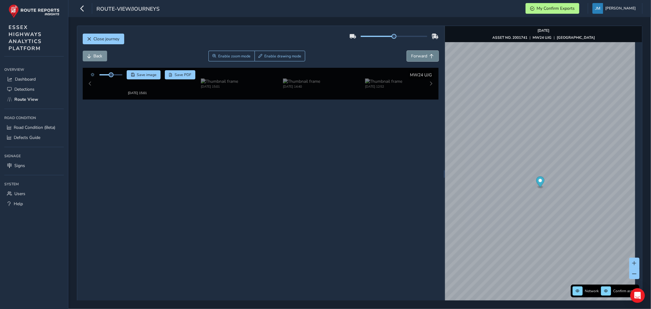
click at [424, 53] on button "Forward" at bounding box center [423, 56] width 32 height 11
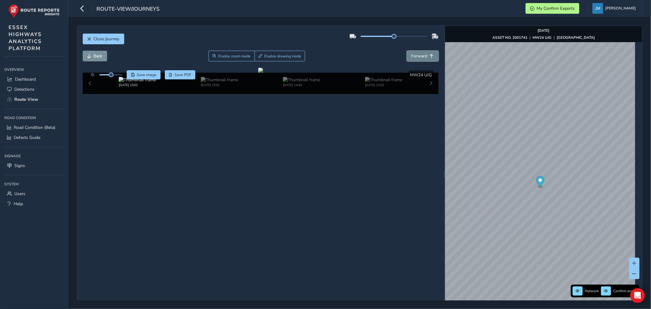
click at [424, 53] on button "Forward" at bounding box center [423, 56] width 32 height 11
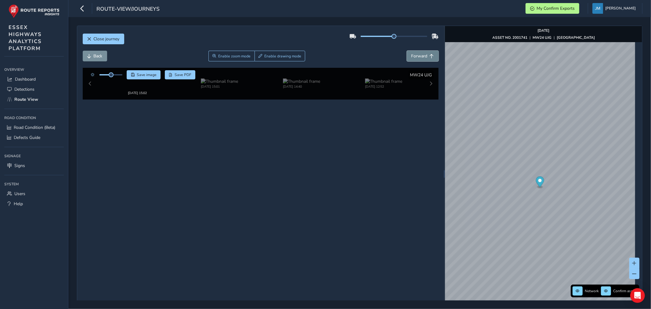
click at [424, 53] on button "Forward" at bounding box center [423, 56] width 32 height 11
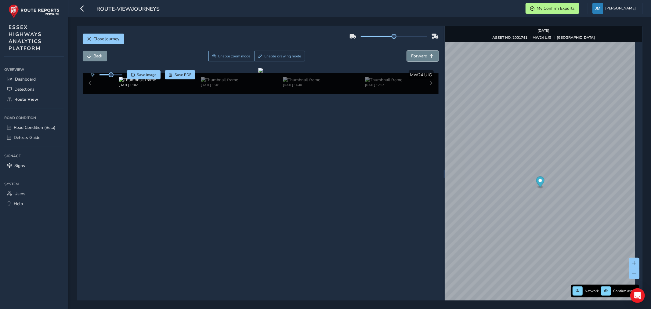
click at [424, 53] on button "Forward" at bounding box center [423, 56] width 32 height 11
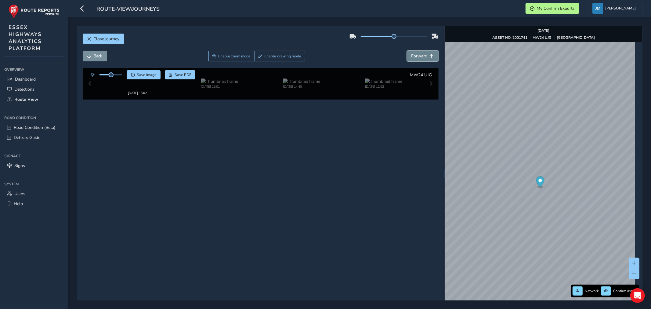
click at [424, 53] on button "Forward" at bounding box center [423, 56] width 32 height 11
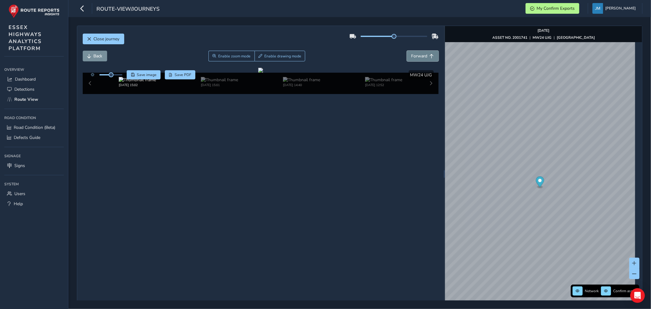
click at [424, 53] on button "Forward" at bounding box center [423, 56] width 32 height 11
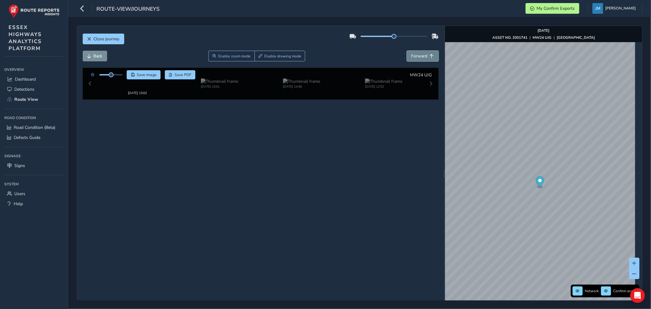
click at [424, 53] on button "Forward" at bounding box center [423, 56] width 32 height 11
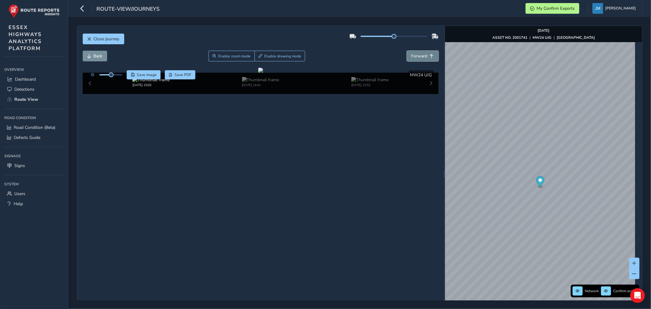
click at [432, 54] on button "Forward" at bounding box center [423, 56] width 32 height 11
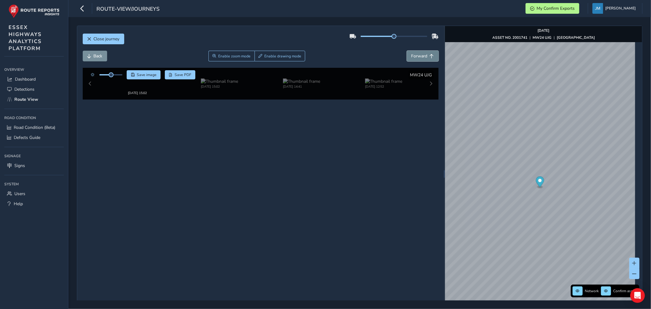
click at [432, 55] on button "Forward" at bounding box center [423, 56] width 32 height 11
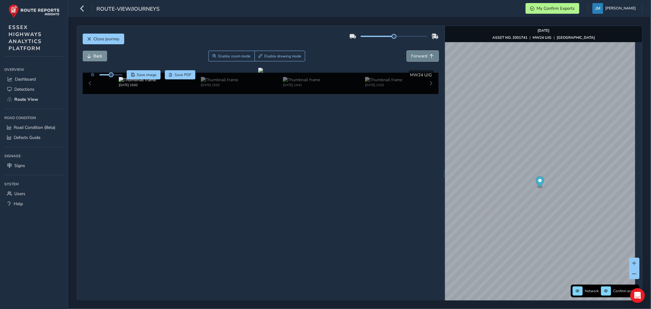
click at [433, 55] on button "Forward" at bounding box center [423, 56] width 32 height 11
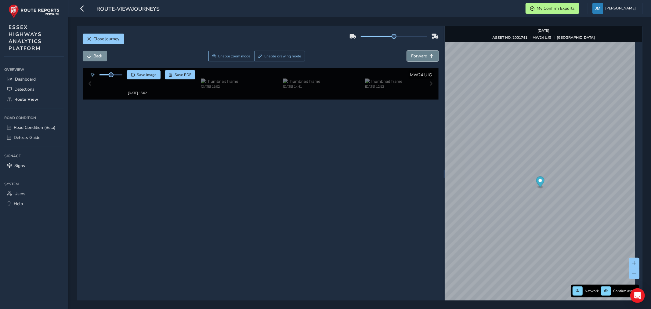
click at [434, 55] on button "Forward" at bounding box center [423, 56] width 32 height 11
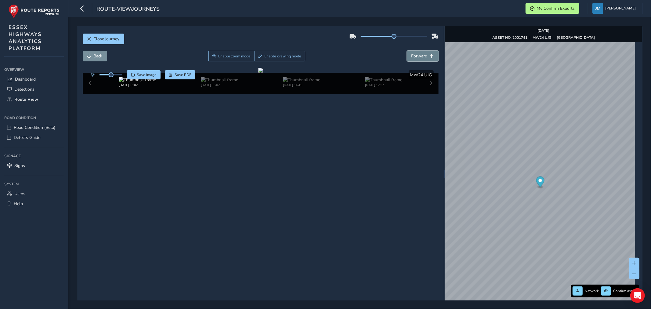
click at [434, 55] on button "Forward" at bounding box center [423, 56] width 32 height 11
click at [434, 54] on button "Forward" at bounding box center [423, 56] width 32 height 11
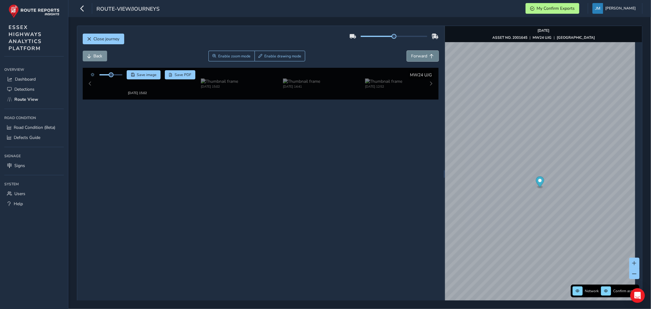
click at [435, 56] on button "Forward" at bounding box center [423, 56] width 32 height 11
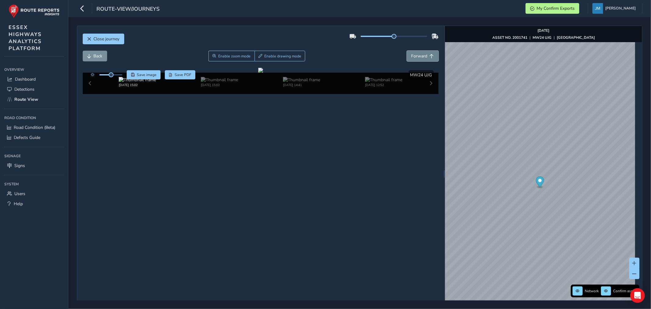
click at [435, 56] on button "Forward" at bounding box center [423, 56] width 32 height 11
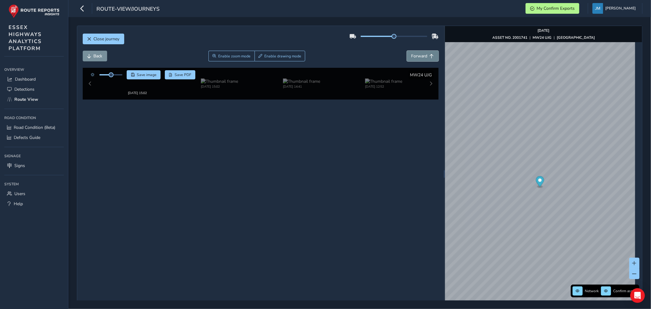
click at [435, 56] on button "Forward" at bounding box center [423, 56] width 32 height 11
click at [435, 56] on div "Close journey Back Enable zoom mode Enable drawing mode Forward Click and Drag …" at bounding box center [260, 174] width 367 height 296
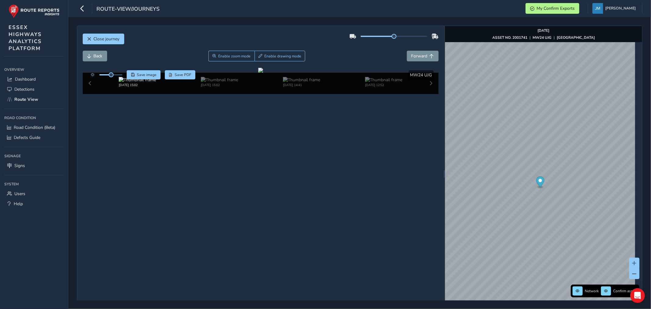
click at [435, 56] on div "Close journey Back Enable zoom mode Enable drawing mode Forward Click and Drag …" at bounding box center [260, 174] width 367 height 296
click at [426, 55] on button "Forward" at bounding box center [423, 56] width 32 height 11
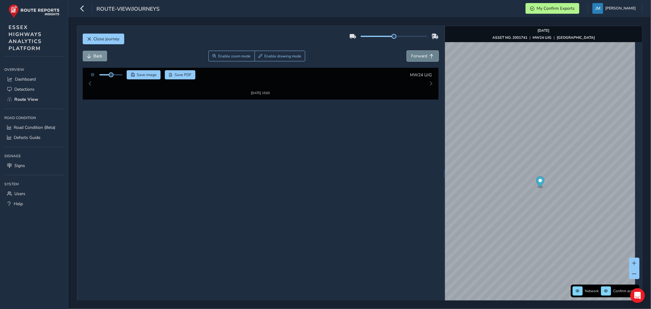
click at [426, 55] on button "Forward" at bounding box center [423, 56] width 32 height 11
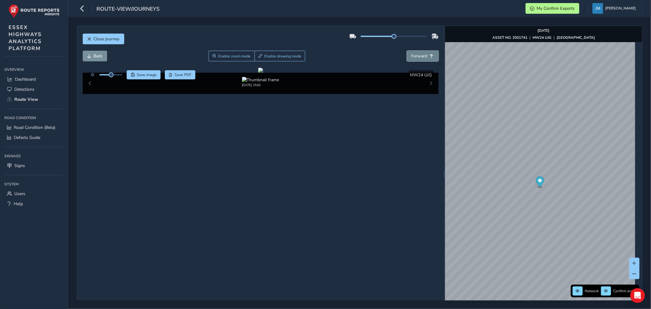
click at [426, 55] on button "Forward" at bounding box center [423, 56] width 32 height 11
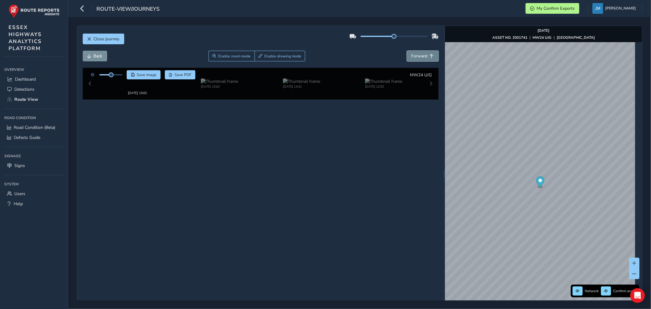
click at [426, 55] on button "Forward" at bounding box center [423, 56] width 32 height 11
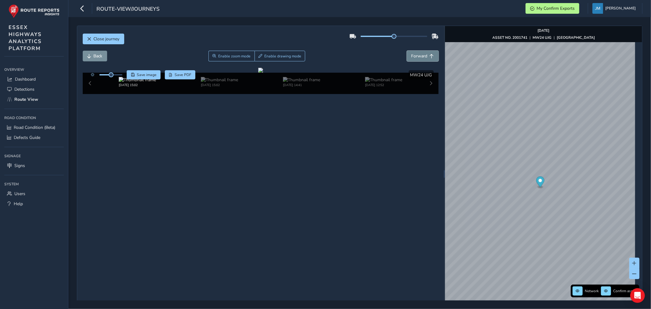
click at [427, 55] on button "Forward" at bounding box center [423, 56] width 32 height 11
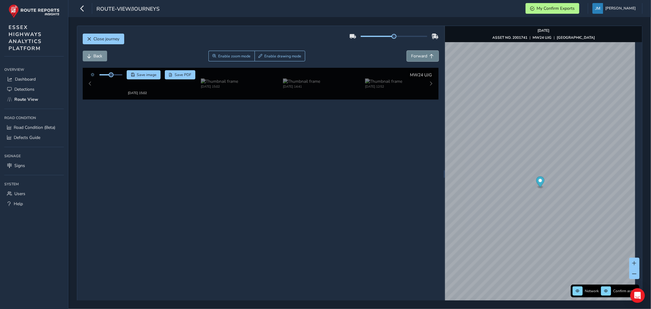
click at [430, 55] on span "Forward" at bounding box center [432, 56] width 4 height 4
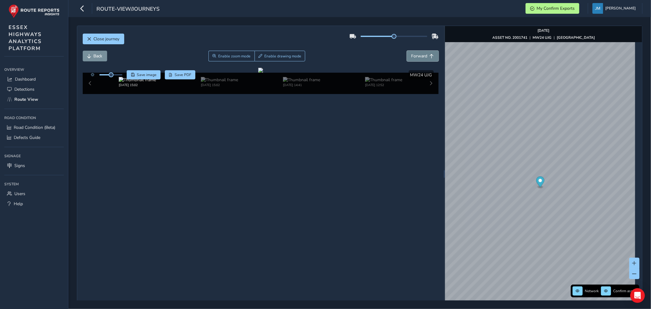
click at [430, 55] on span "Forward" at bounding box center [432, 56] width 4 height 4
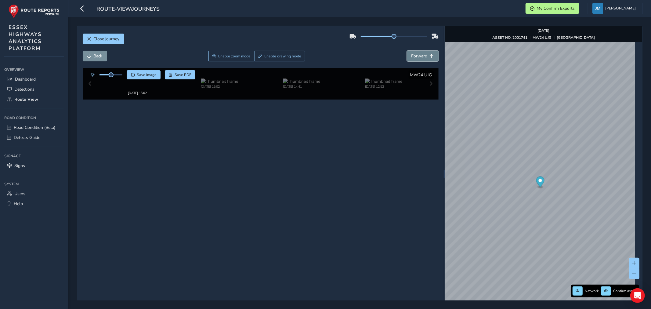
click at [430, 55] on span "Forward" at bounding box center [432, 56] width 4 height 4
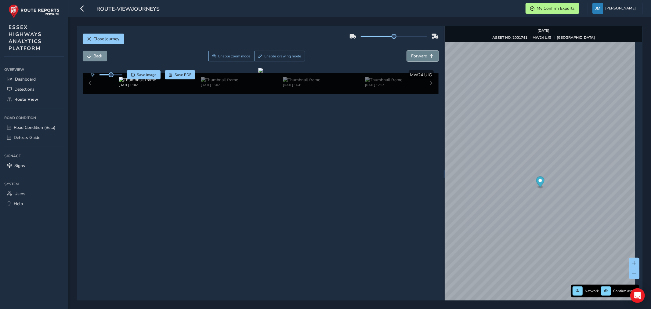
click at [430, 55] on span "Forward" at bounding box center [432, 56] width 4 height 4
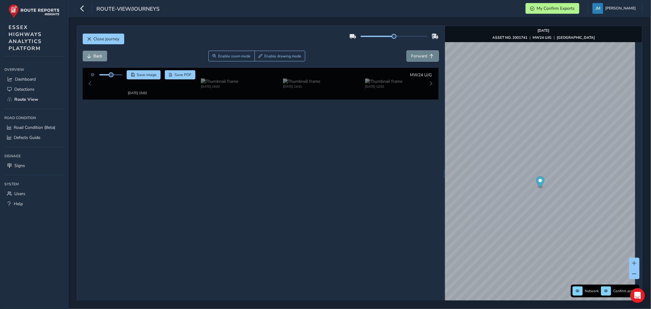
click at [430, 55] on span "Forward" at bounding box center [432, 56] width 4 height 4
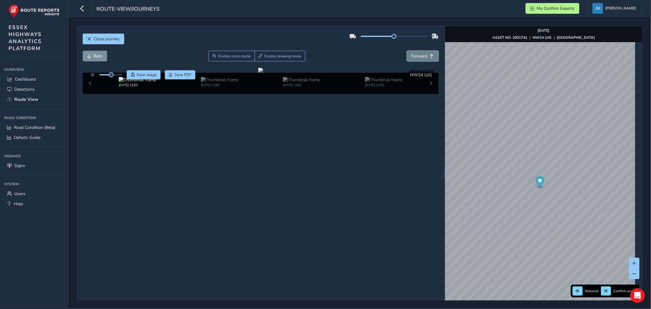
click at [430, 55] on span "Forward" at bounding box center [432, 56] width 4 height 4
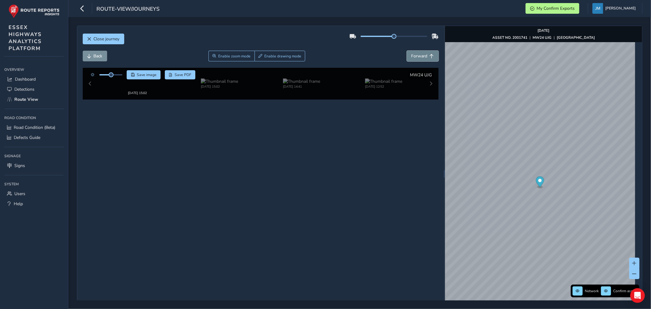
click at [430, 55] on span "Forward" at bounding box center [432, 56] width 4 height 4
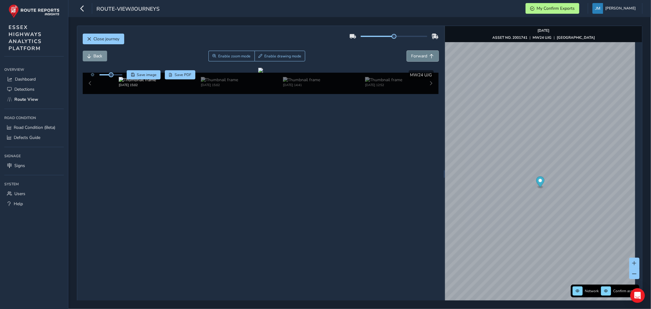
click at [430, 55] on span "Forward" at bounding box center [432, 56] width 4 height 4
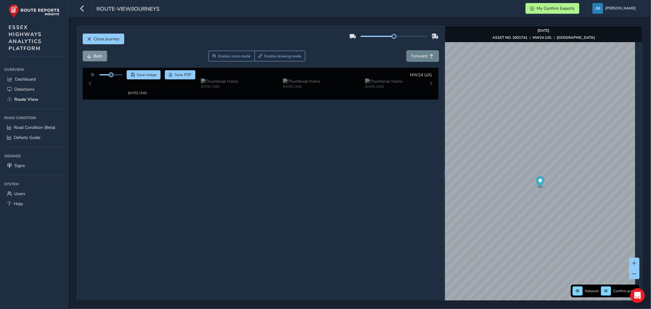
click at [430, 55] on span "Forward" at bounding box center [432, 56] width 4 height 4
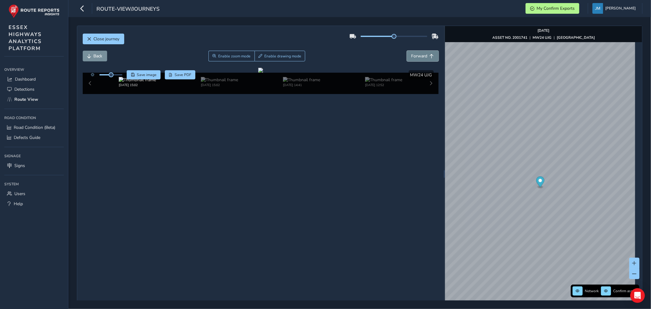
click at [430, 55] on span "Forward" at bounding box center [432, 56] width 4 height 4
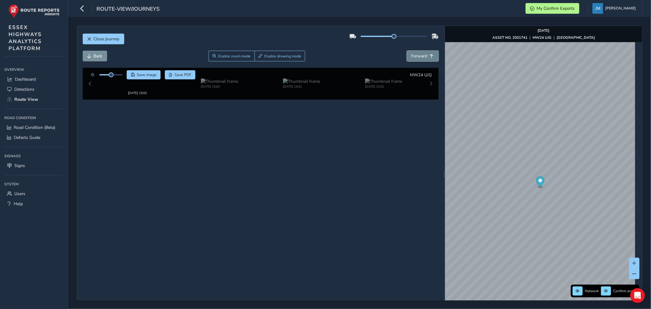
click at [430, 55] on span "Forward" at bounding box center [432, 56] width 4 height 4
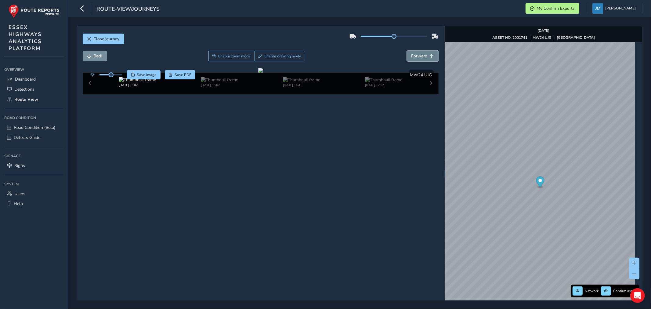
click at [430, 54] on span "Forward" at bounding box center [432, 56] width 4 height 4
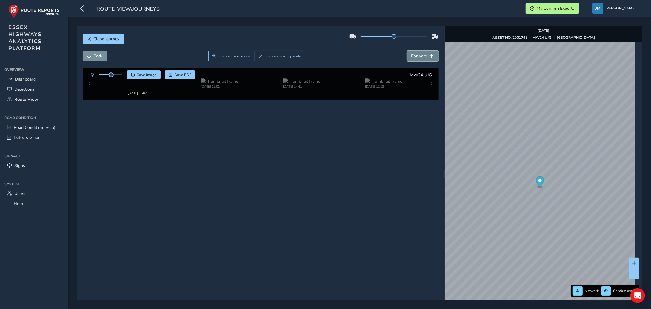
click at [430, 54] on span "Forward" at bounding box center [432, 56] width 4 height 4
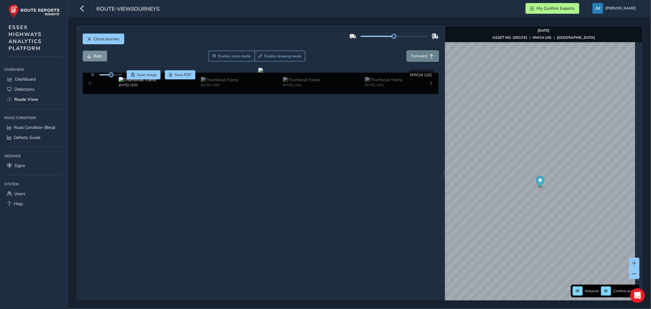
click at [430, 54] on span "Forward" at bounding box center [432, 56] width 4 height 4
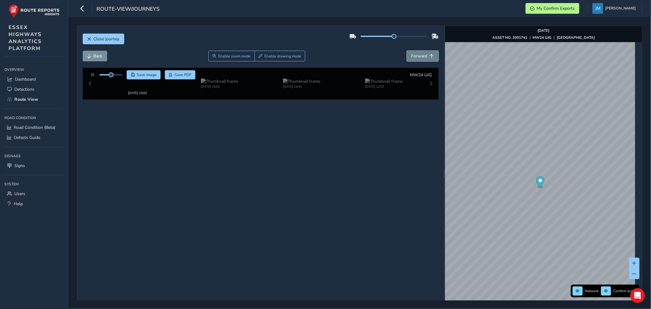
click at [430, 54] on span "Forward" at bounding box center [432, 56] width 4 height 4
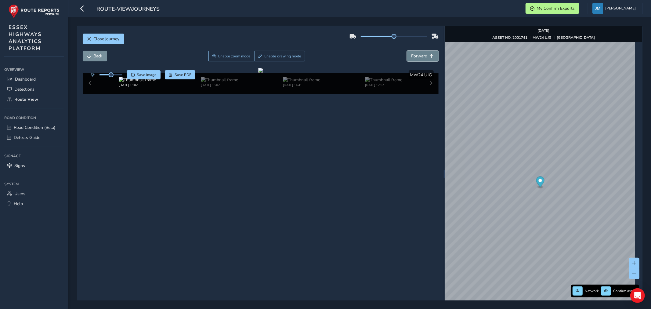
click at [430, 54] on span "Forward" at bounding box center [432, 56] width 4 height 4
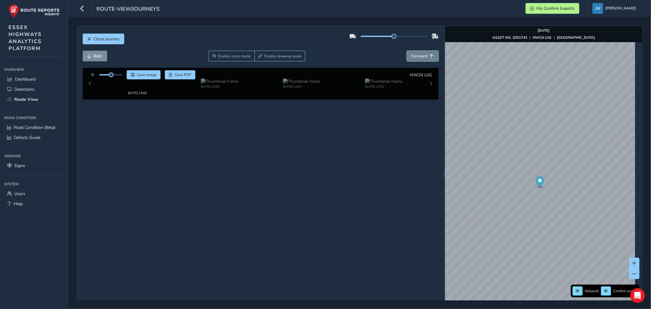
click at [430, 54] on span "Forward" at bounding box center [432, 56] width 4 height 4
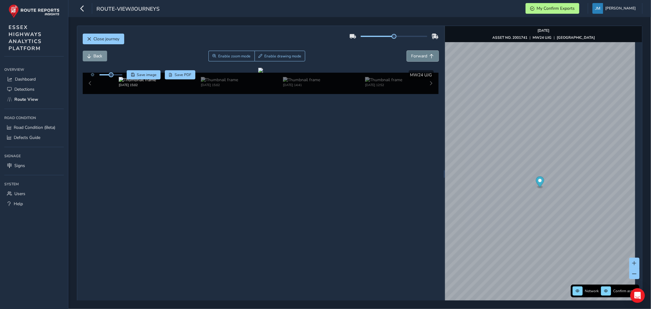
click at [430, 54] on span "Forward" at bounding box center [432, 56] width 4 height 4
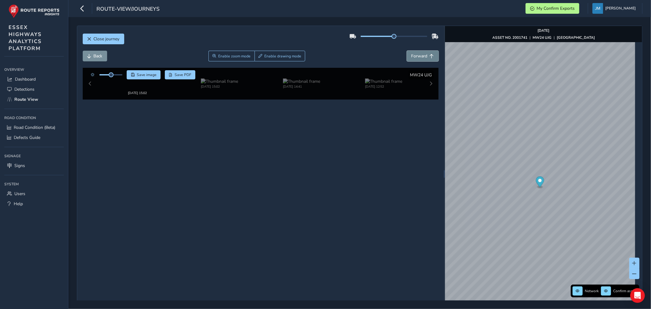
click at [430, 54] on span "Forward" at bounding box center [432, 56] width 4 height 4
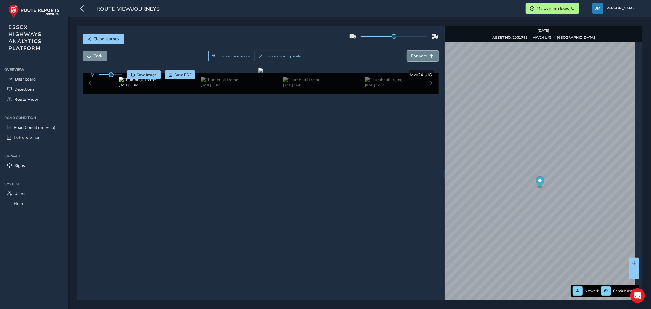
click
